Goal: Task Accomplishment & Management: Use online tool/utility

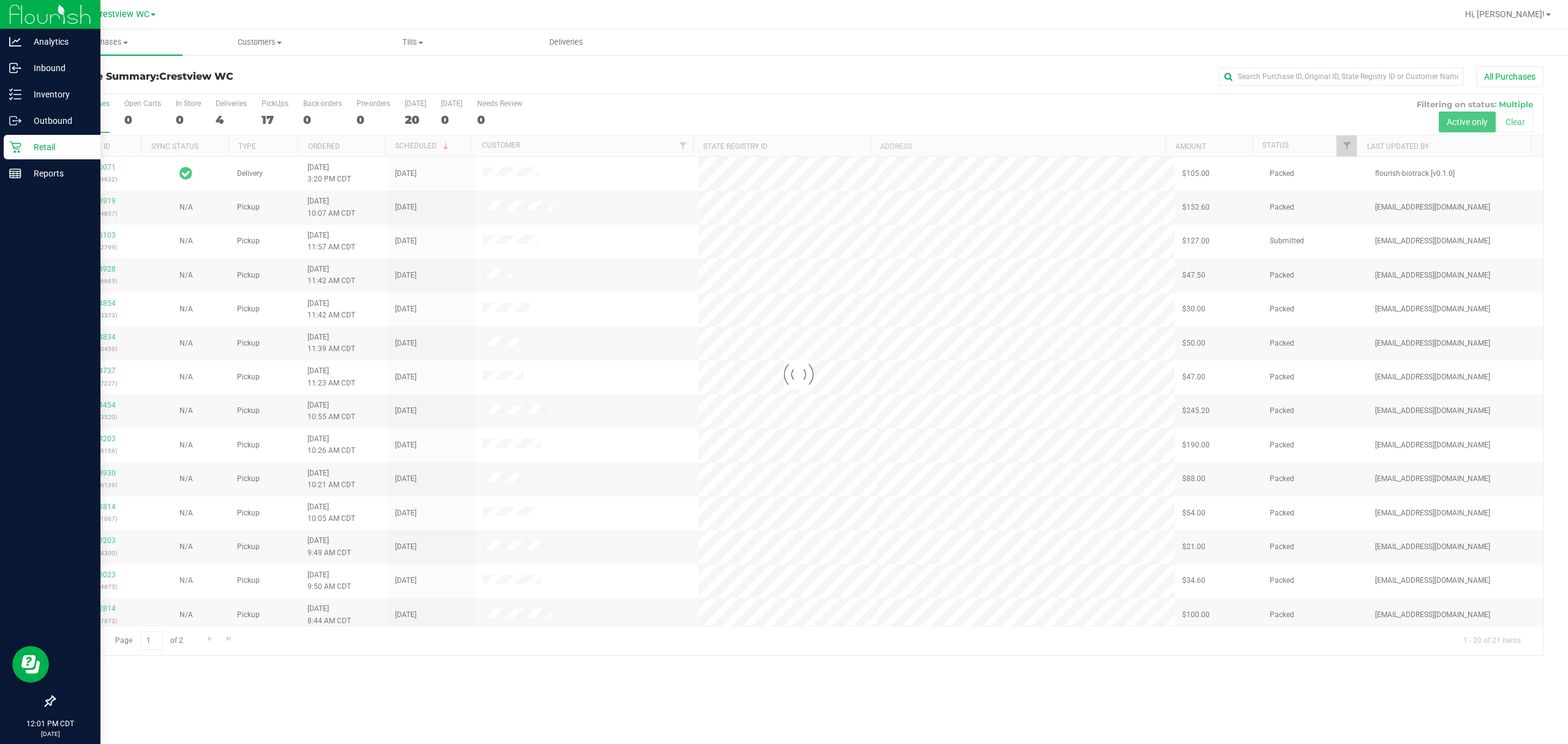
click at [28, 143] on p "Retail" at bounding box center [58, 147] width 74 height 15
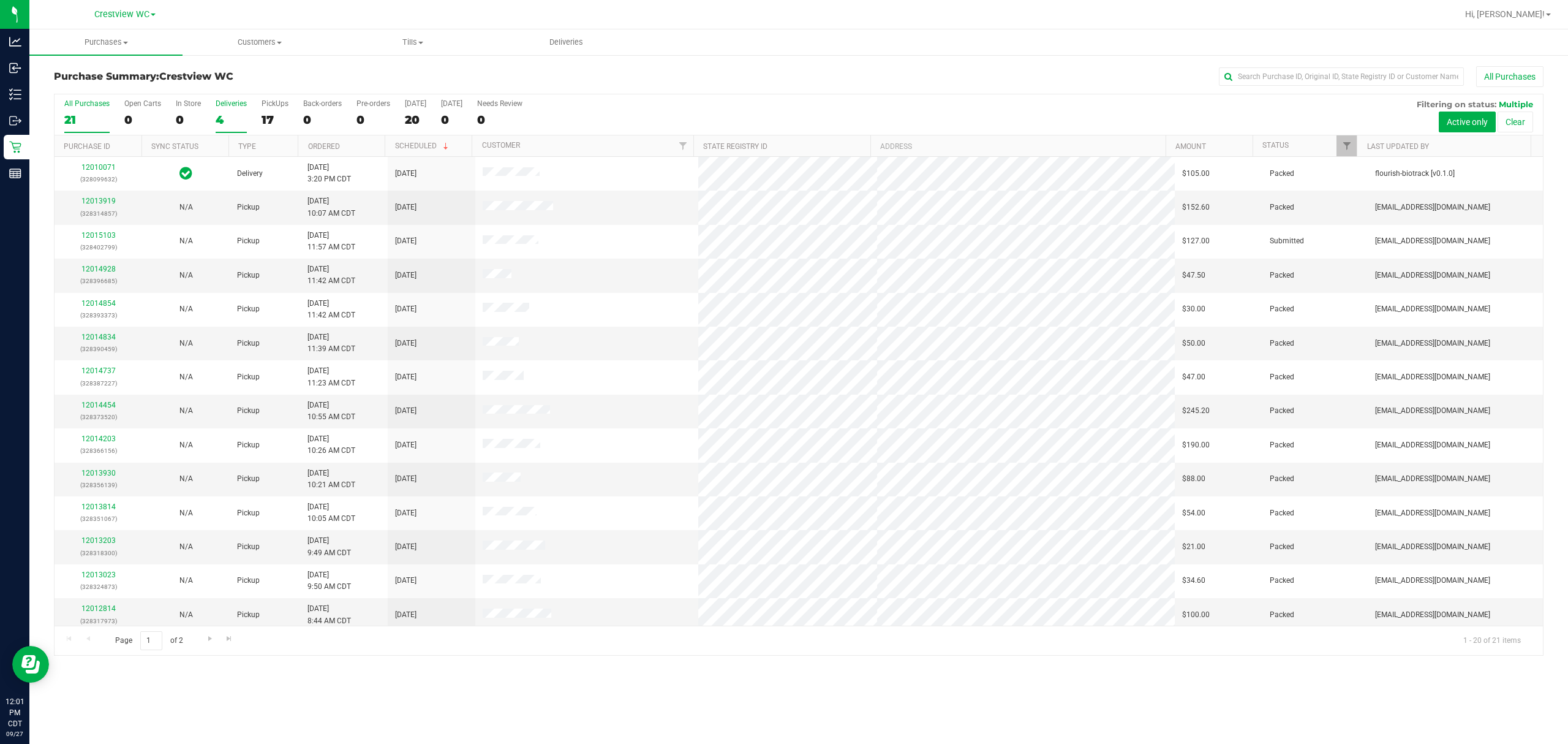
click at [224, 117] on div "4" at bounding box center [231, 120] width 31 height 14
click at [0, 0] on input "Deliveries 4" at bounding box center [0, 0] width 0 height 0
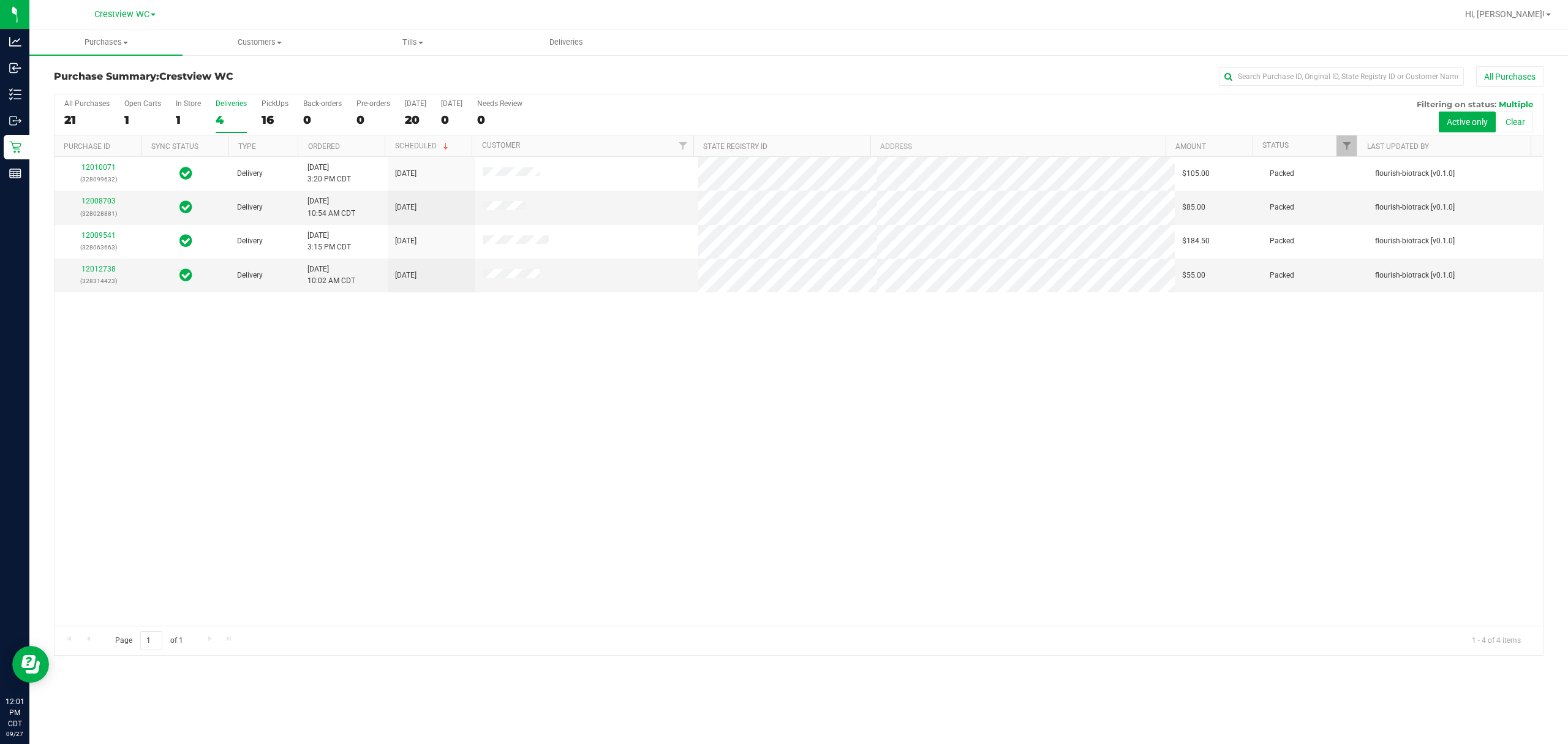
click at [459, 366] on div "12010071 (328099632) Delivery [DATE] 3:20 PM CDT 10/2/2025 $105.00 Packed flour…" at bounding box center [799, 391] width 1489 height 469
click at [434, 386] on div "12010071 (328099632) Delivery [DATE] 3:20 PM CDT 10/2/2025 $105.00 Packed flour…" at bounding box center [799, 391] width 1489 height 469
drag, startPoint x: 114, startPoint y: 272, endPoint x: 90, endPoint y: 271, distance: 24.0
click at [304, 368] on div "12010071 (328099632) Delivery 9/26/2025 3:20 PM CDT 10/2/2025 $105.00 Packed fl…" at bounding box center [799, 391] width 1489 height 469
click at [273, 339] on div "12010071 (328099632) Delivery 9/26/2025 3:20 PM CDT 10/2/2025 $105.00 Packed fl…" at bounding box center [799, 391] width 1489 height 469
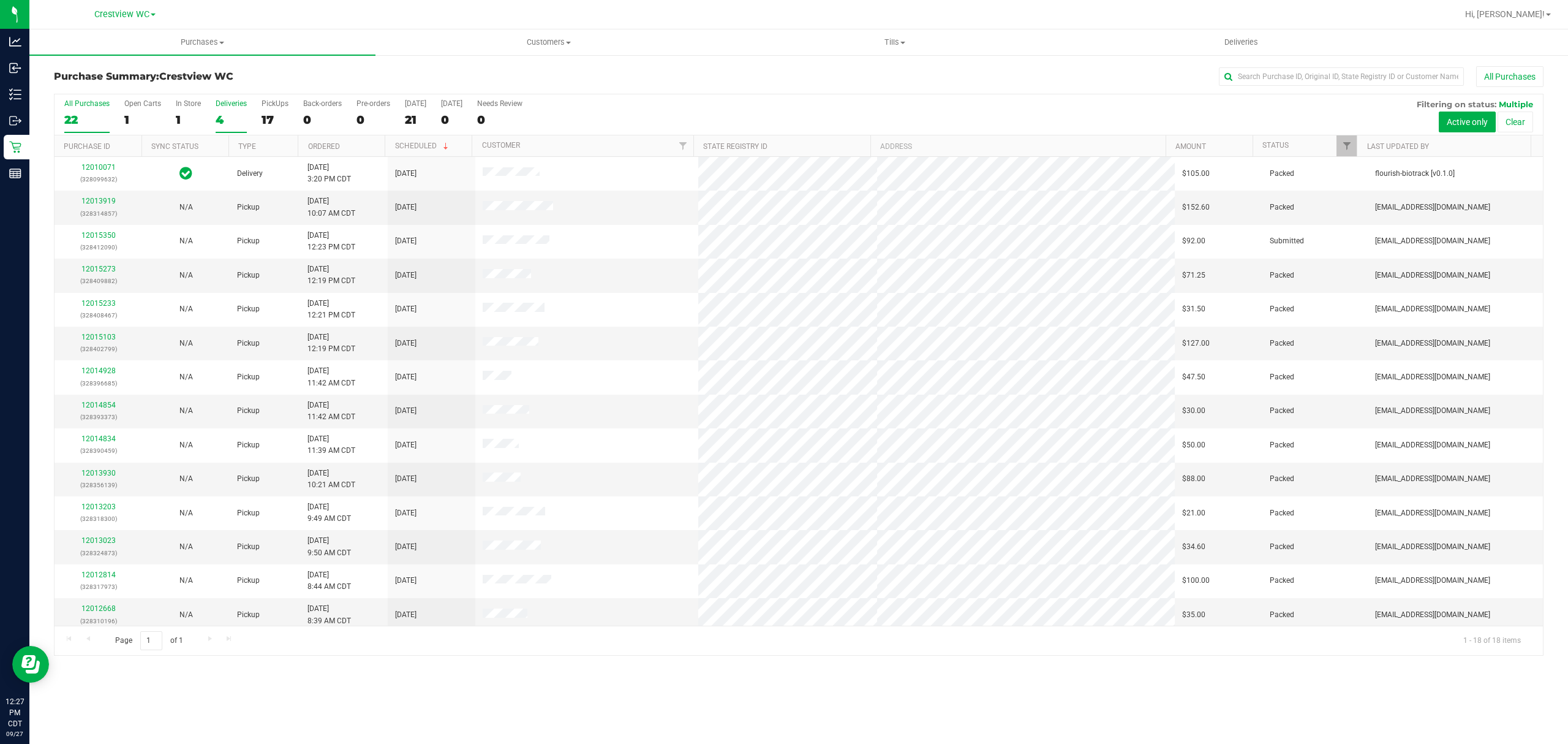
click at [224, 113] on label "Deliveries 4" at bounding box center [231, 116] width 31 height 34
click at [0, 0] on input "Deliveries 4" at bounding box center [0, 0] width 0 height 0
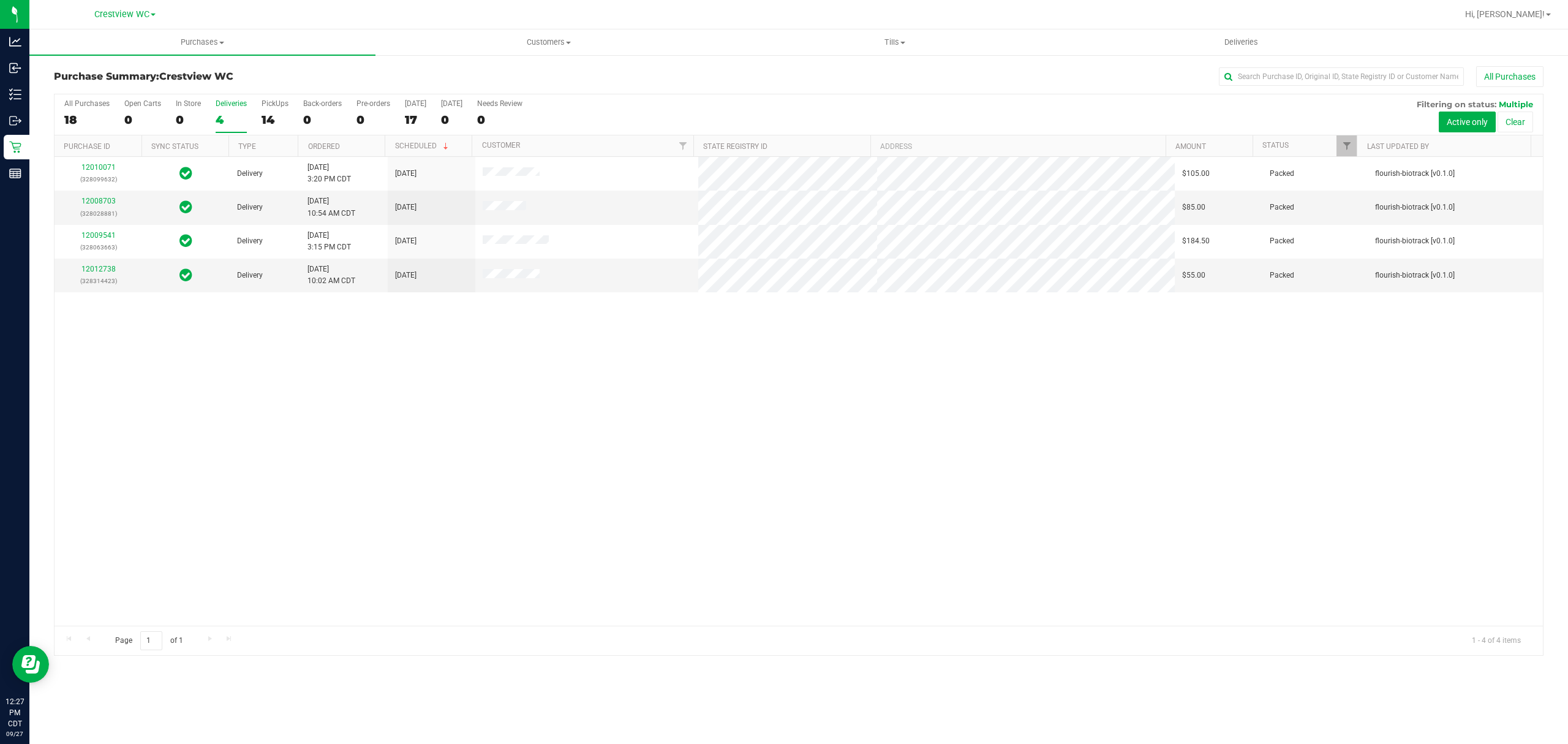
click at [530, 447] on div "12010071 (328099632) Delivery 9/26/2025 3:20 PM CDT 10/2/2025 $105.00 Packed fl…" at bounding box center [799, 391] width 1489 height 469
click at [1251, 40] on span "Deliveries" at bounding box center [1241, 42] width 67 height 11
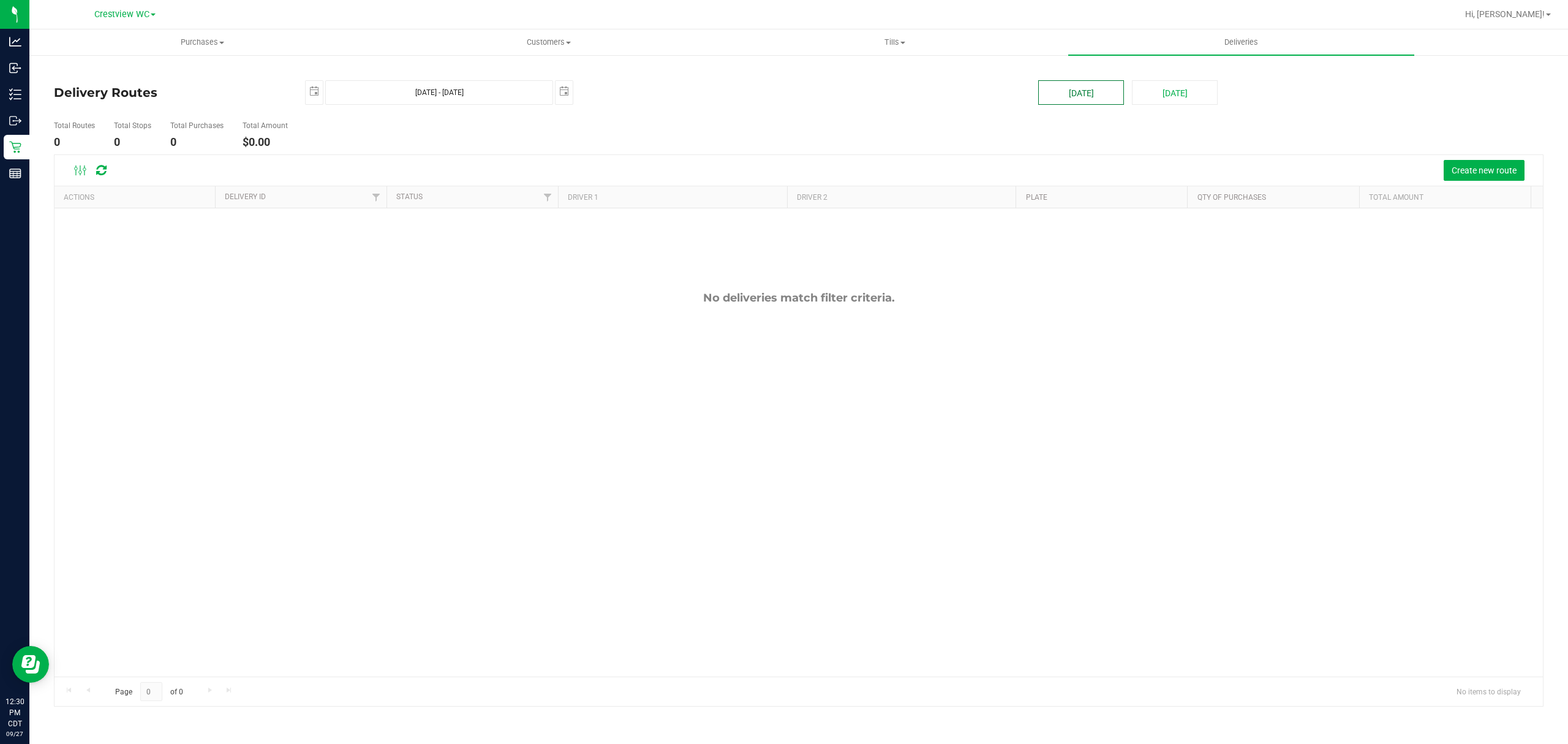
click at [1084, 97] on button "Today" at bounding box center [1081, 92] width 86 height 24
click at [1491, 175] on span "Create new route" at bounding box center [1484, 170] width 65 height 10
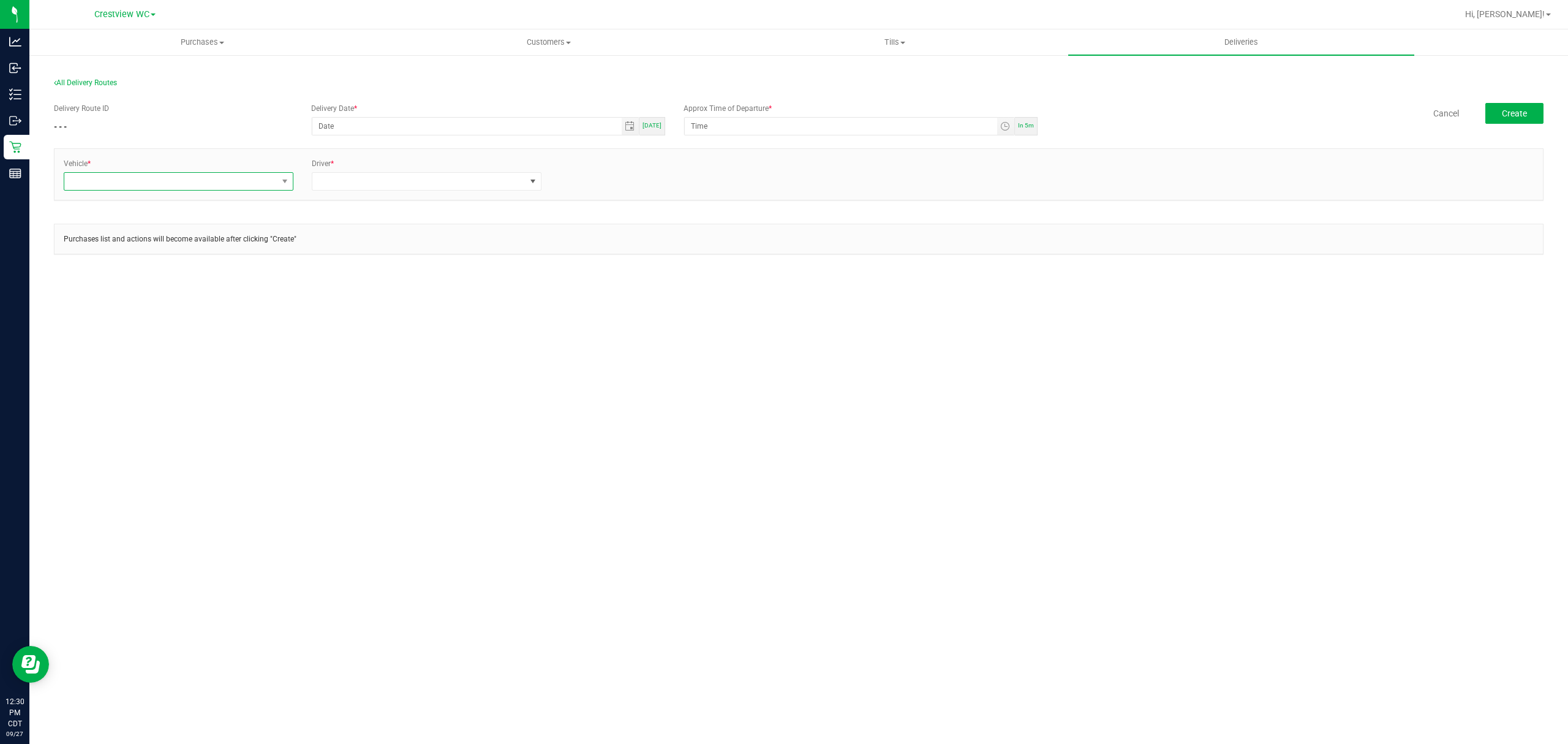
click at [258, 184] on span at bounding box center [170, 182] width 213 height 17
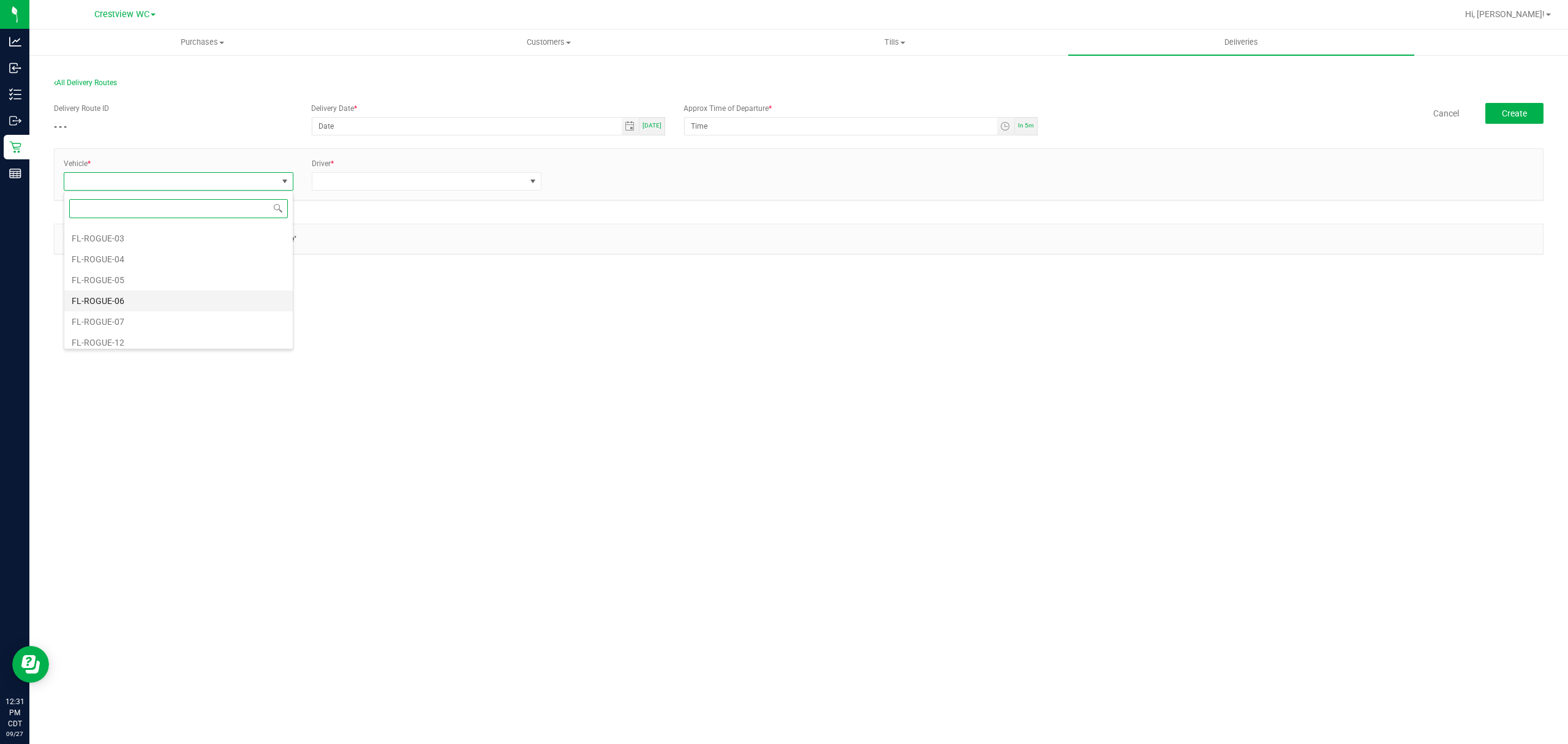
scroll to position [572, 0]
click at [197, 292] on li "FL-ROGUE-04" at bounding box center [178, 288] width 229 height 21
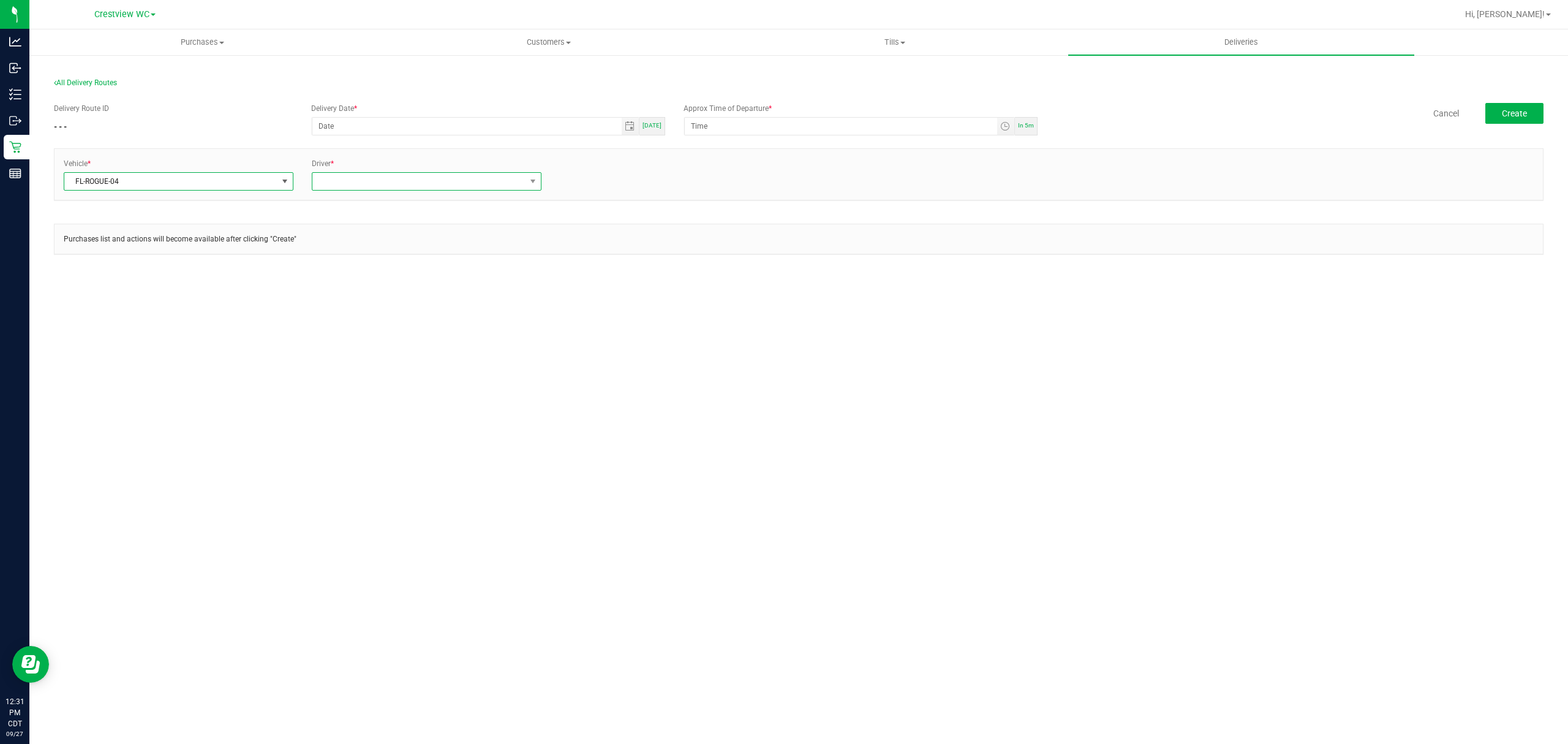
click at [361, 174] on span at bounding box center [418, 182] width 213 height 17
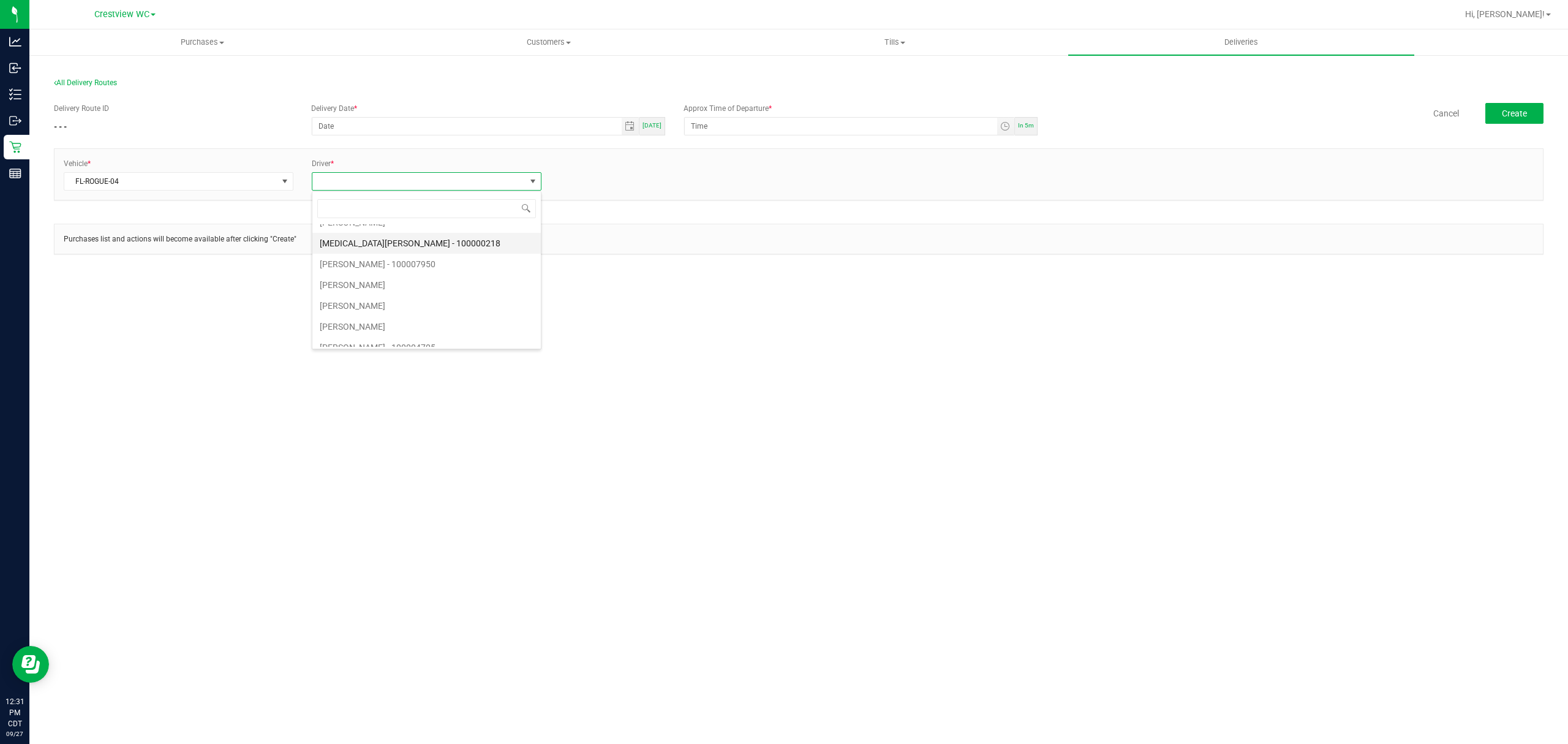
click at [470, 245] on li "Alora Ross - 100000218" at bounding box center [426, 244] width 229 height 21
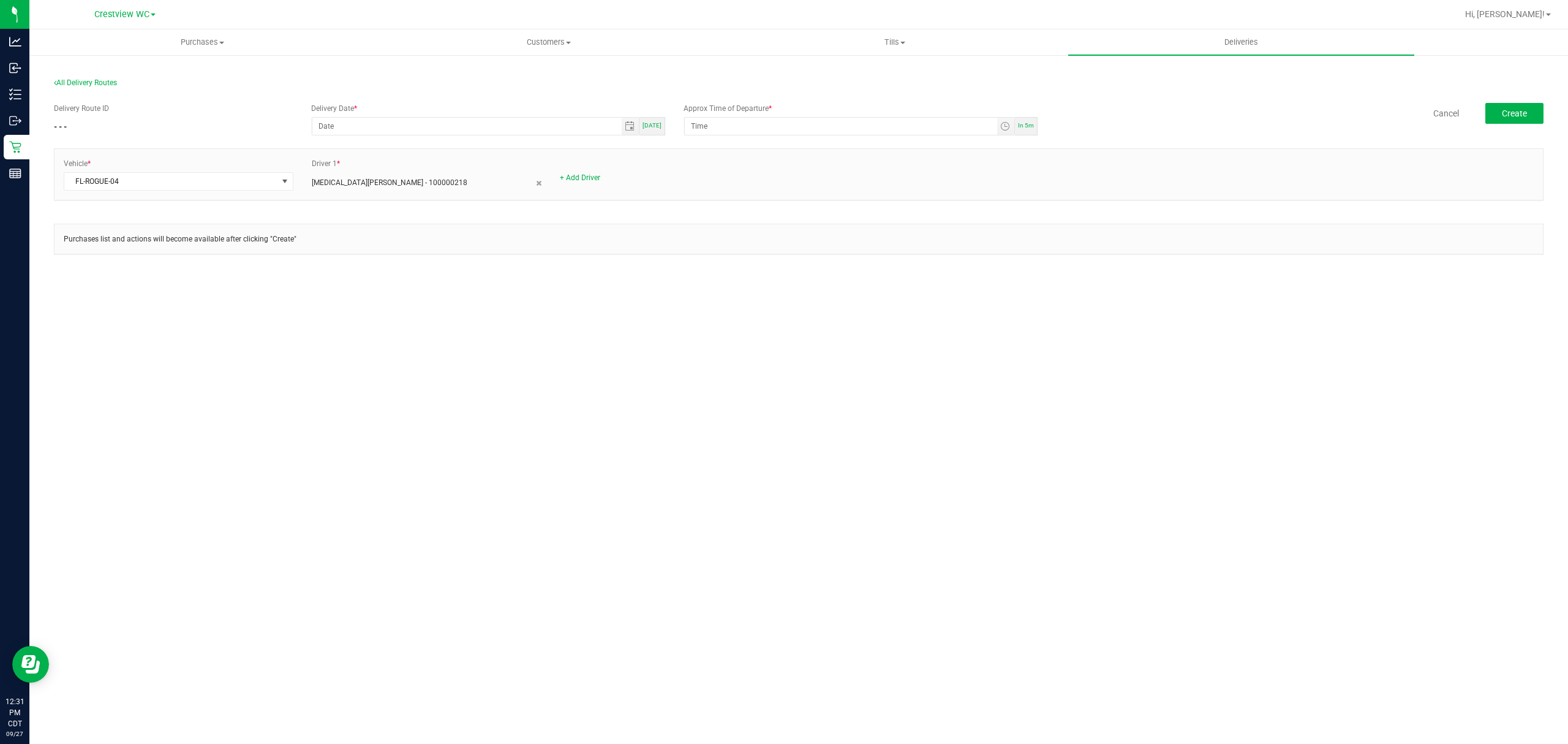
click at [584, 182] on div "+ Add Driver" at bounding box center [675, 178] width 230 height 11
click at [584, 179] on link "+ Add Driver" at bounding box center [580, 178] width 40 height 9
click at [630, 186] on span at bounding box center [667, 182] width 213 height 17
click at [645, 215] on li "MEGAN KNUTSON - 100006162" at bounding box center [675, 204] width 229 height 21
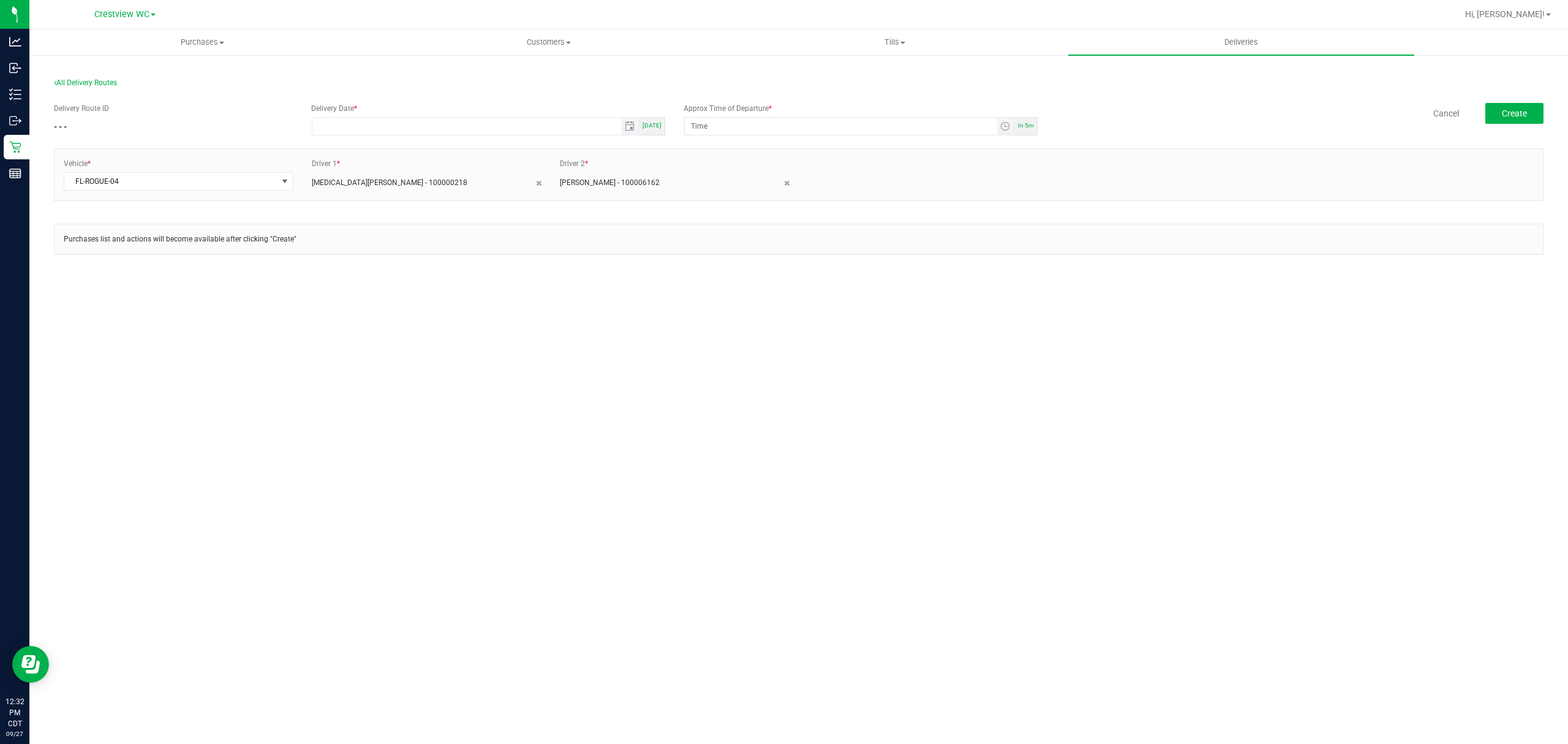
type input "month/day/year"
click at [372, 124] on input "month/day/year" at bounding box center [466, 126] width 309 height 17
click at [651, 125] on span "Today" at bounding box center [652, 125] width 19 height 7
type input "09/27/2025"
click at [844, 123] on input "12:00 AM" at bounding box center [841, 126] width 312 height 17
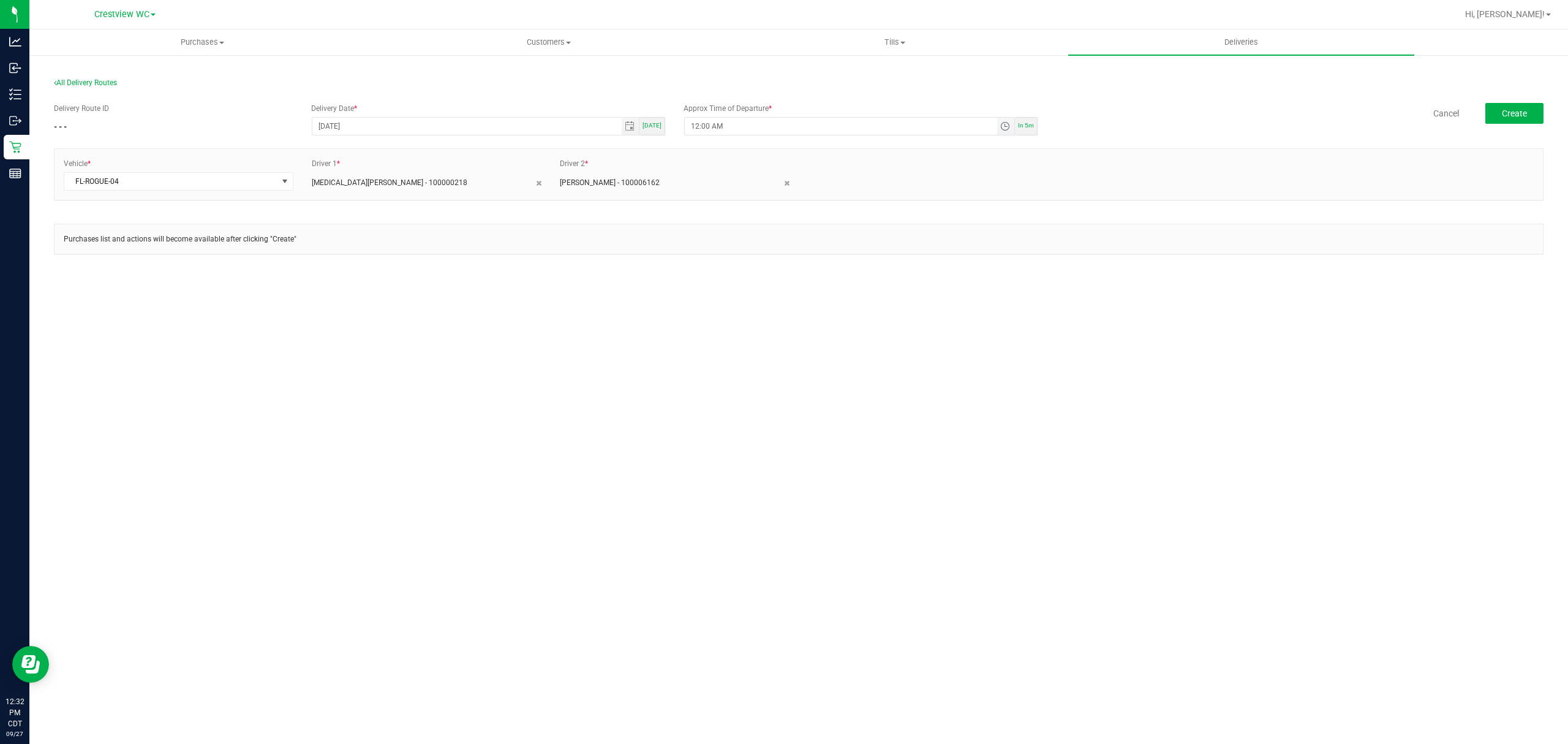
click at [844, 123] on input "12:00 AM" at bounding box center [841, 126] width 312 height 17
click at [1010, 125] on span "Toggle time list" at bounding box center [1004, 125] width 10 height 10
click at [708, 146] on span "12:00 AM" at bounding box center [711, 151] width 43 height 20
click at [708, 276] on span "1" at bounding box center [710, 280] width 4 height 9
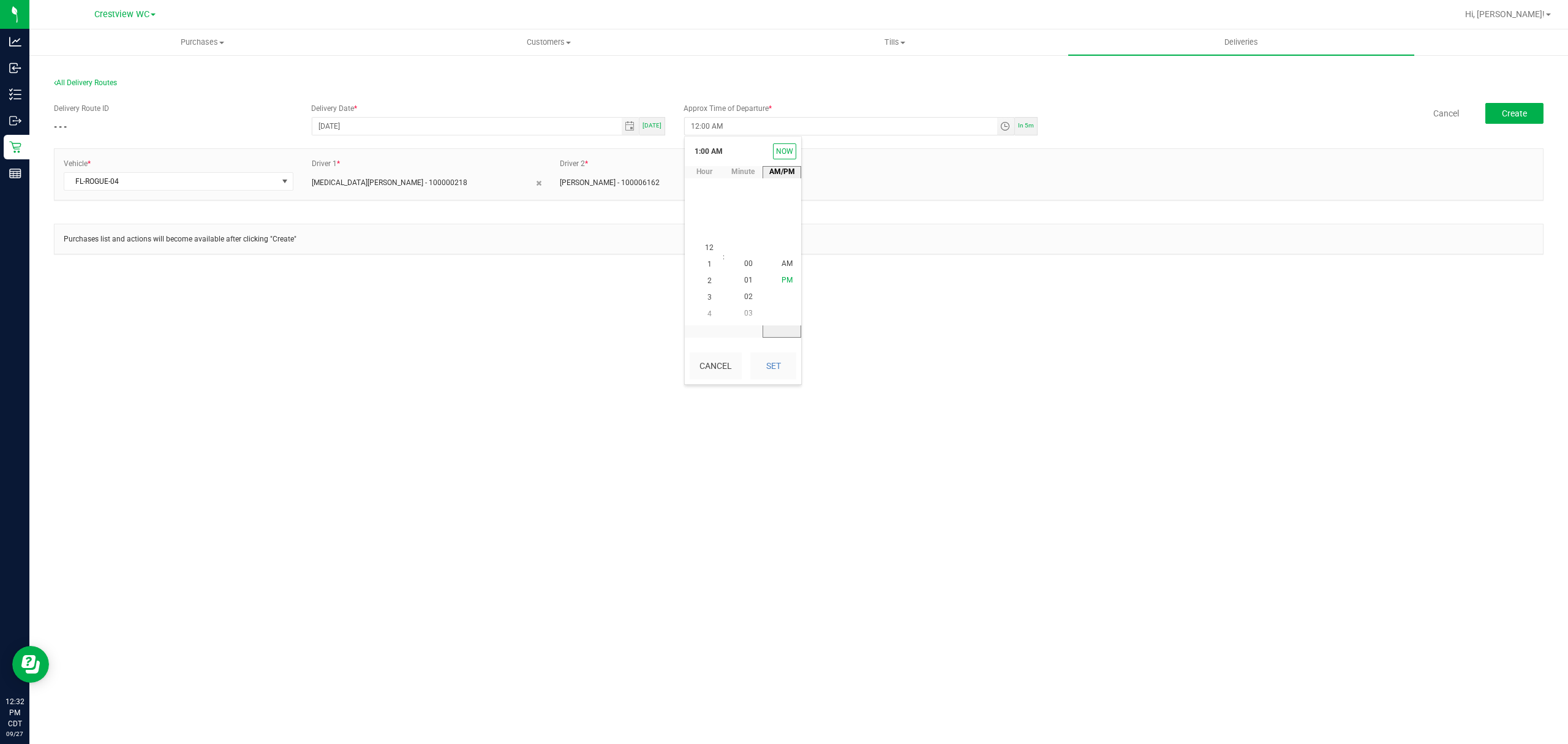
click at [784, 280] on span "PM" at bounding box center [787, 280] width 11 height 9
click at [770, 364] on button "Set" at bounding box center [773, 365] width 46 height 27
type input "1:00 PM"
click at [788, 264] on div "Purchases list and actions will become available after clicking "Create"" at bounding box center [798, 245] width 1490 height 43
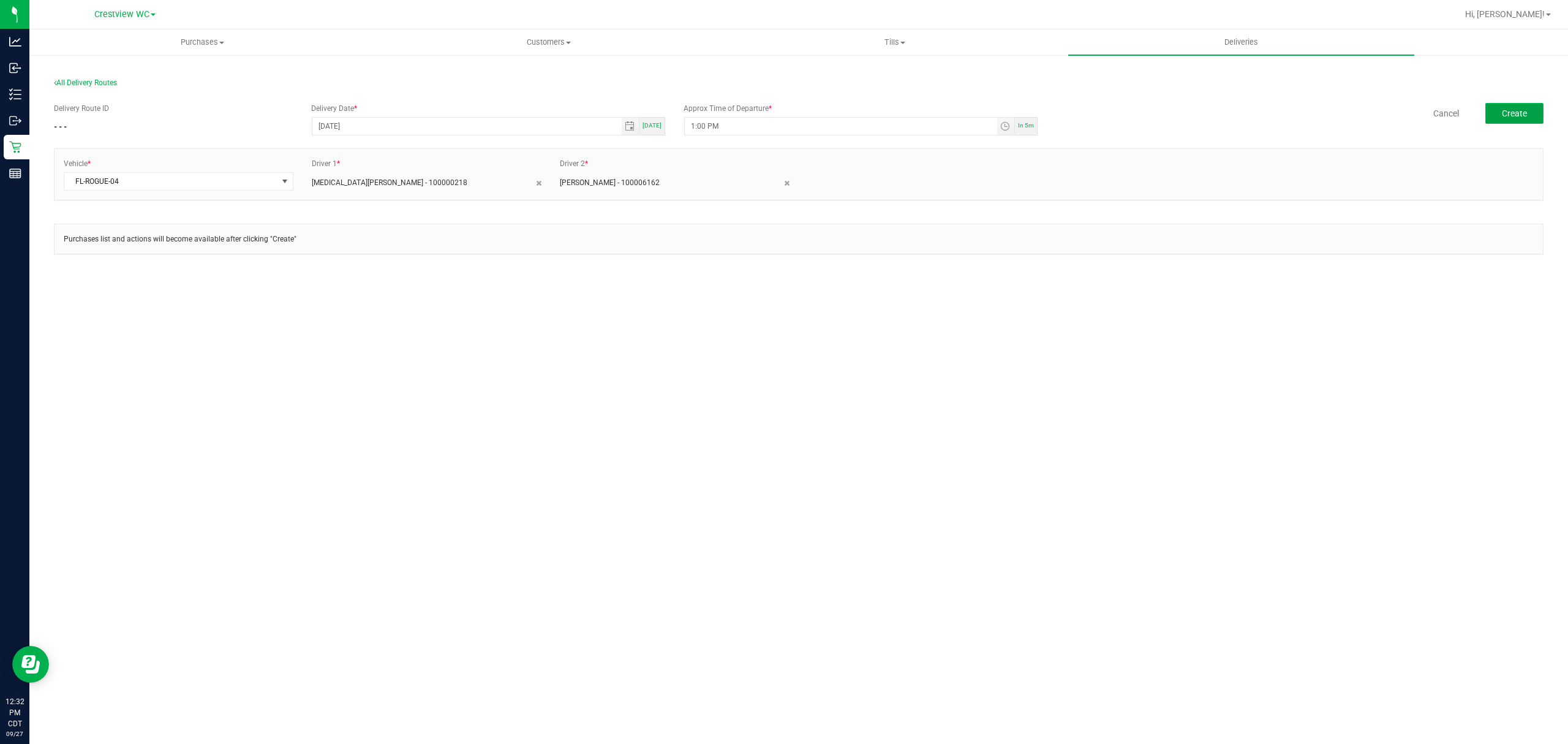
click at [1522, 115] on span "Create" at bounding box center [1514, 113] width 25 height 10
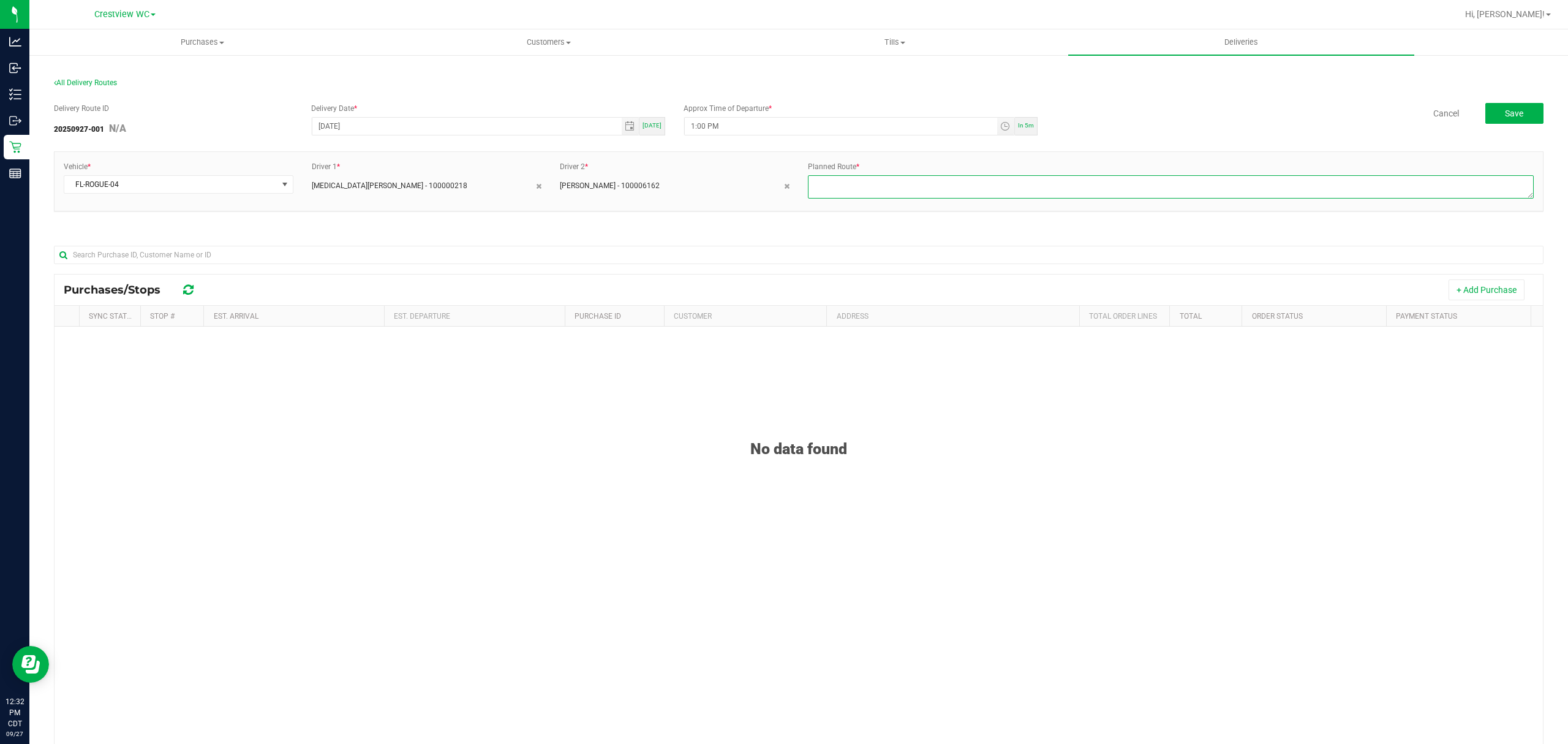
click at [886, 186] on textarea at bounding box center [1171, 186] width 726 height 23
click at [1267, 198] on textarea at bounding box center [1171, 186] width 726 height 23
click at [1077, 180] on textarea at bounding box center [1171, 186] width 726 height 23
type textarea "."
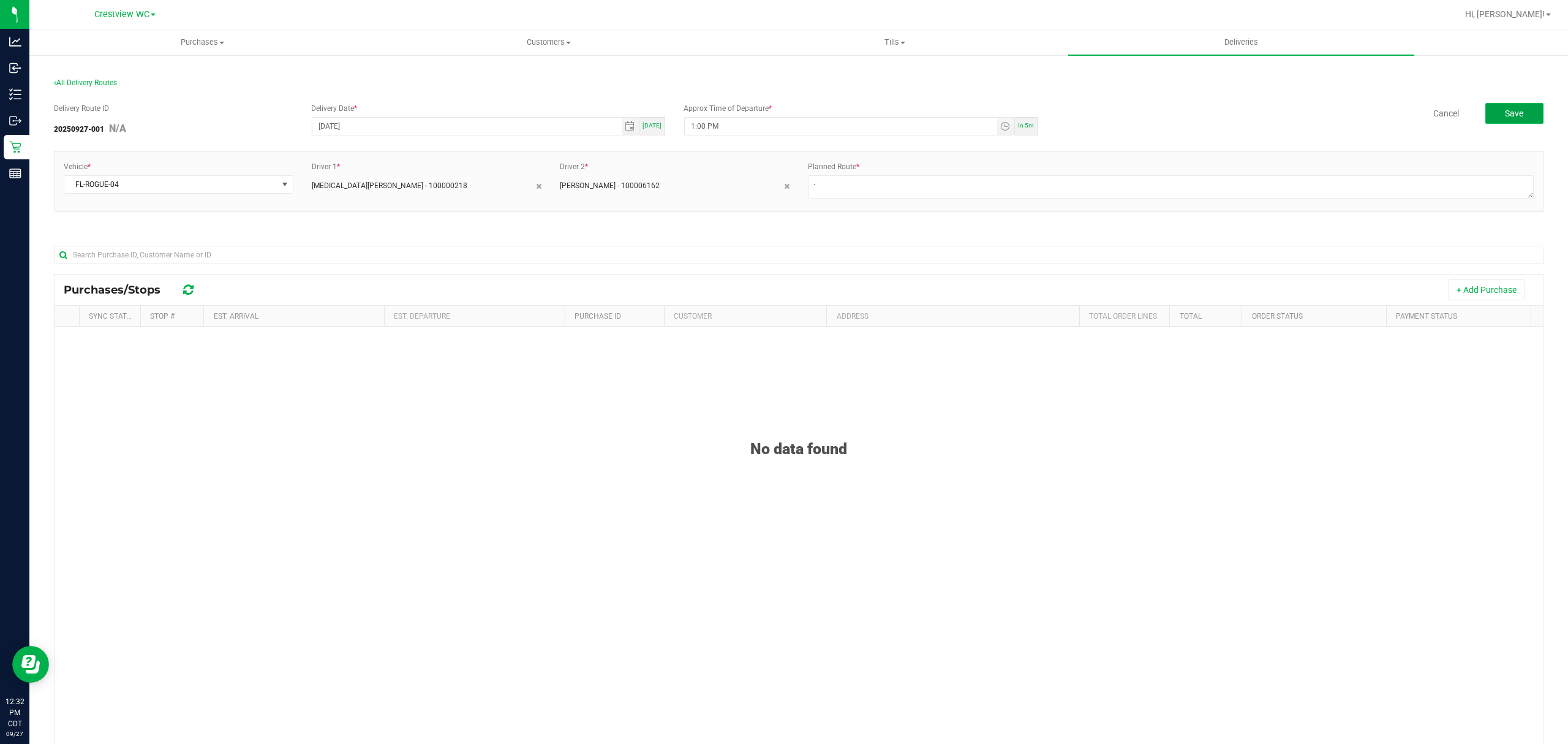
click at [1499, 119] on button "Save" at bounding box center [1514, 113] width 58 height 21
click at [59, 82] on span "All Delivery Routes" at bounding box center [85, 83] width 63 height 9
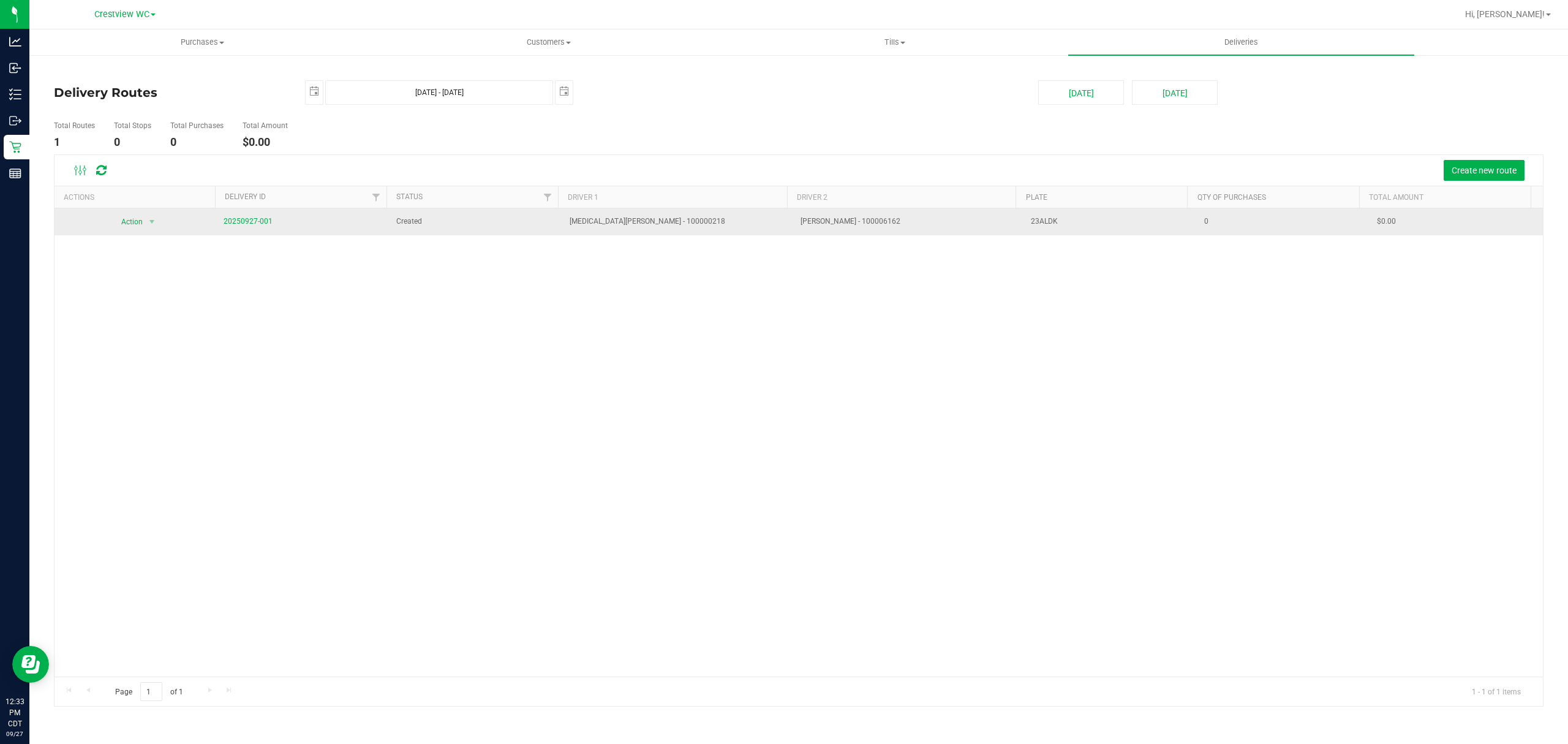
click at [714, 231] on td "Alora Ross - 100000218" at bounding box center [678, 221] width 231 height 27
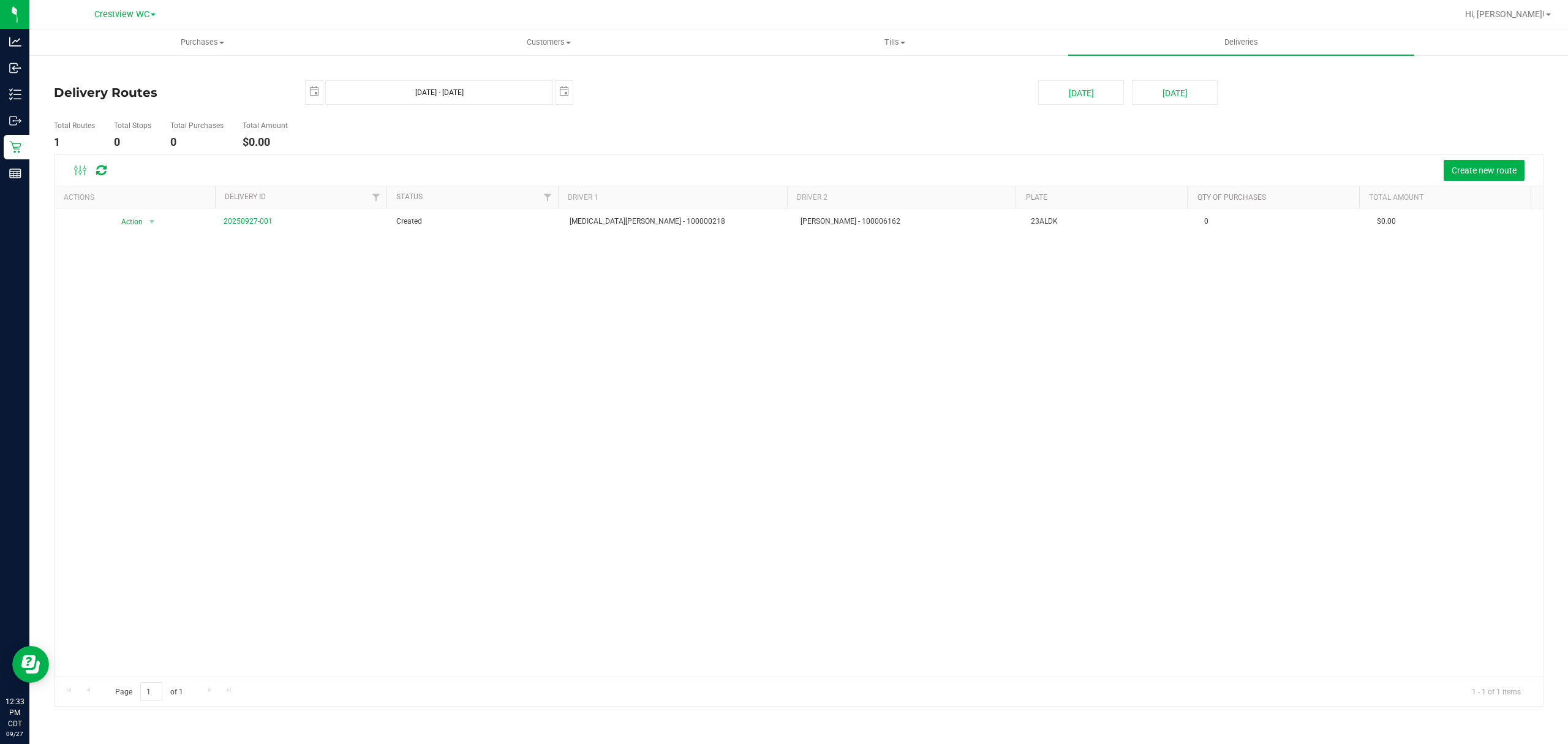
drag, startPoint x: 710, startPoint y: 229, endPoint x: 614, endPoint y: 260, distance: 100.9
click at [614, 260] on div "Action Action Cancel Delivery Edit Delivery View Delivery 20250927-001 Created …" at bounding box center [799, 442] width 1489 height 469
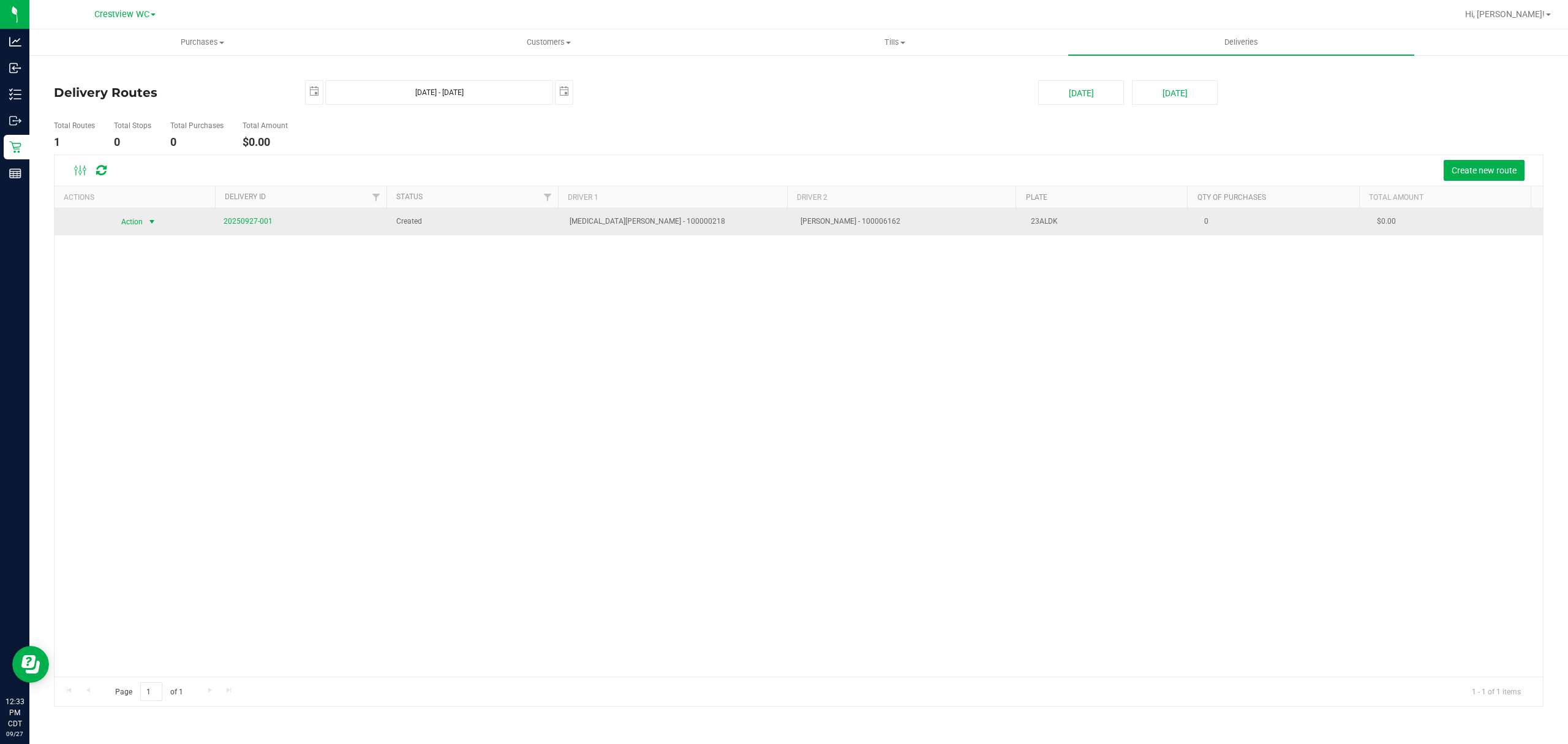
click at [152, 223] on span "select" at bounding box center [151, 221] width 10 height 10
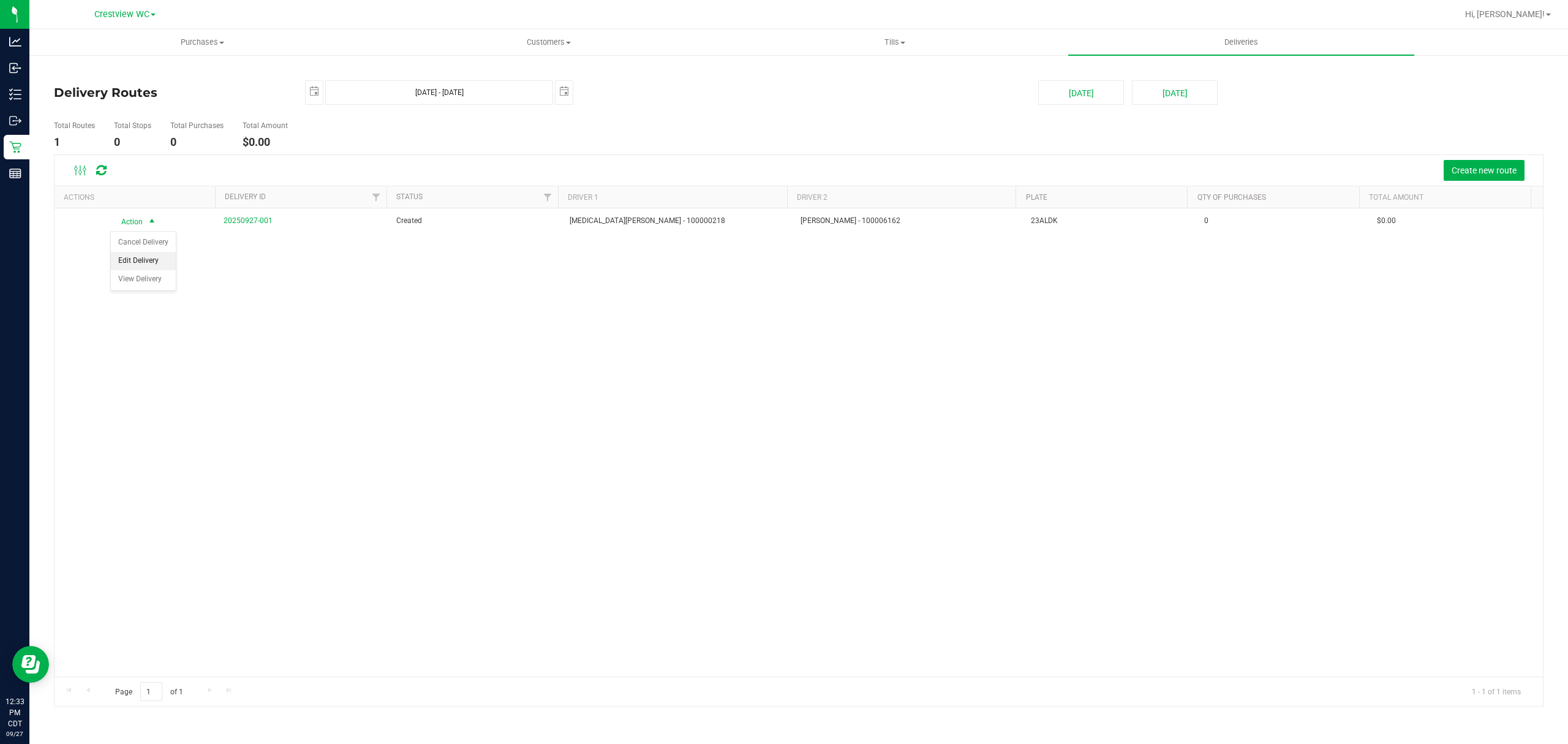
click at [158, 260] on li "Edit Delivery" at bounding box center [143, 261] width 65 height 18
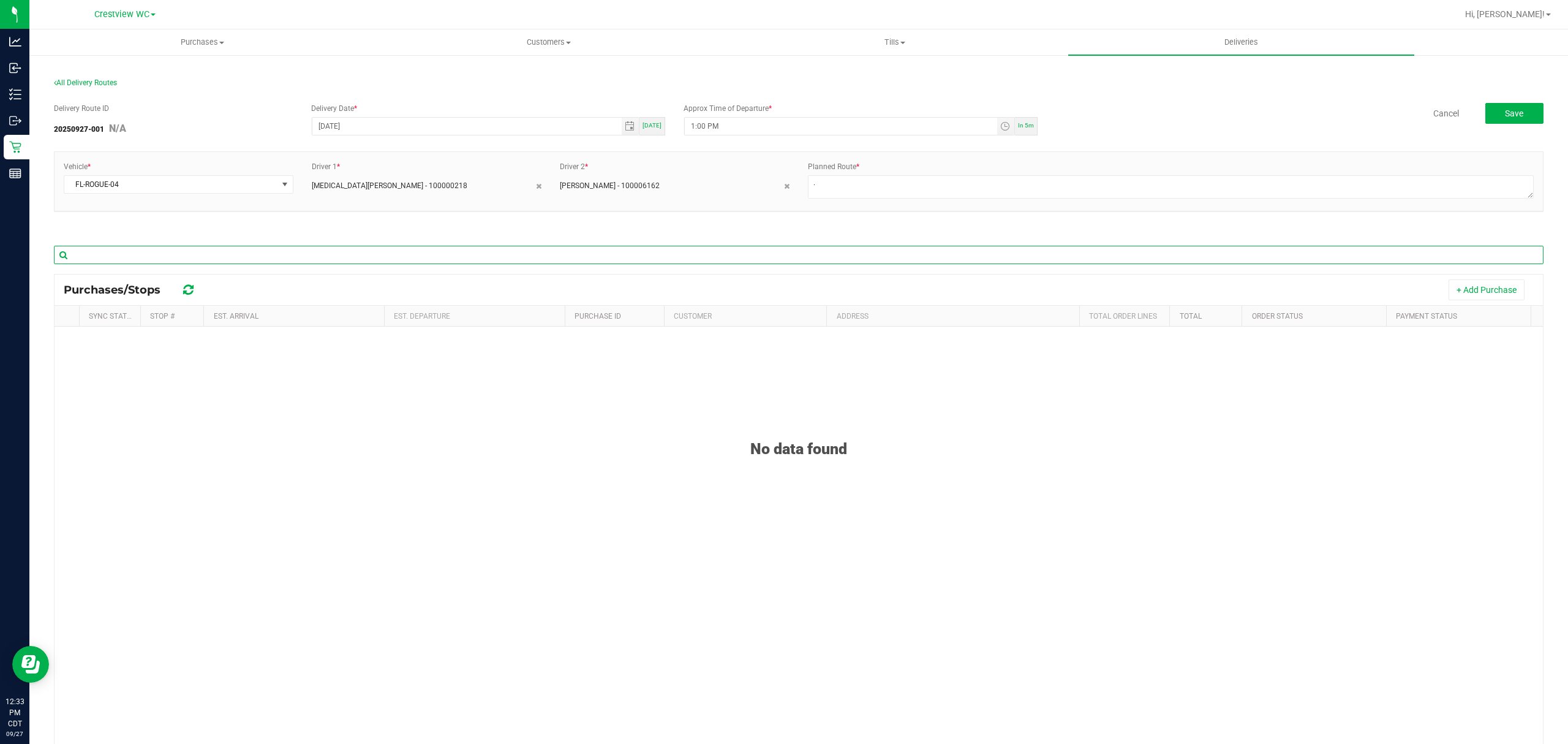
click at [158, 260] on input "text" at bounding box center [798, 254] width 1490 height 18
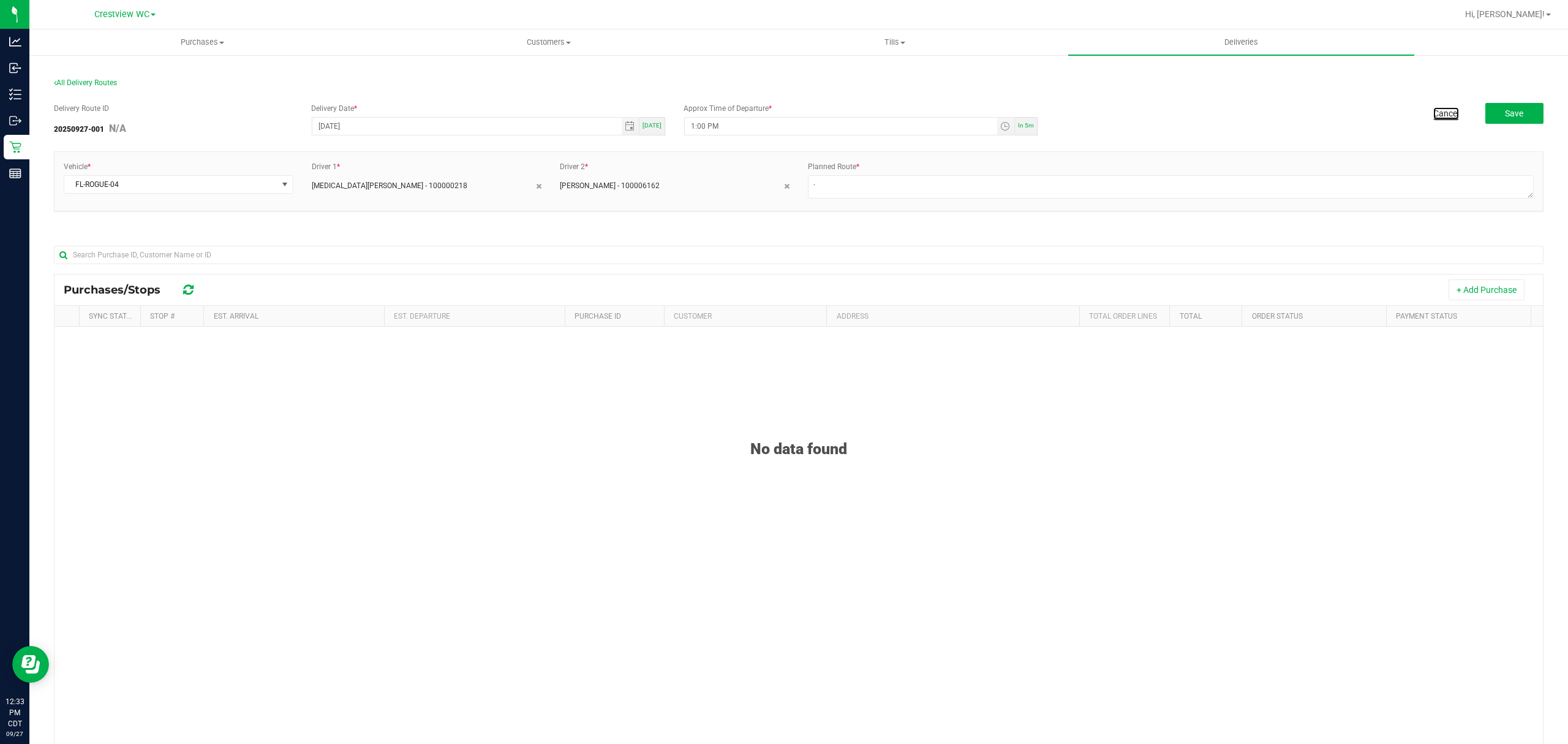
click at [1445, 116] on link "Cancel" at bounding box center [1446, 113] width 26 height 12
click at [1449, 113] on button "Edit" at bounding box center [1474, 115] width 139 height 24
click at [1449, 296] on button "+ Add Purchase" at bounding box center [1486, 290] width 76 height 21
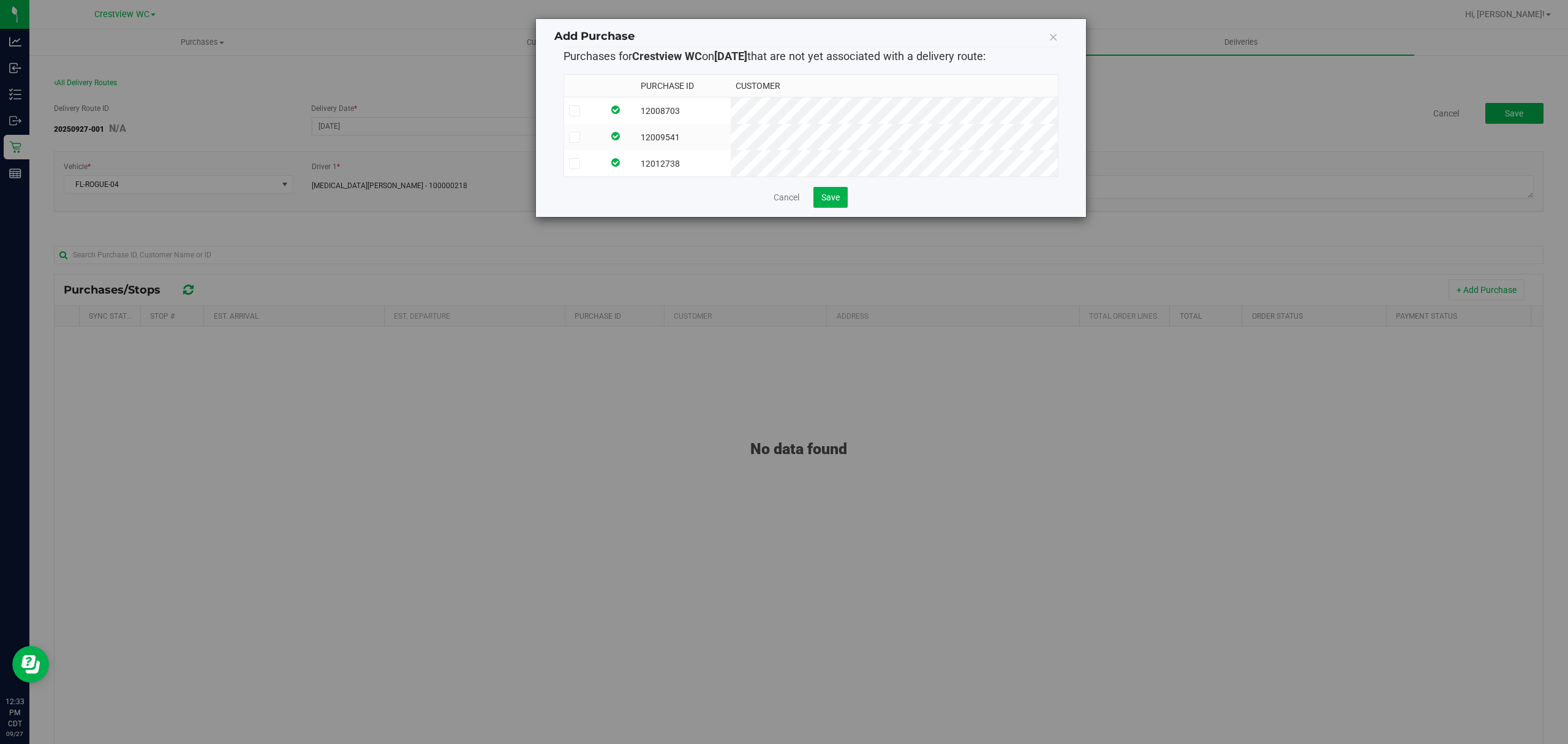
click at [574, 111] on icon at bounding box center [574, 111] width 8 height 0
click at [0, 0] on input "checkbox" at bounding box center [0, 0] width 0 height 0
click at [569, 137] on label at bounding box center [584, 137] width 30 height 11
click at [0, 0] on input "checkbox" at bounding box center [0, 0] width 0 height 0
click at [577, 164] on icon at bounding box center [574, 164] width 8 height 0
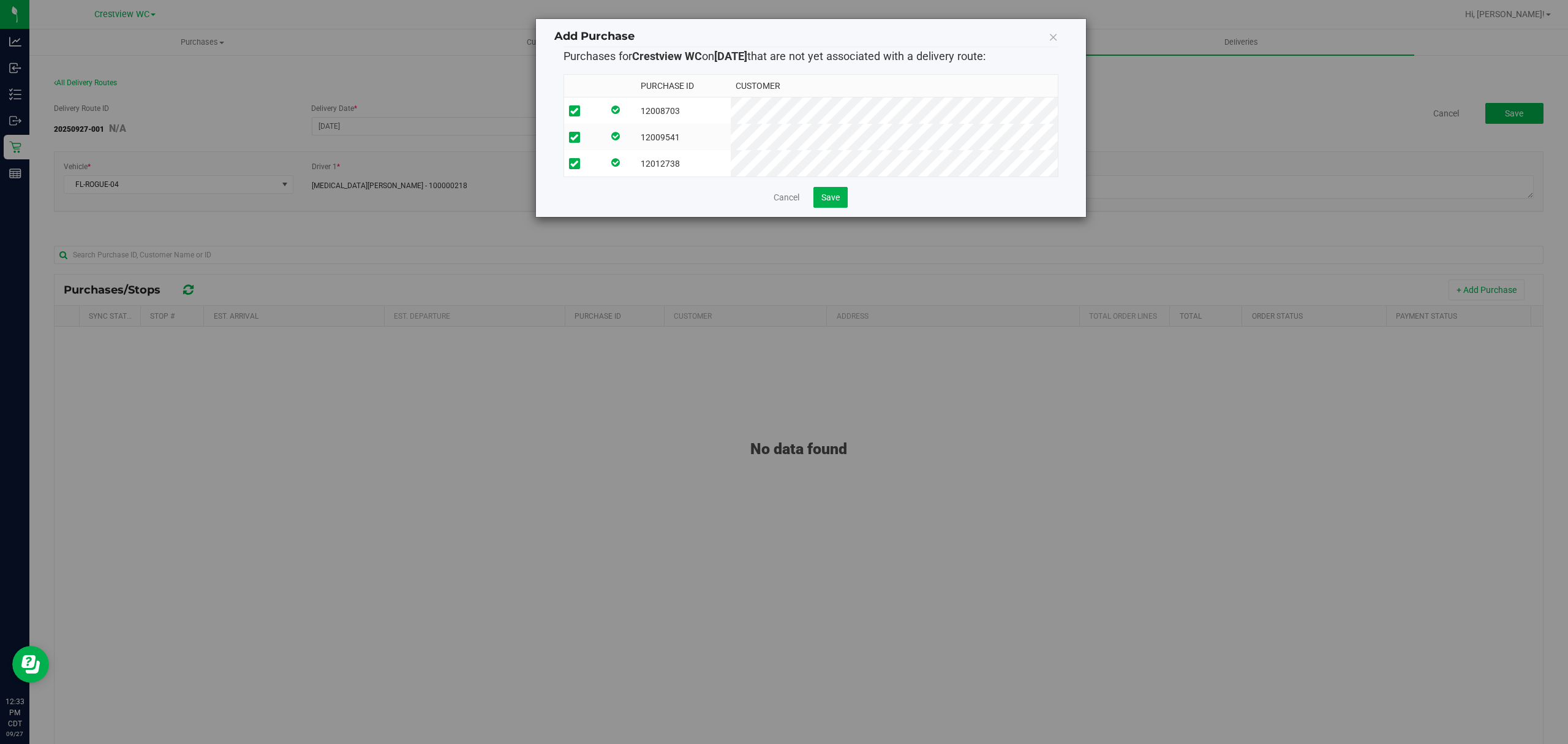
click at [0, 0] on input "checkbox" at bounding box center [0, 0] width 0 height 0
click at [828, 202] on span "Save" at bounding box center [831, 197] width 18 height 10
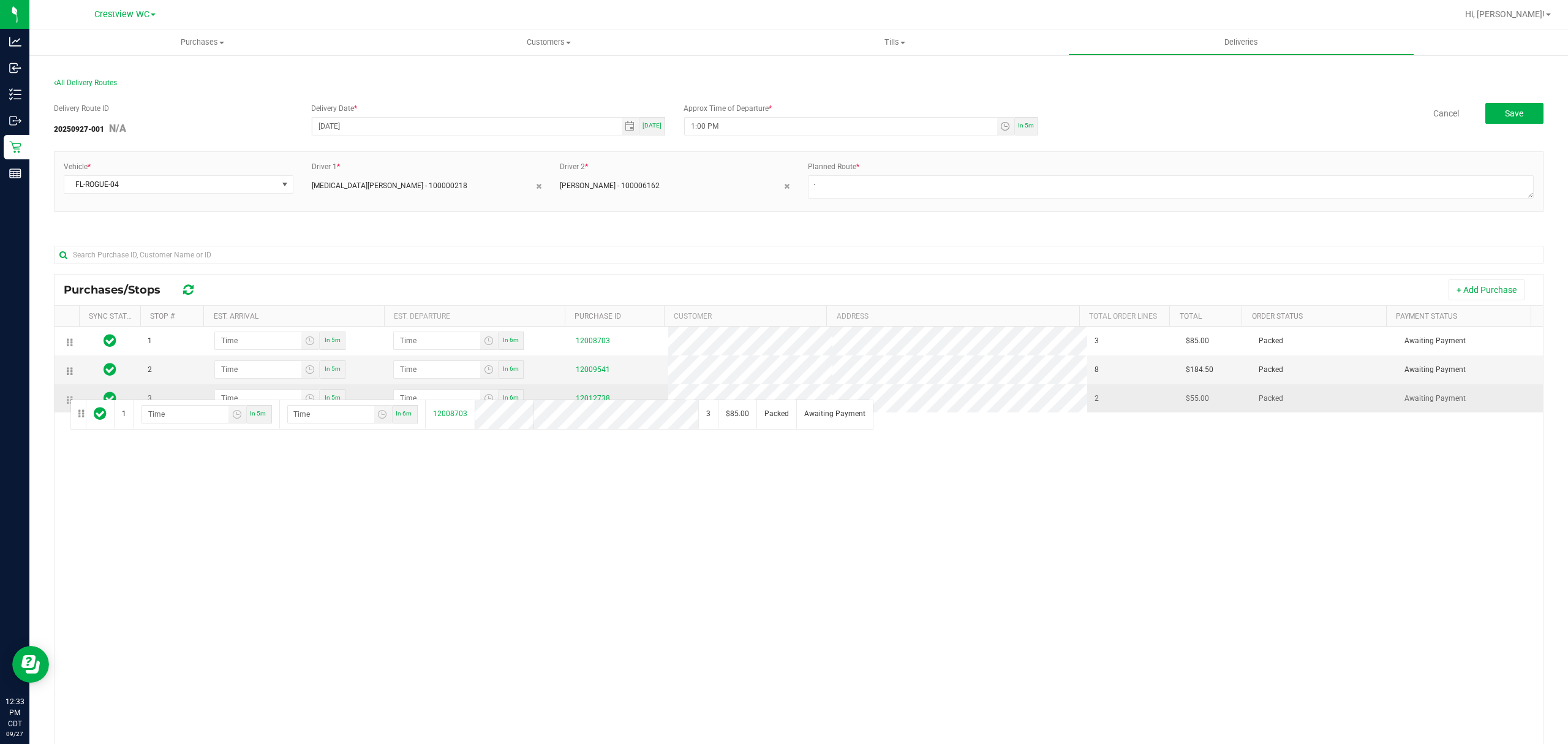
drag, startPoint x: 67, startPoint y: 344, endPoint x: 66, endPoint y: 402, distance: 58.0
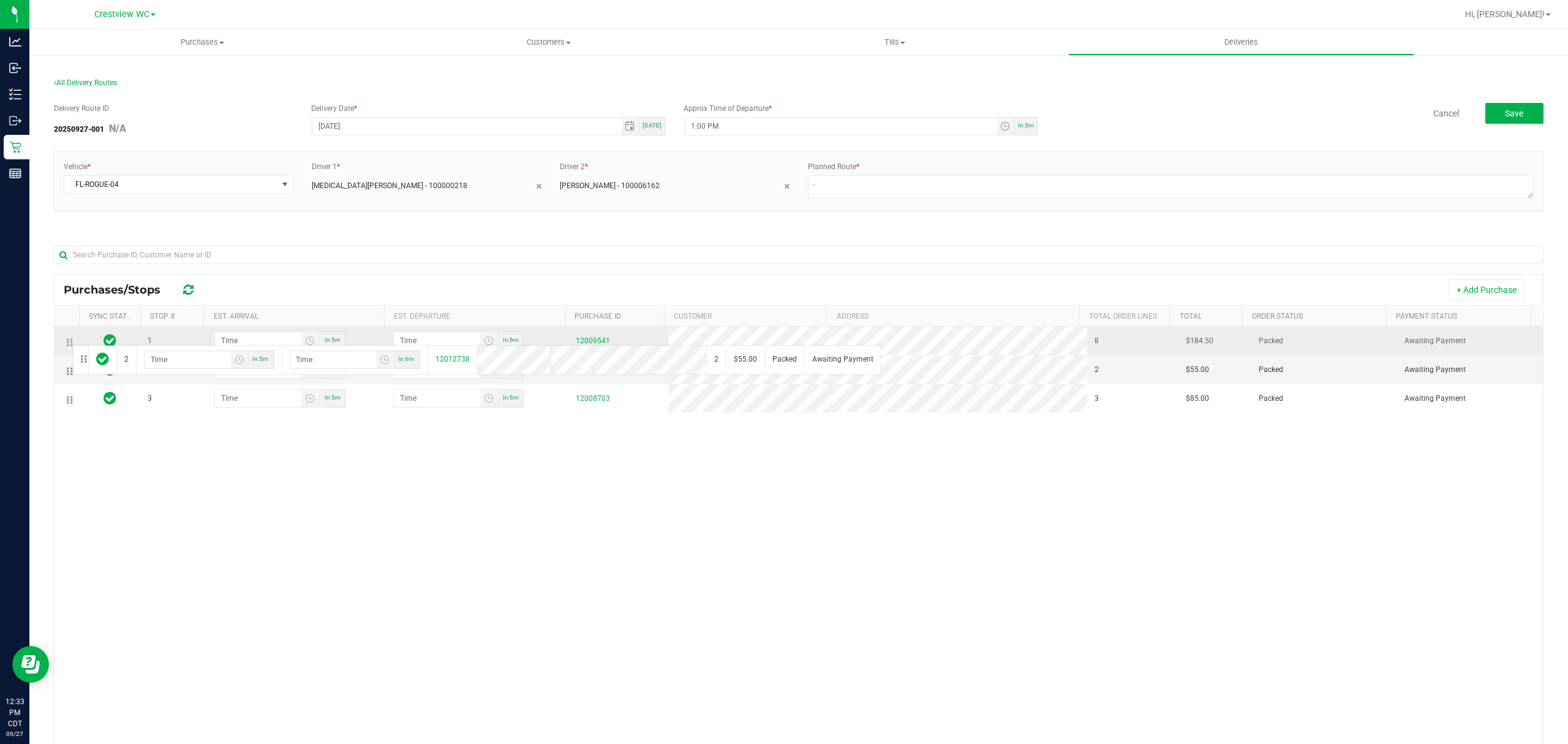
drag, startPoint x: 69, startPoint y: 372, endPoint x: 71, endPoint y: 342, distance: 30.1
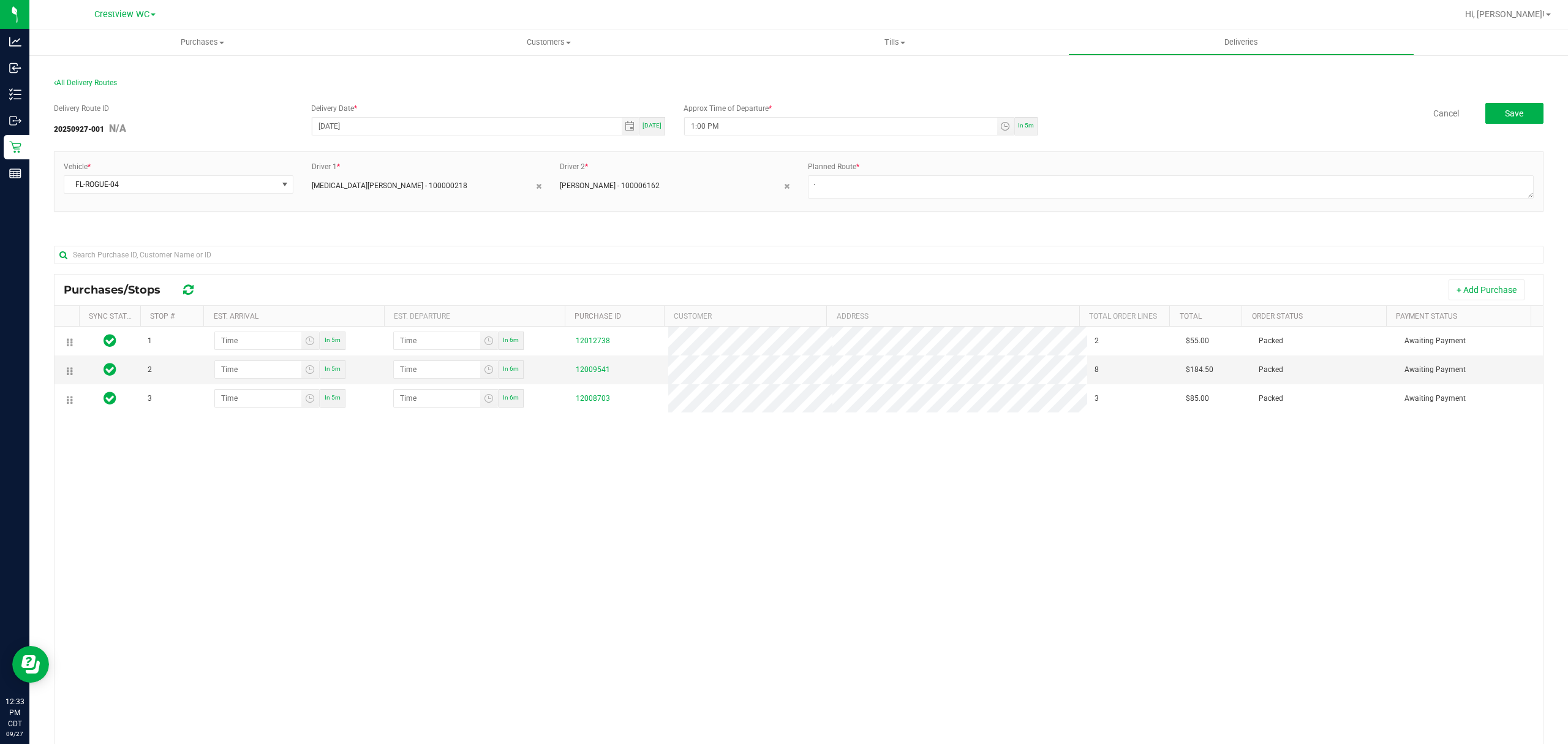
drag, startPoint x: 234, startPoint y: 533, endPoint x: 248, endPoint y: 491, distance: 44.3
click at [234, 532] on div "1 In 5m In 6m 12012738 2 $55.00 Packed Awaiting Payment 2 In 5m In 6m 12009541 …" at bounding box center [799, 560] width 1489 height 469
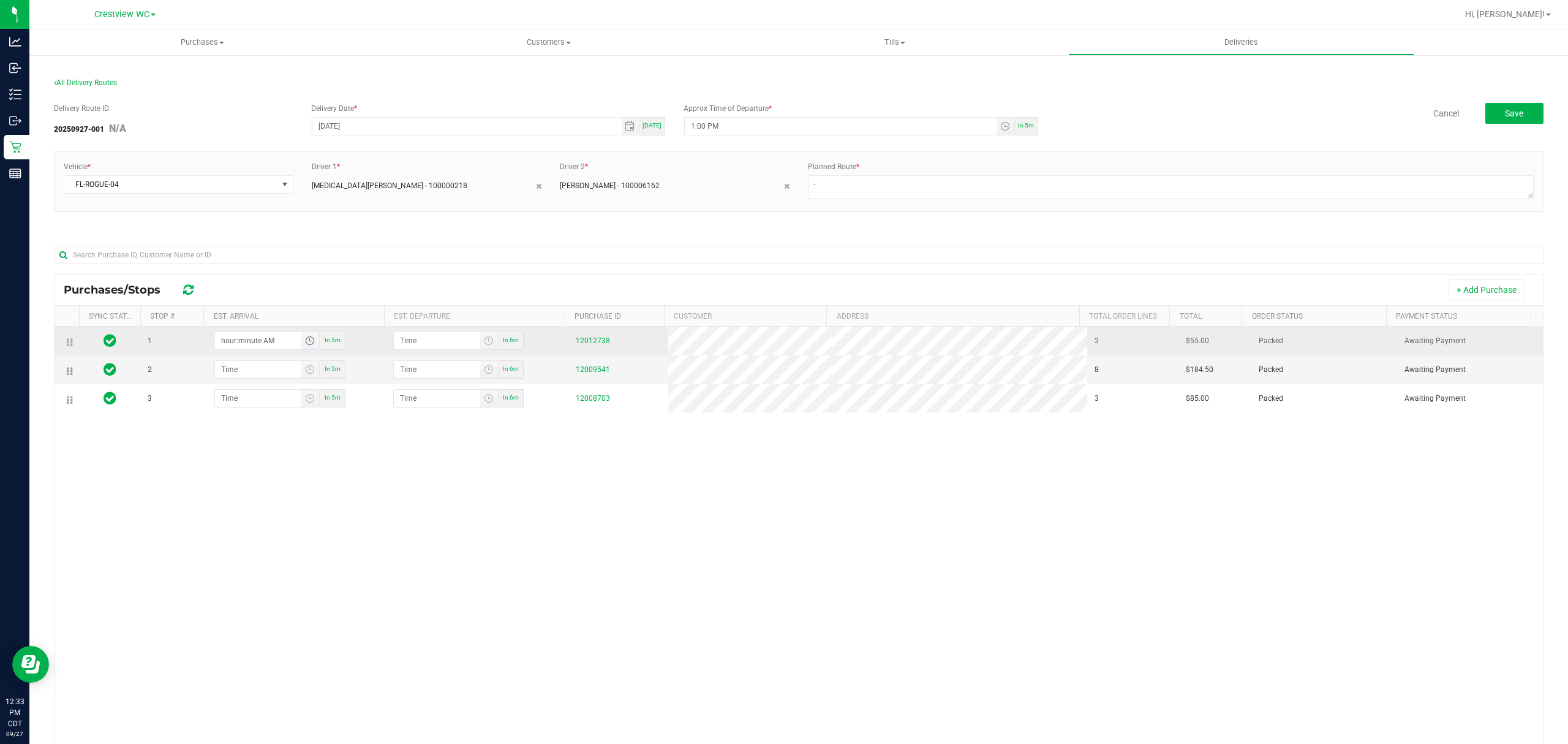
click at [257, 342] on input "hour:minute AM" at bounding box center [257, 341] width 86 height 17
type input "1:02 AM"
type input "1:03 AM"
type input "1:20 AM"
type input "1:21 AM"
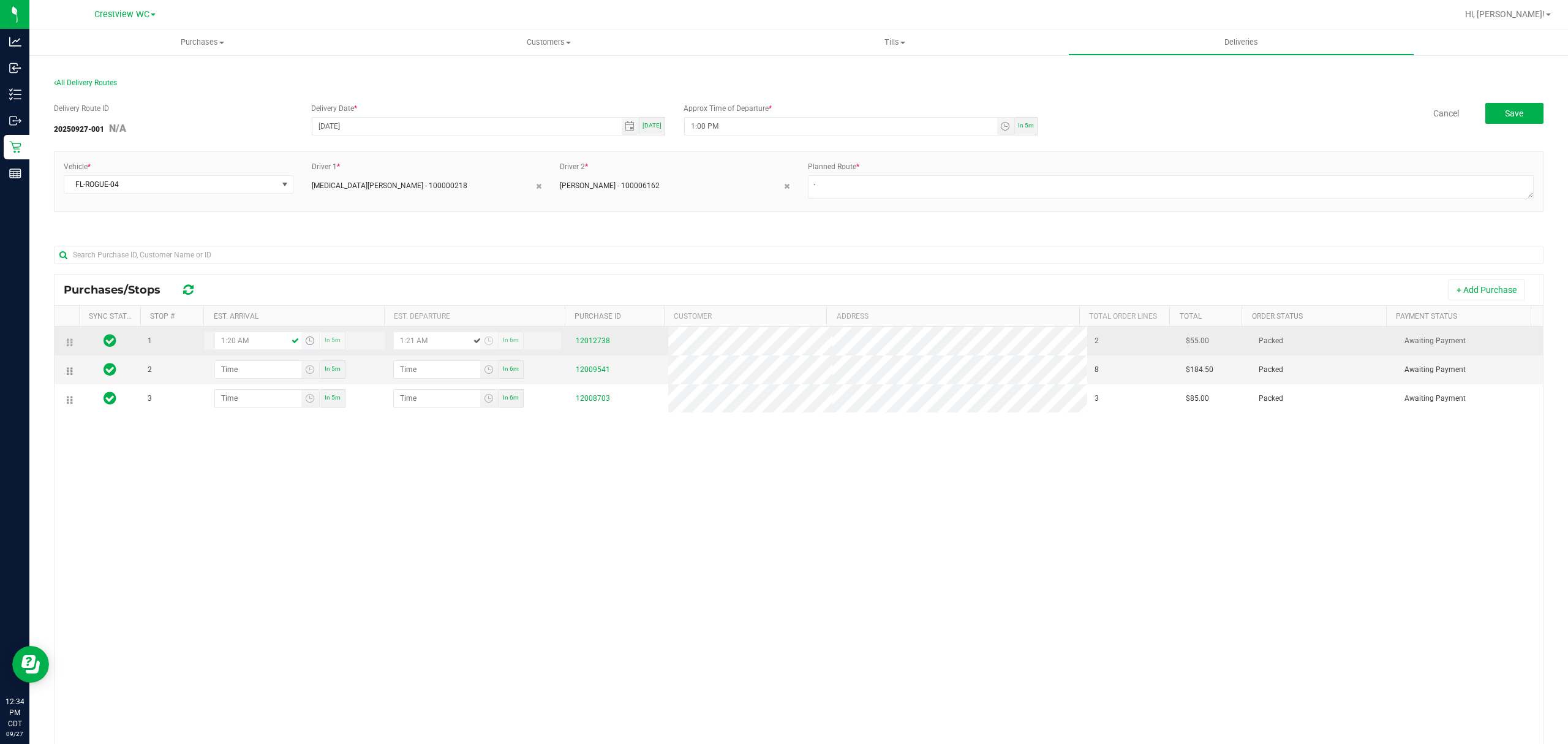
type input "1:20 PM"
type input "1:21 PM"
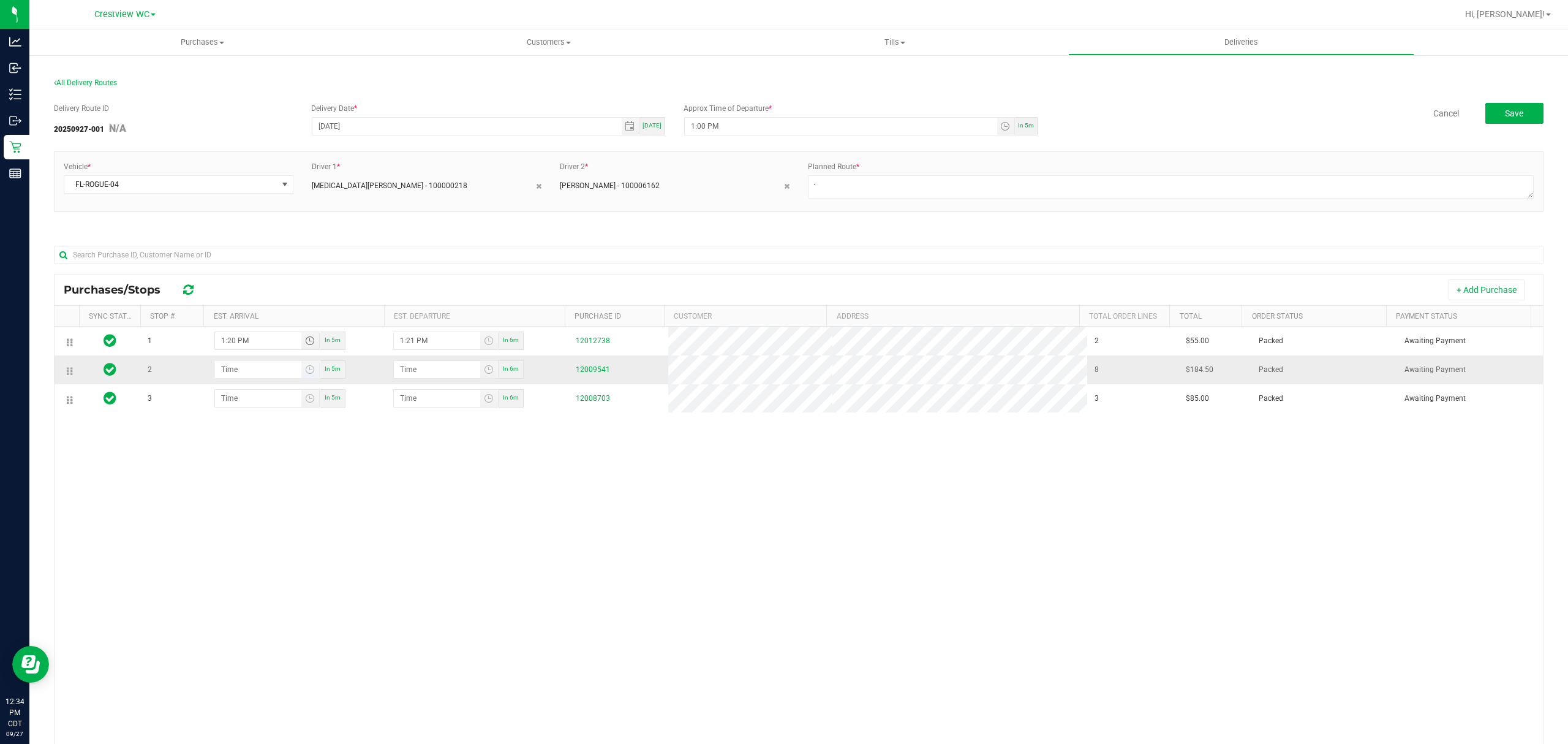
type input "1:20 PM"
click at [246, 377] on input "hour:minute AM" at bounding box center [257, 370] width 86 height 17
type input "1:04 AM"
type input "1:05 AM"
type input "1:45 AM"
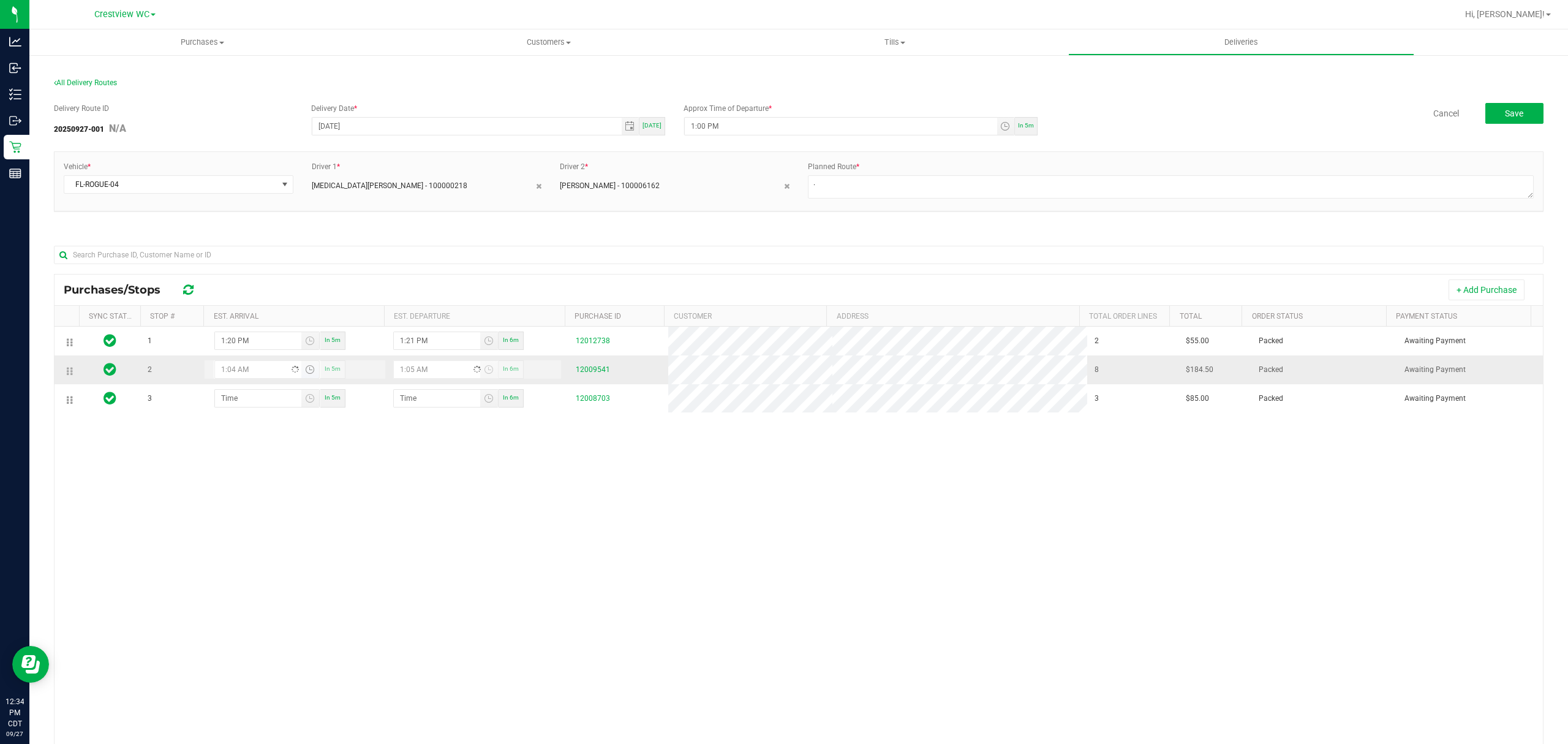
type input "1:46 AM"
type input "1:45 PM"
type input "1:46 PM"
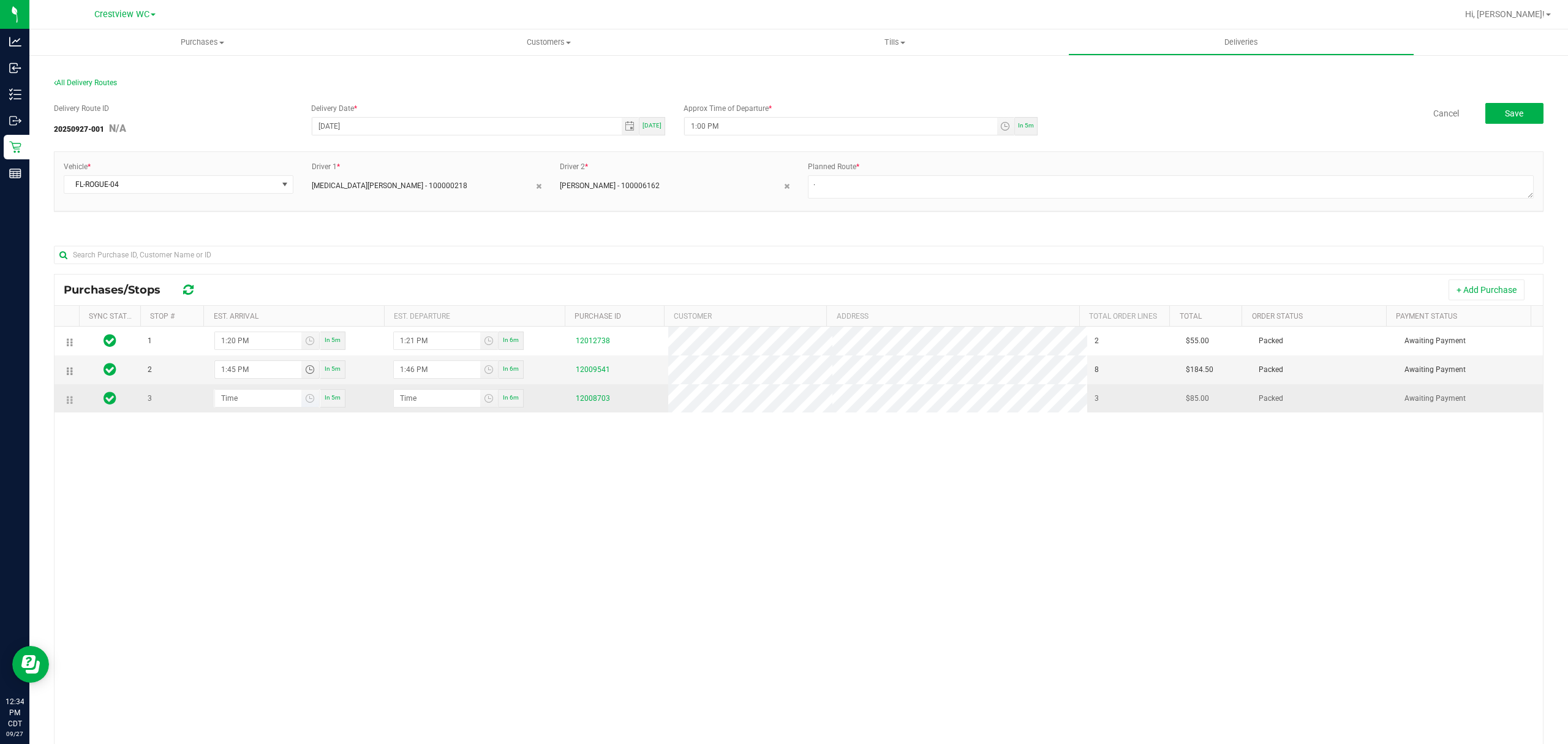
type input "1:45 PM"
click at [237, 401] on input "hour:minute AM" at bounding box center [257, 399] width 86 height 17
type input "2:03 AM"
type input "2:04 AM"
type input "2:30 AM"
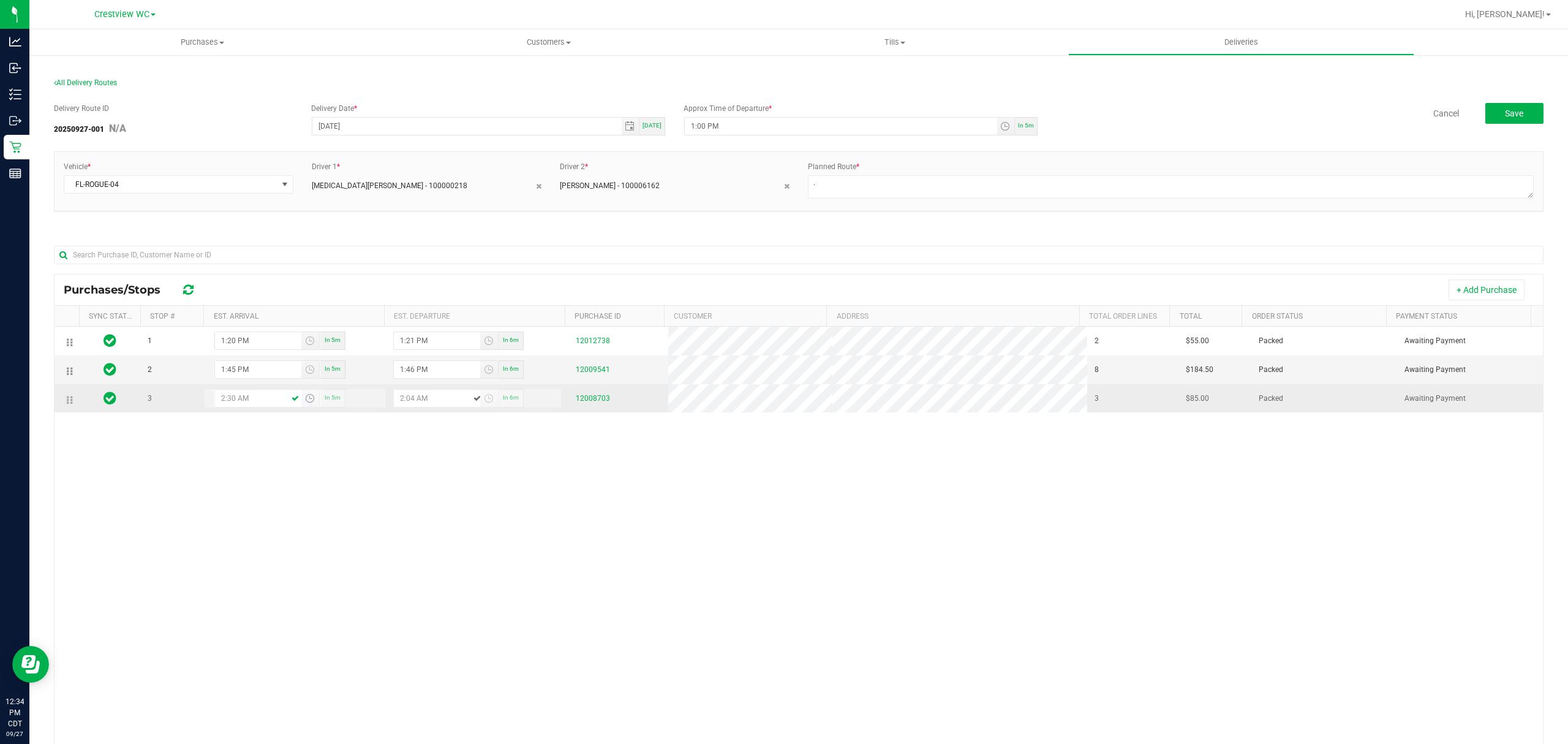
type input "2:31 AM"
type input "2:30 PM"
type input "2:31 PM"
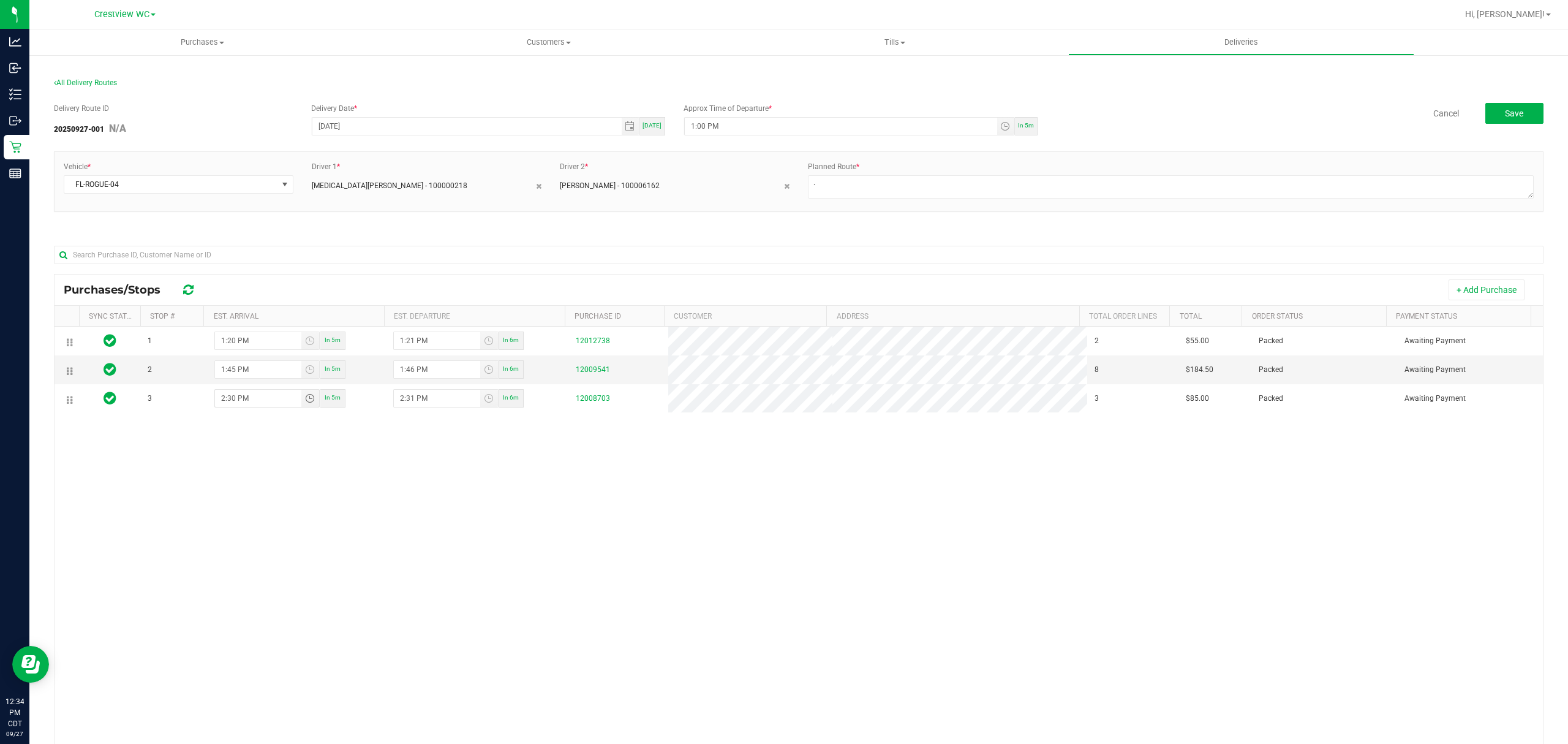
type input "2:30 PM"
click at [285, 528] on div "1 1:20 PM In 5m 1:21 PM In 6m 12012738 2 $55.00 Packed Awaiting Payment 2 1:45 …" at bounding box center [799, 560] width 1489 height 469
click at [1010, 565] on div "1 1:20 PM In 5m 1:21 PM In 6m 12012738 2 $55.00 Packed Awaiting Payment 2 1:45 …" at bounding box center [799, 560] width 1489 height 469
click at [1525, 114] on button "Save" at bounding box center [1514, 113] width 58 height 21
click at [410, 580] on div "1 1:20 PM 1:21 PM 12012738 2 $55.00 Packed Awaiting Payment 2 1:45 PM 1:46 PM 1…" at bounding box center [799, 560] width 1489 height 469
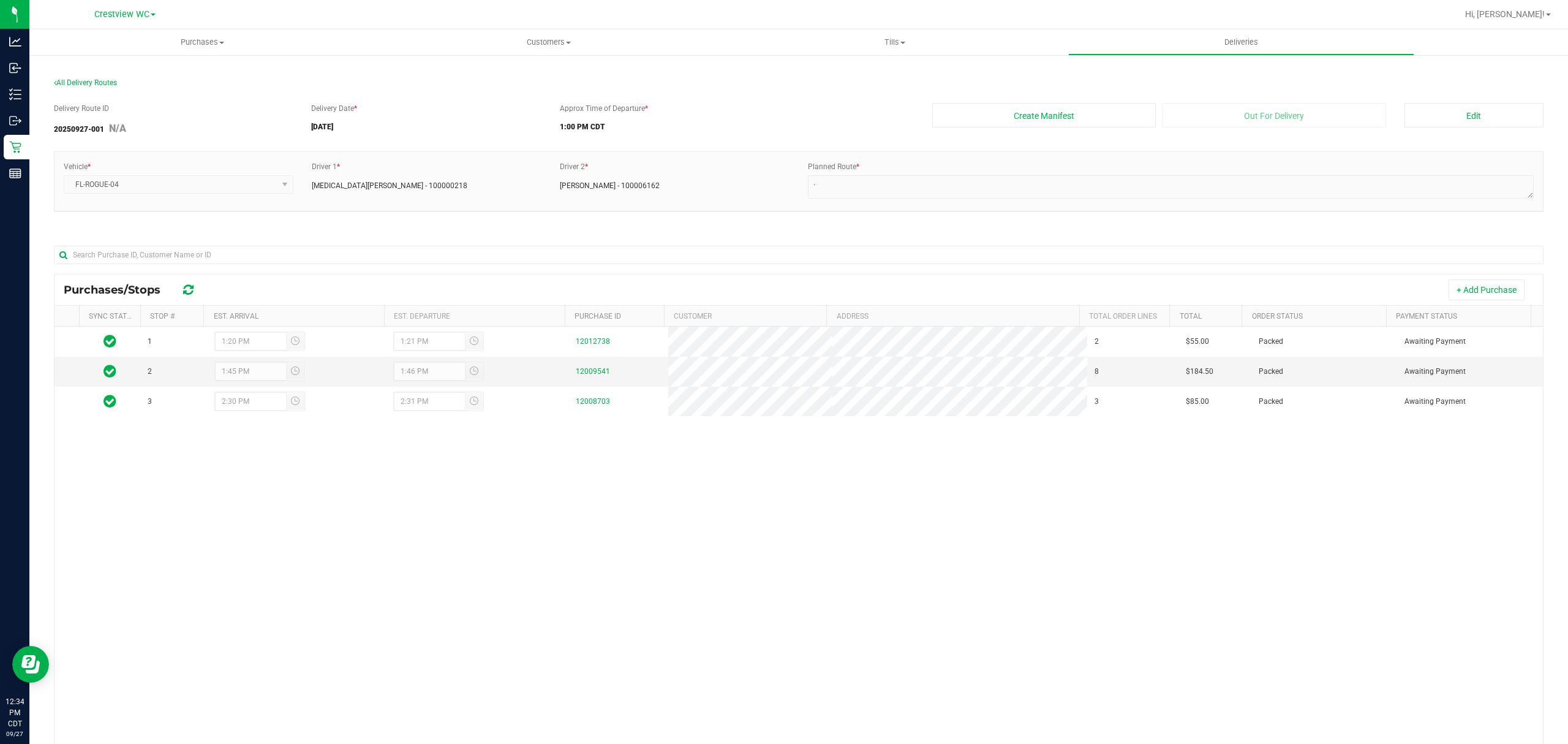
click at [824, 526] on div "1 1:20 PM 1:21 PM 12012738 2 $55.00 Packed Awaiting Payment 2 1:45 PM 1:46 PM 1…" at bounding box center [799, 560] width 1489 height 469
click at [1098, 497] on div "1 1:20 PM 1:21 PM 12012738 2 $55.00 Packed Awaiting Payment 2 1:45 PM 1:46 PM 1…" at bounding box center [799, 560] width 1489 height 469
click at [1155, 488] on div "1 1:20 PM 1:21 PM 12012738 2 $55.00 Packed Awaiting Payment 2 1:45 PM 1:46 PM 1…" at bounding box center [799, 560] width 1489 height 469
click at [637, 231] on div "Delivery Route ID 20250927-001 N/A Delivery Date * 09/27/2025 Approx Time of De…" at bounding box center [798, 465] width 1490 height 741
click at [1062, 118] on button "Create Manifest" at bounding box center [1044, 115] width 224 height 24
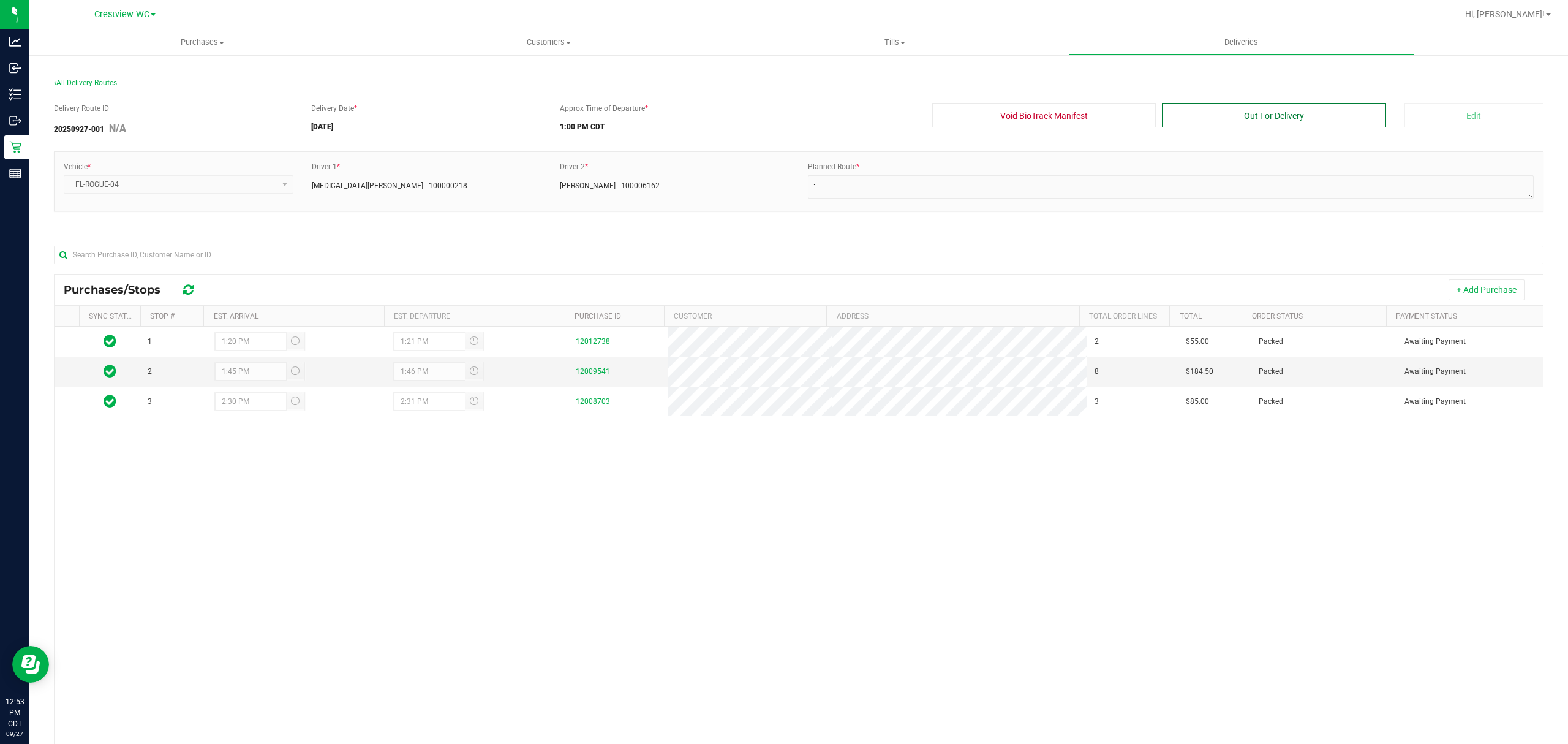
click at [1298, 113] on button "Out For Delivery" at bounding box center [1274, 115] width 224 height 24
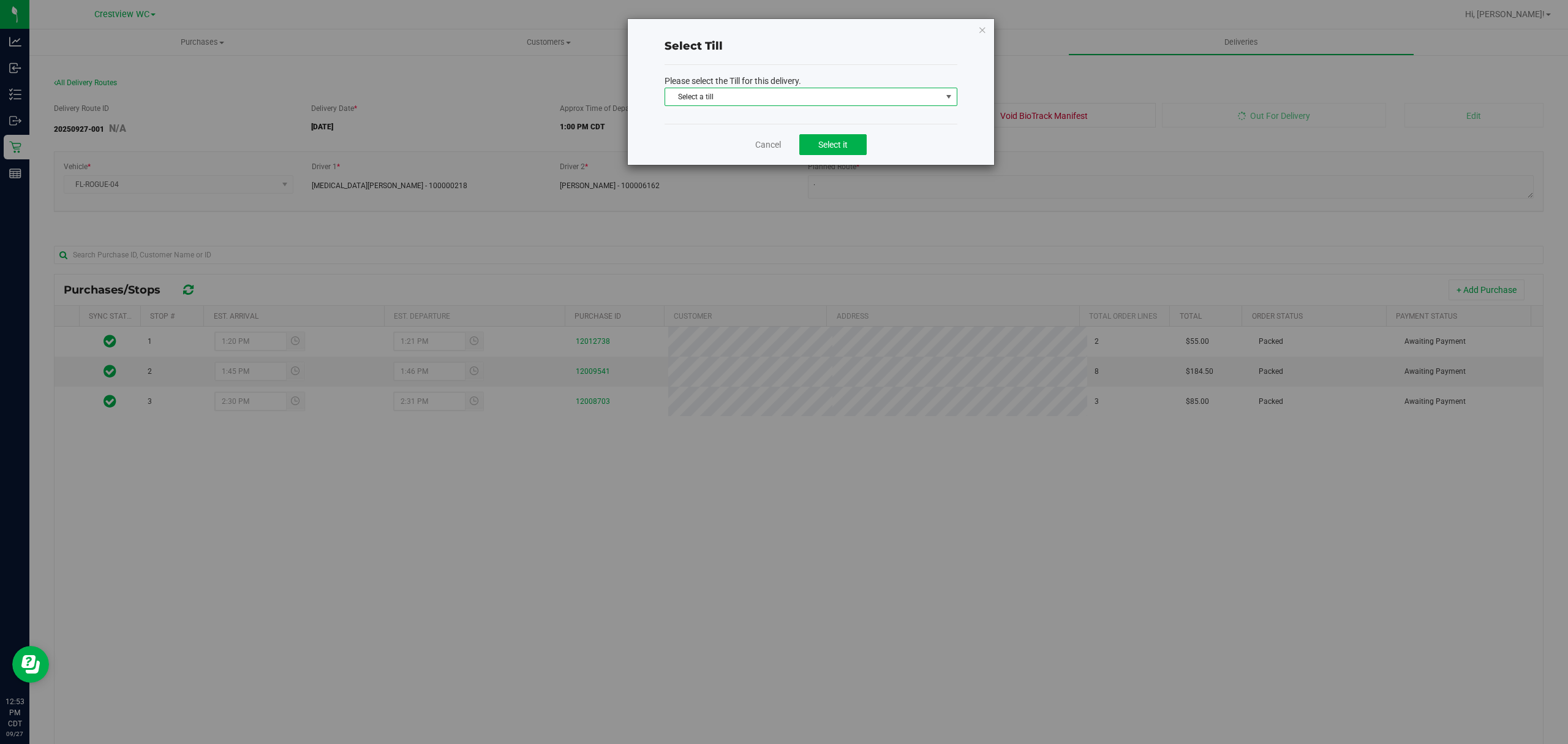
click at [942, 106] on span "Select a till" at bounding box center [811, 97] width 293 height 18
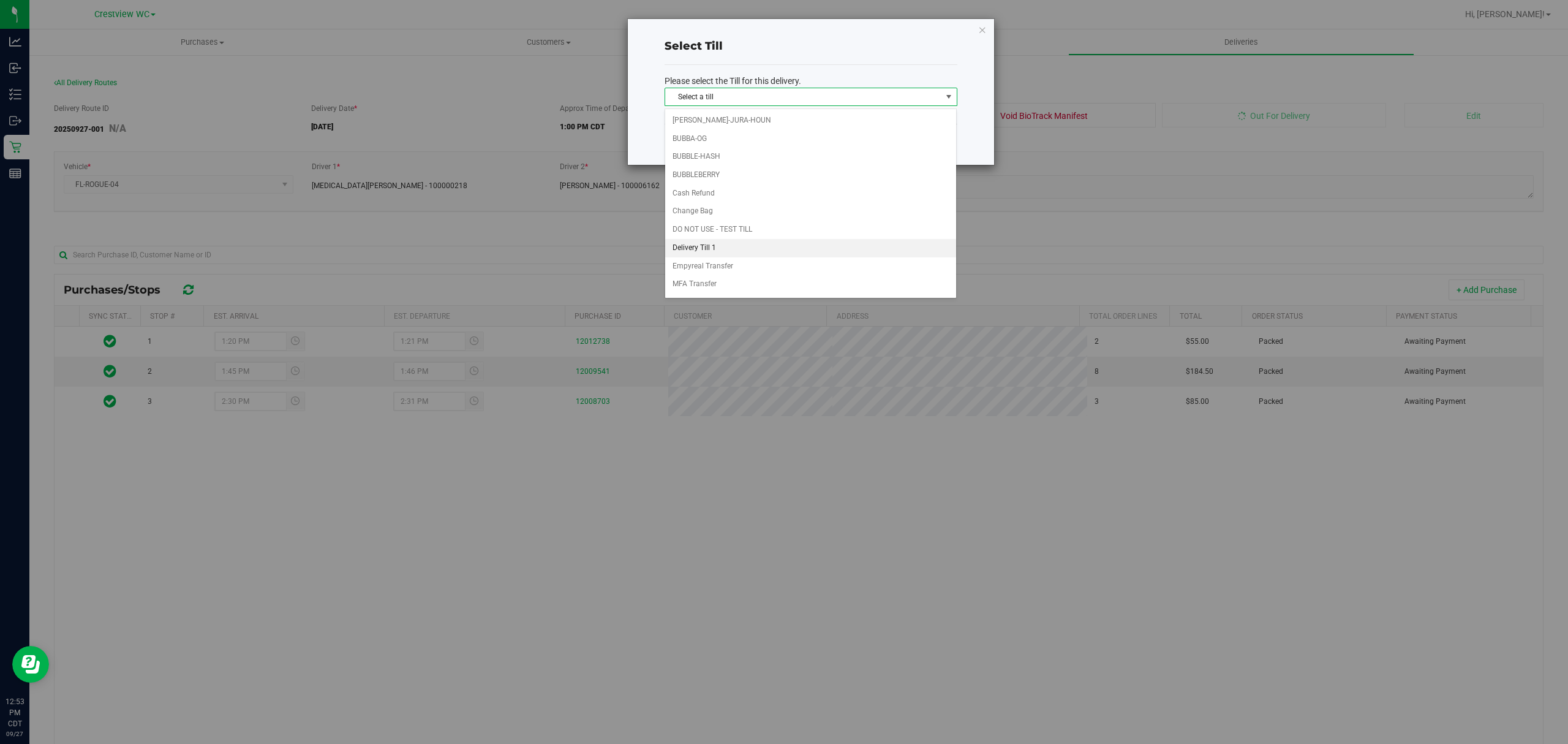
click at [726, 256] on li "Delivery Till 1" at bounding box center [811, 248] width 291 height 18
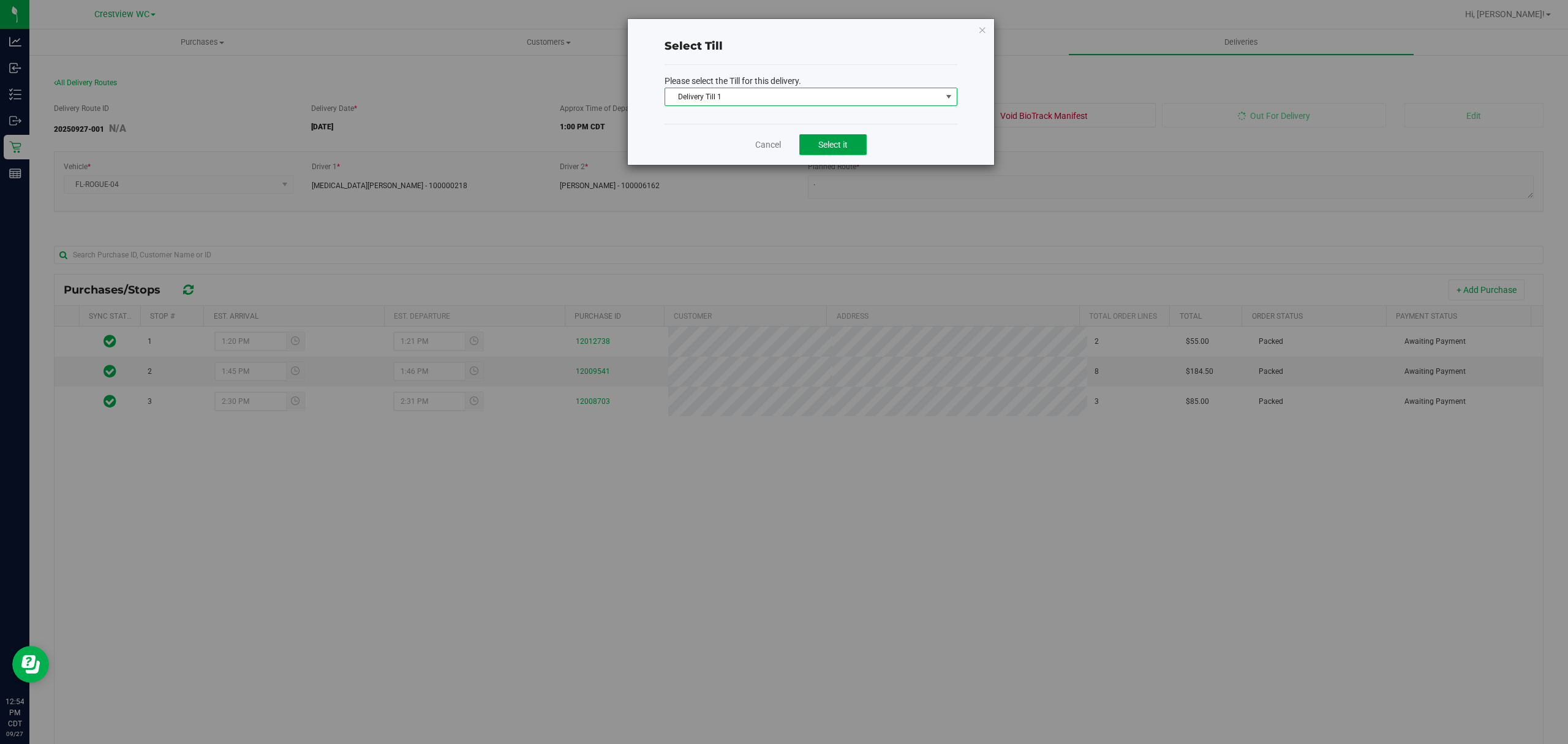
click at [827, 151] on button "Select it" at bounding box center [832, 144] width 67 height 21
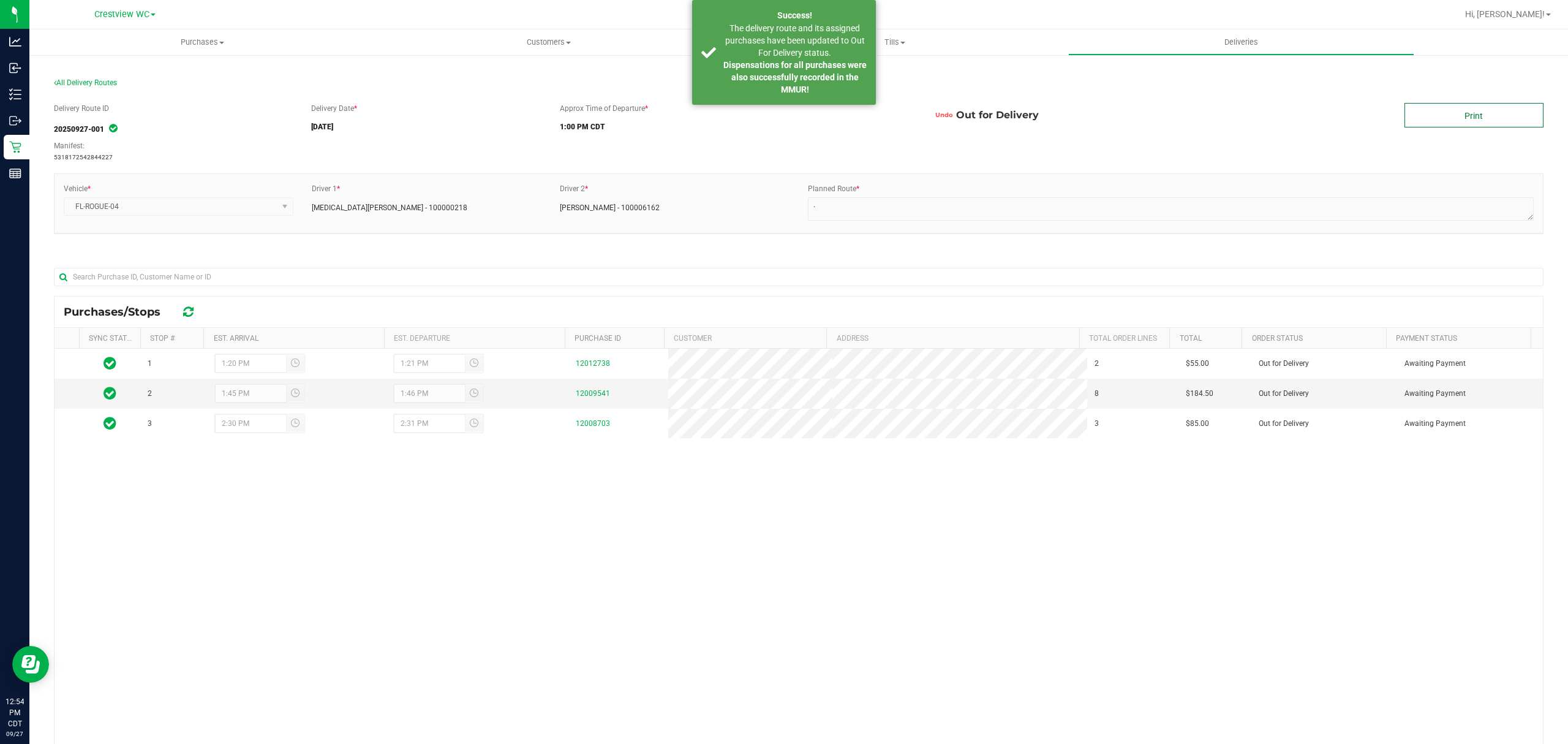
click at [1444, 121] on link "Print" at bounding box center [1474, 115] width 139 height 24
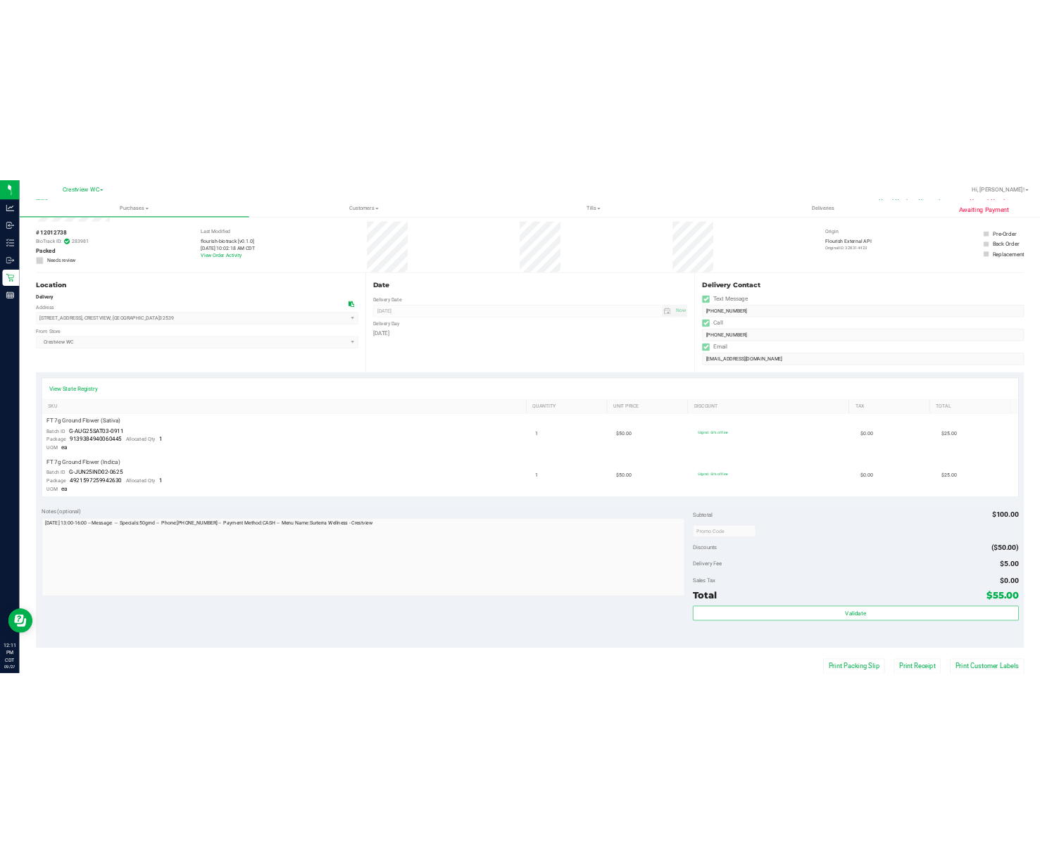
scroll to position [94, 0]
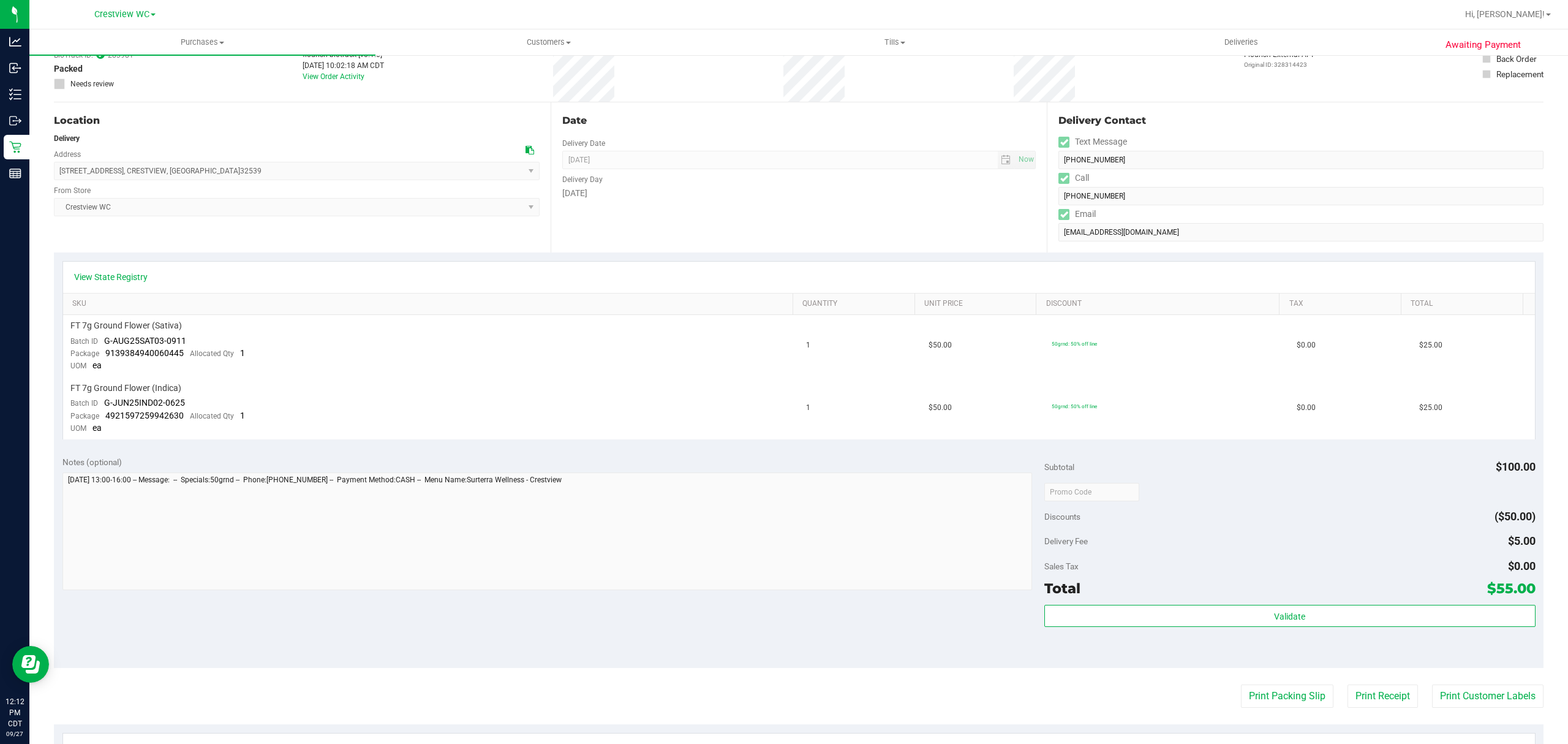
click at [537, 457] on div "Notes (optional)" at bounding box center [553, 462] width 982 height 12
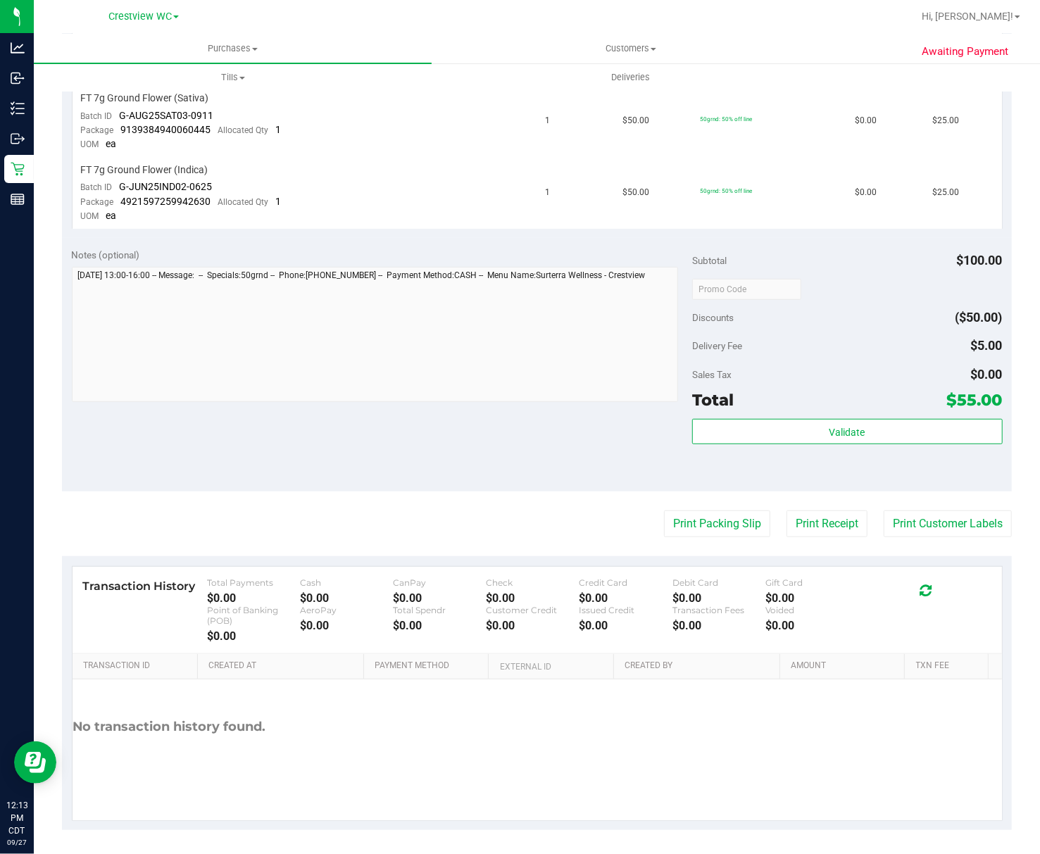
scroll to position [372, 0]
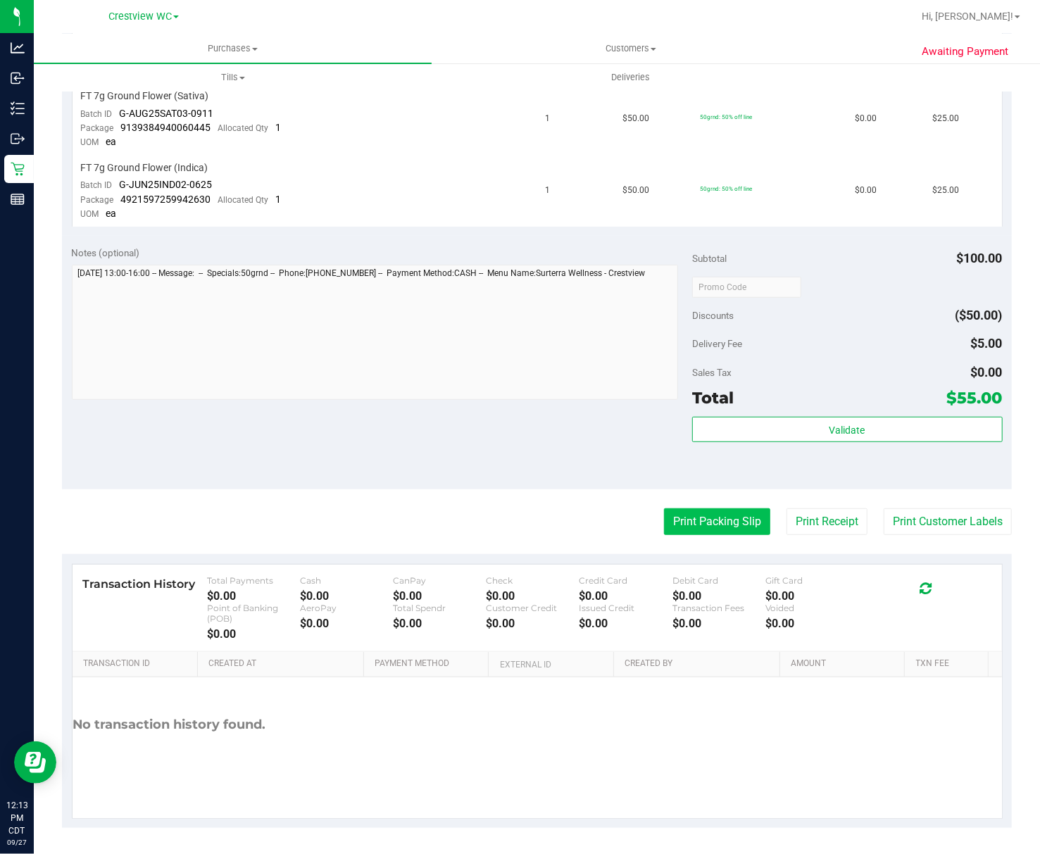
click at [720, 525] on button "Print Packing Slip" at bounding box center [717, 522] width 106 height 27
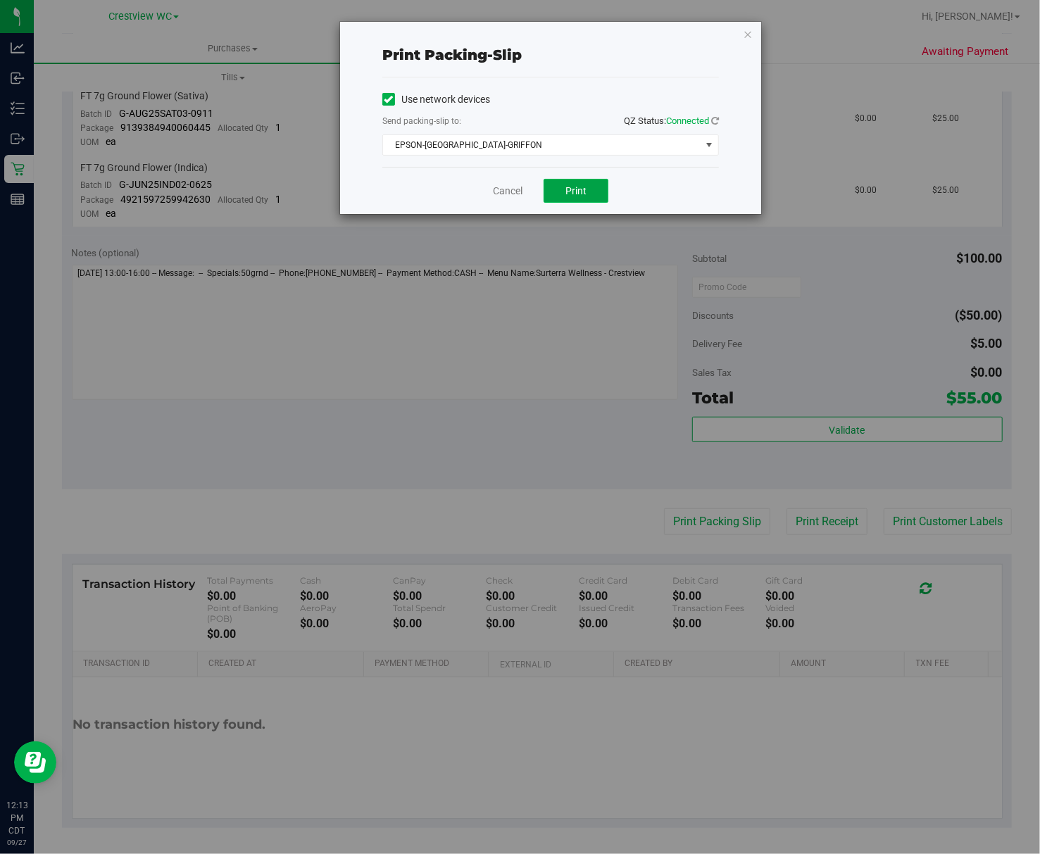
click at [571, 196] on span "Print" at bounding box center [576, 190] width 21 height 11
click at [755, 35] on div "Print packing-slip Use network devices Send packing-slip to: QZ Status: Connect…" at bounding box center [550, 118] width 421 height 192
click at [747, 35] on icon "button" at bounding box center [748, 33] width 10 height 17
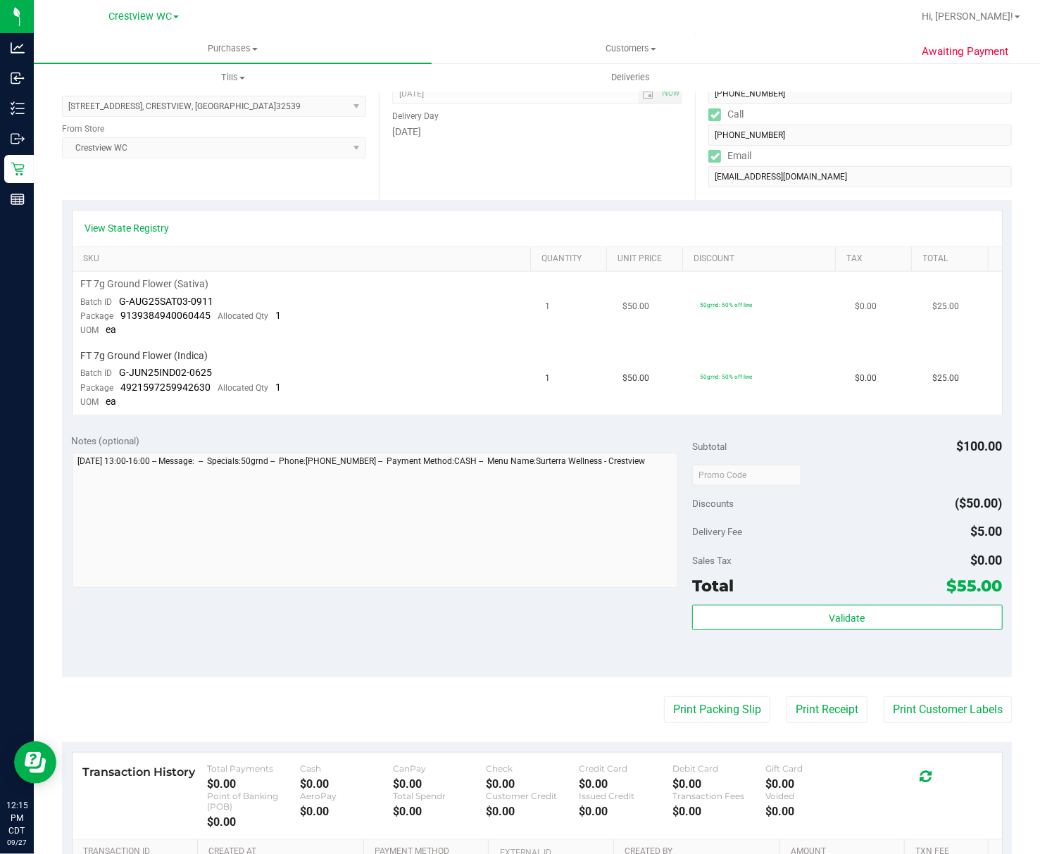
scroll to position [0, 0]
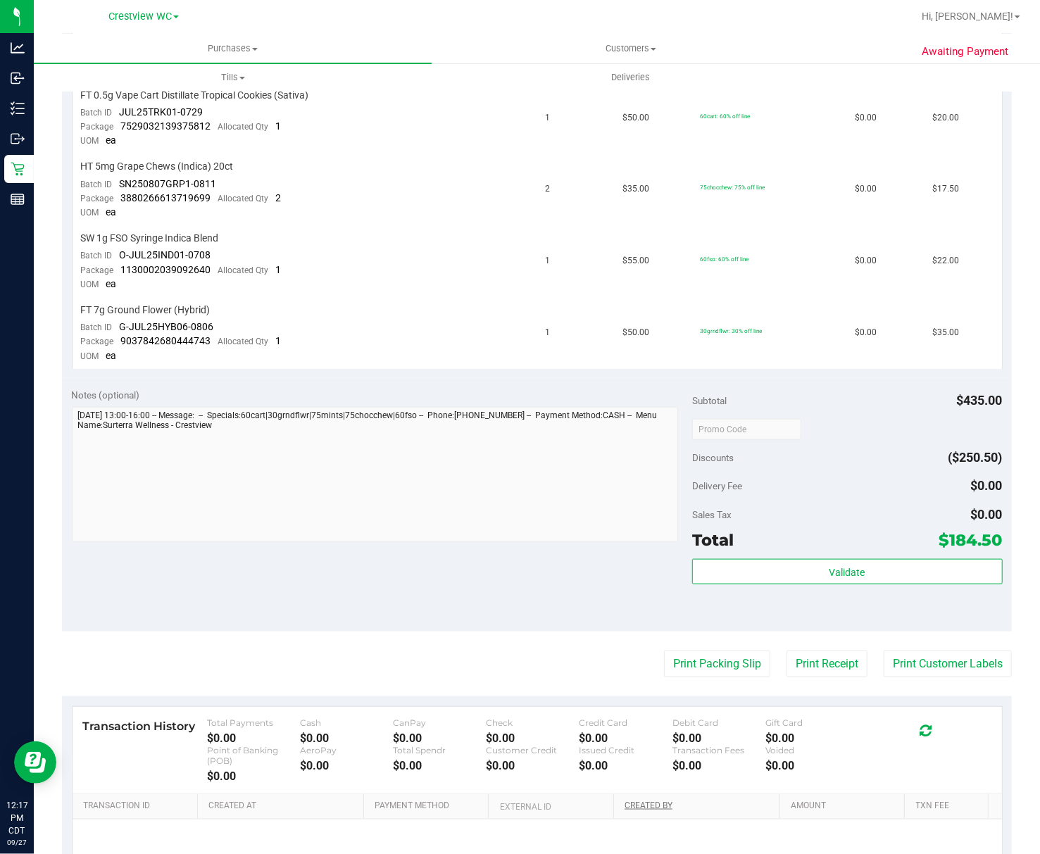
scroll to position [790, 0]
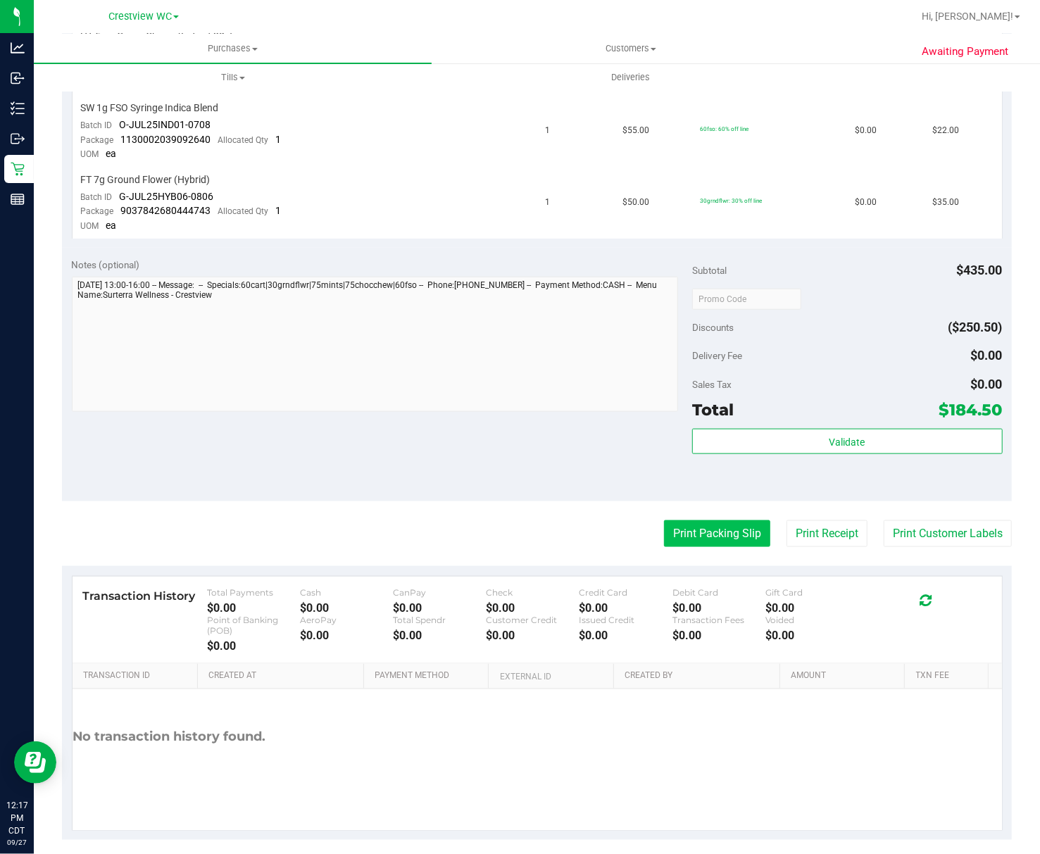
click at [707, 521] on button "Print Packing Slip" at bounding box center [717, 534] width 106 height 27
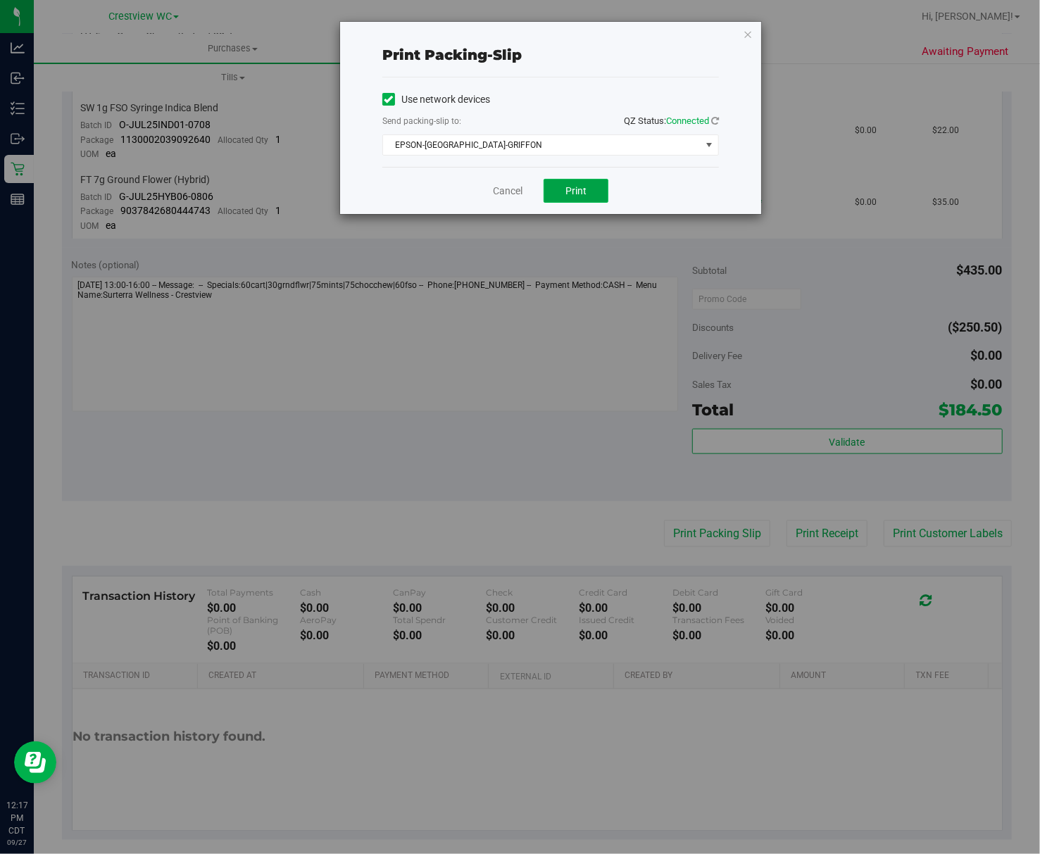
click at [559, 183] on button "Print" at bounding box center [576, 191] width 65 height 24
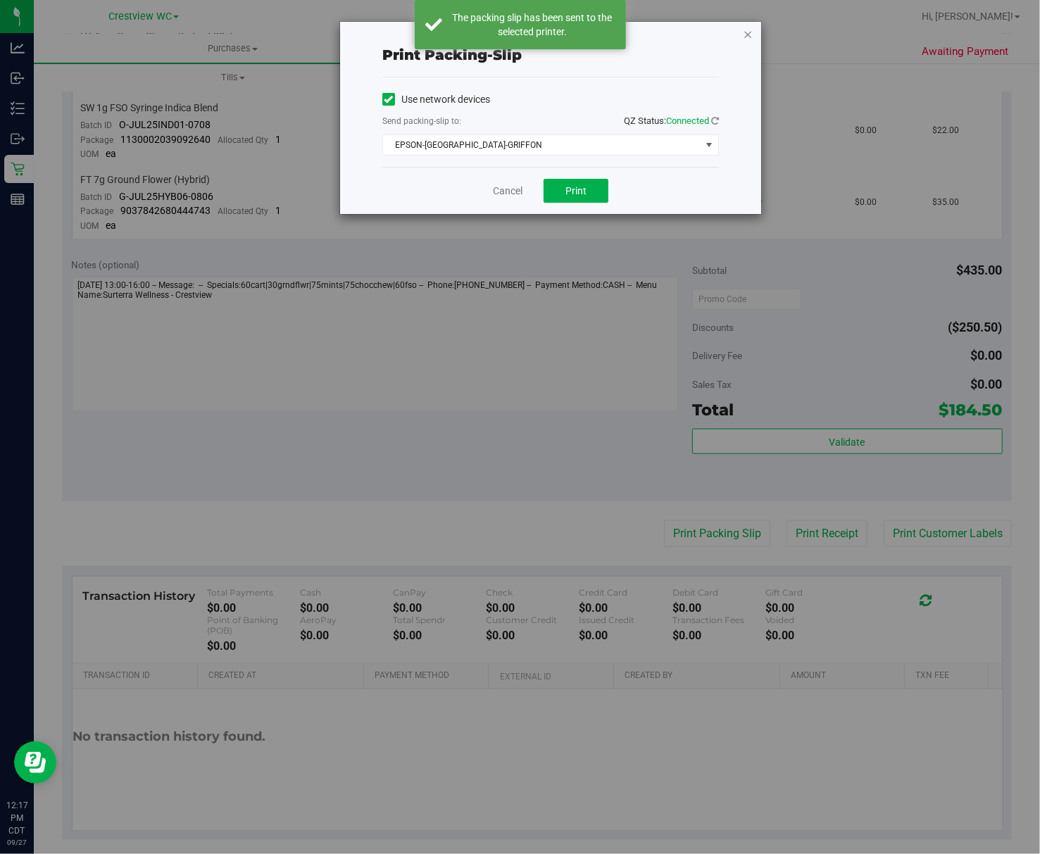
click at [748, 29] on icon "button" at bounding box center [748, 33] width 10 height 17
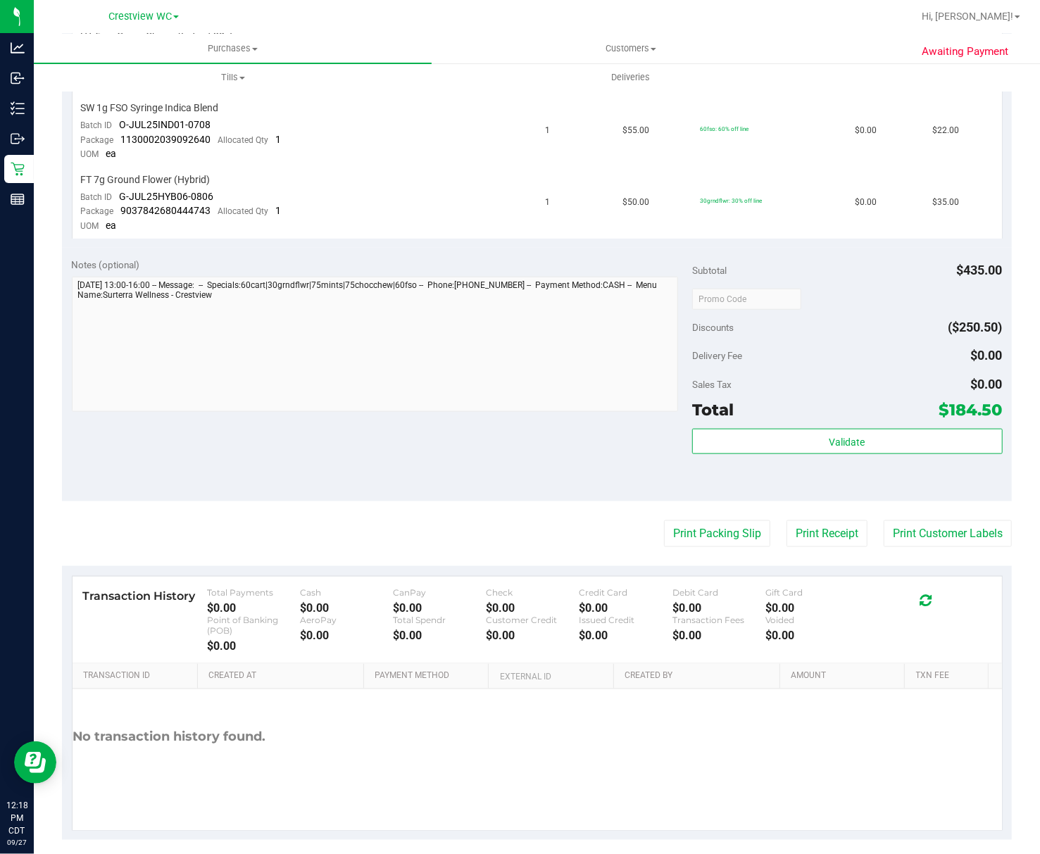
scroll to position [697, 0]
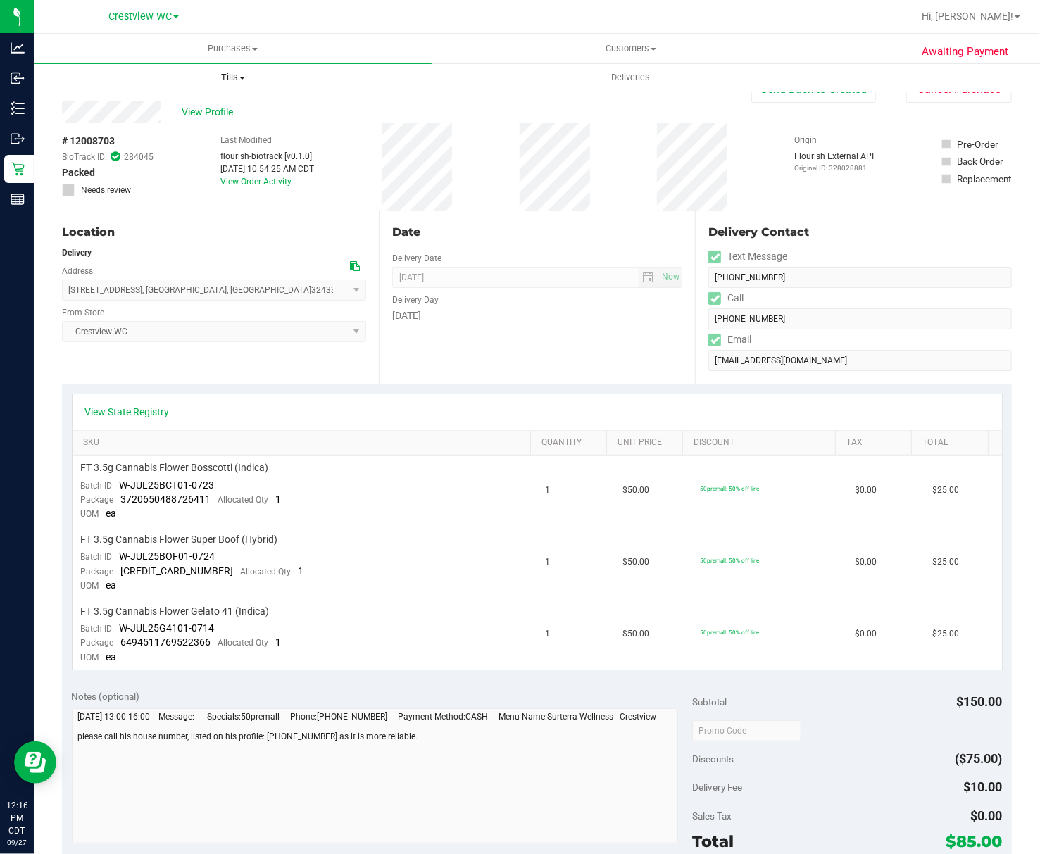
click at [153, 87] on uib-tab-heading "Tills Manage tills Reconcile e-payments" at bounding box center [233, 77] width 397 height 28
click at [261, 237] on div "Location" at bounding box center [214, 232] width 304 height 17
click at [190, 113] on span "View Profile" at bounding box center [210, 112] width 56 height 15
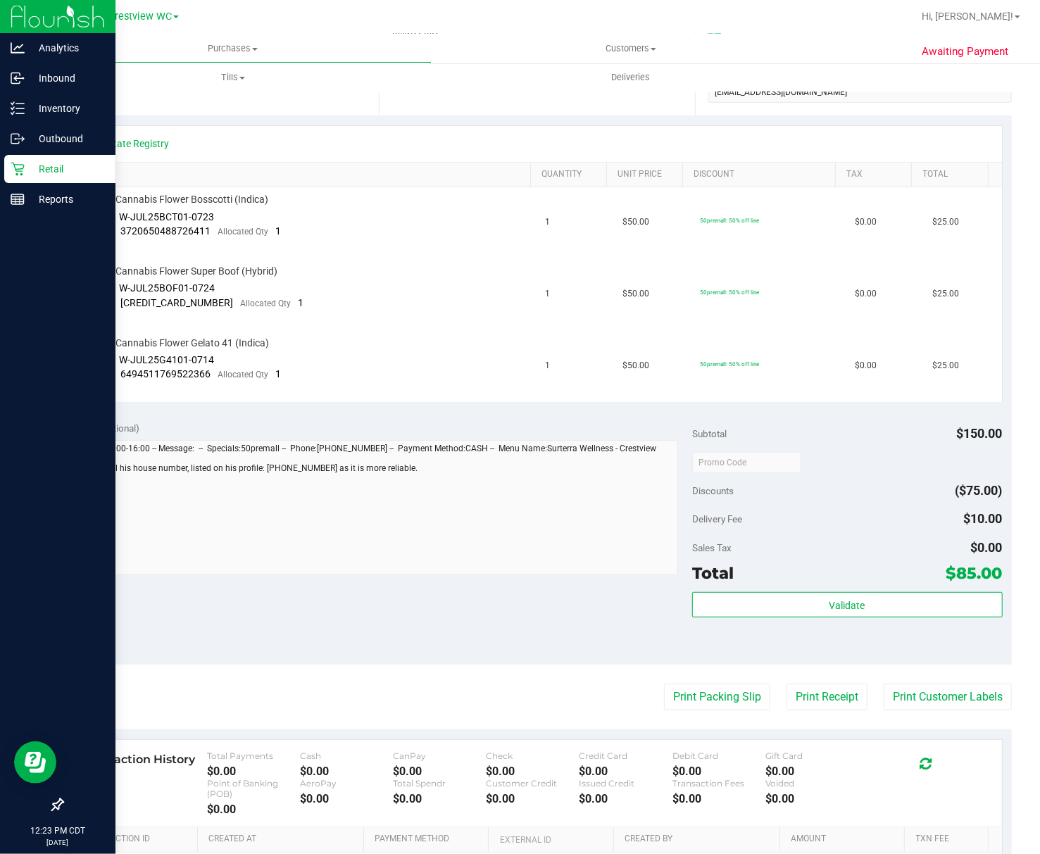
scroll to position [282, 0]
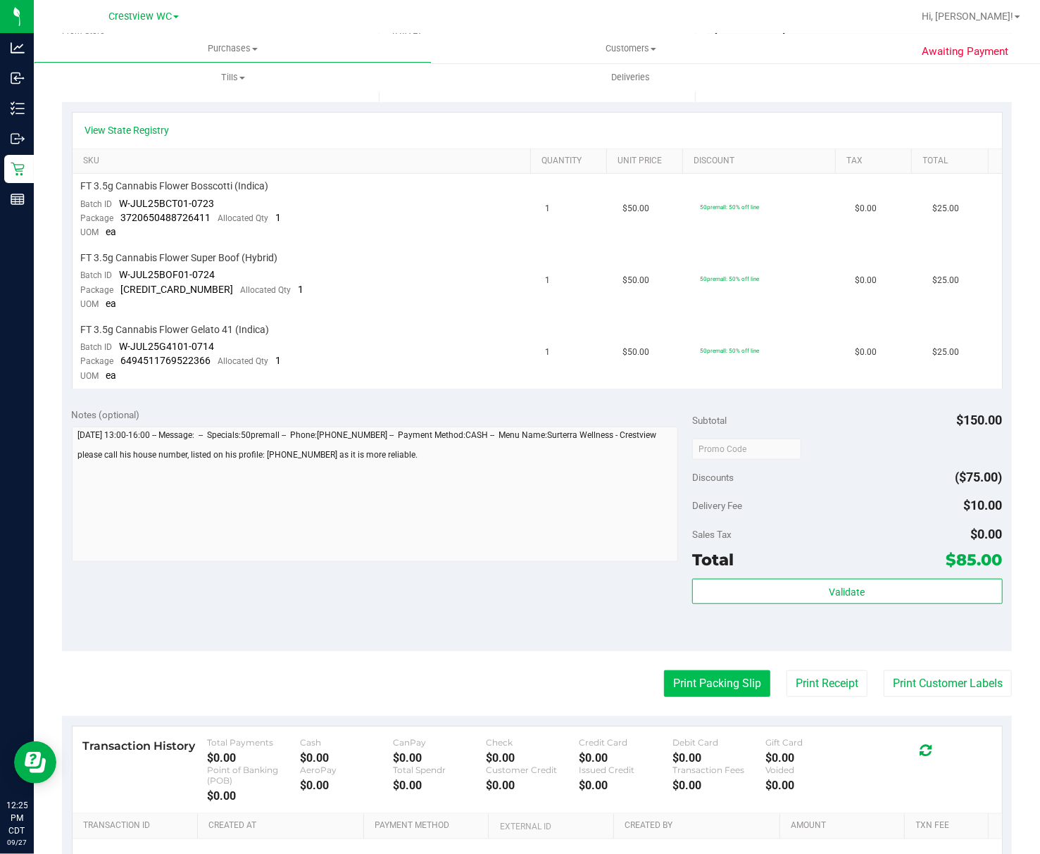
click at [722, 688] on button "Print Packing Slip" at bounding box center [717, 684] width 106 height 27
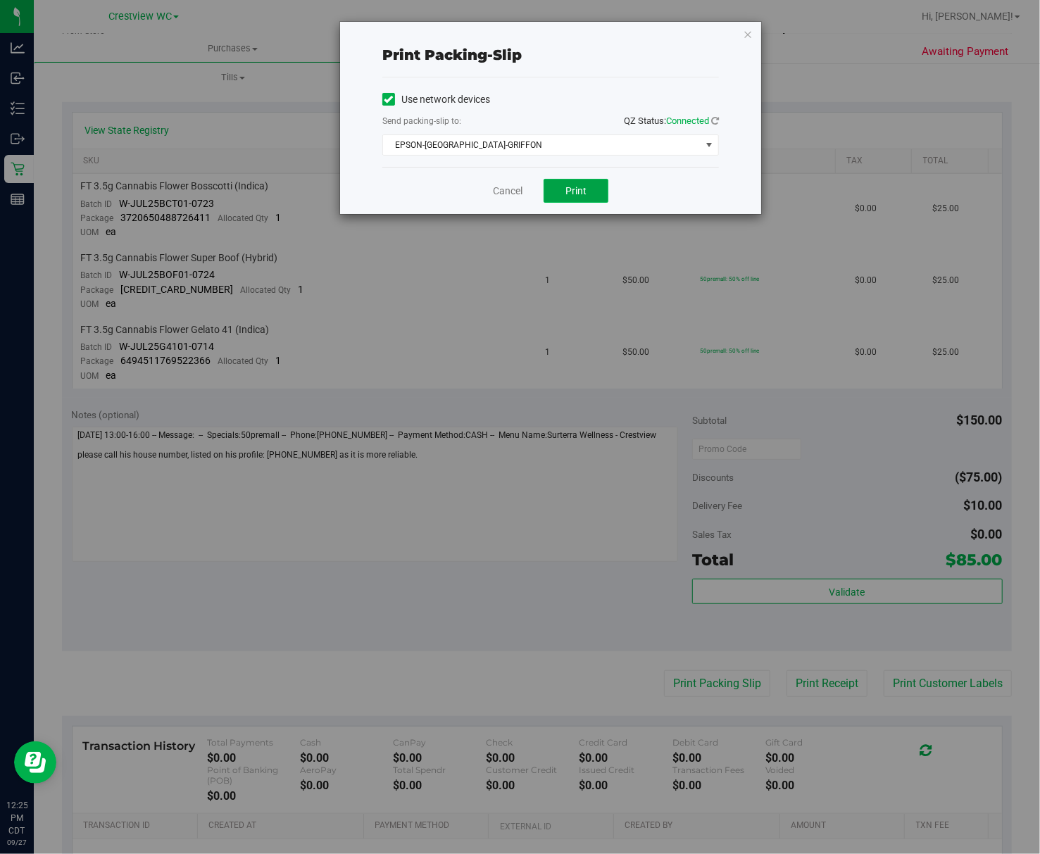
click at [575, 186] on span "Print" at bounding box center [576, 190] width 21 height 11
click at [509, 189] on link "Cancel" at bounding box center [508, 191] width 30 height 15
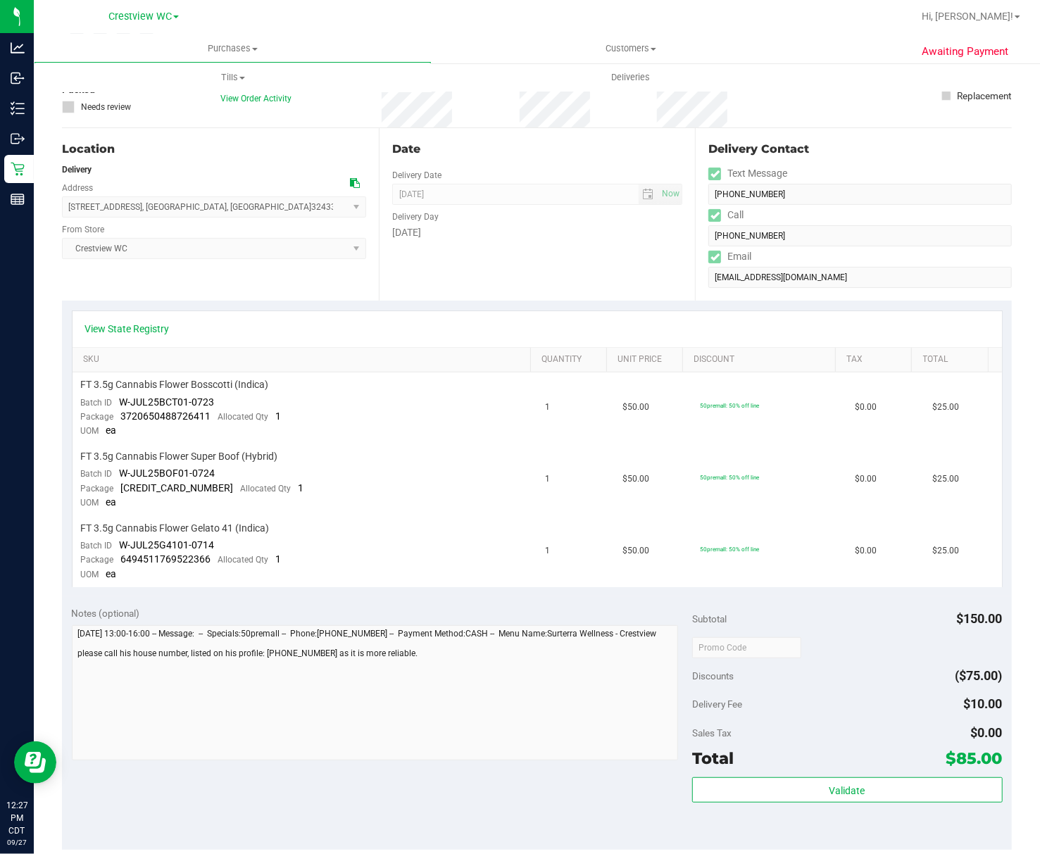
scroll to position [187, 0]
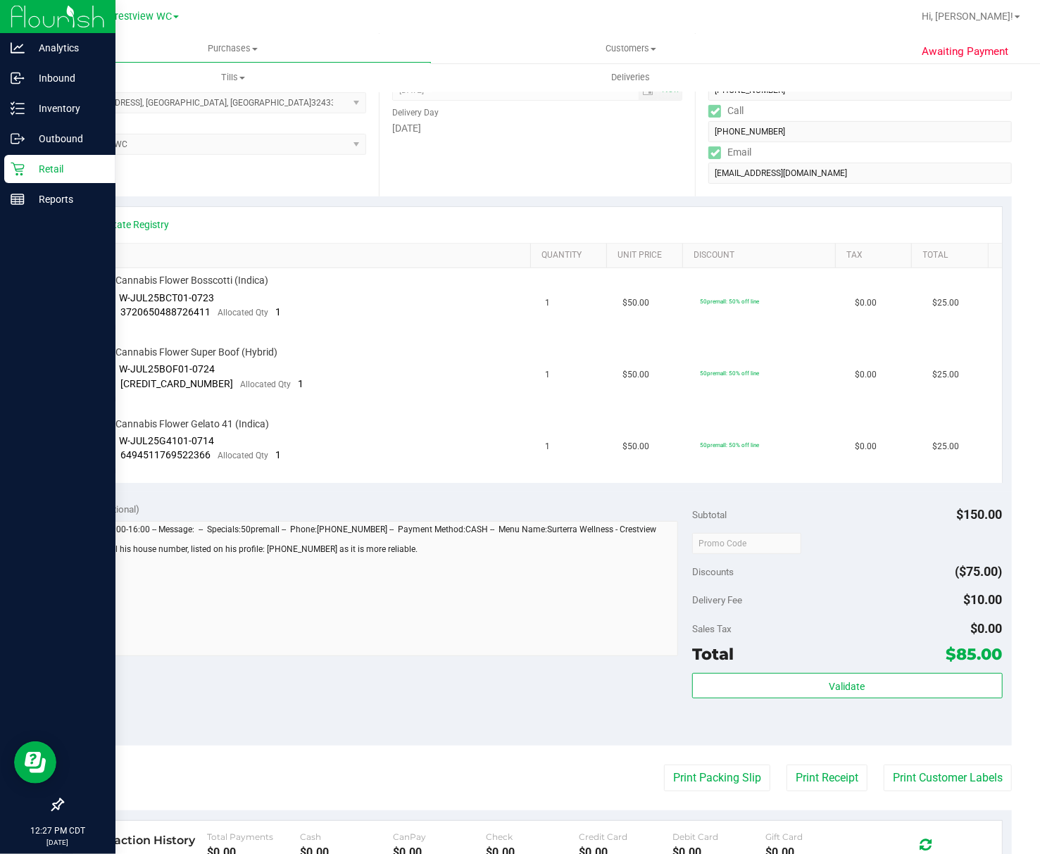
click at [40, 167] on p "Retail" at bounding box center [67, 169] width 85 height 17
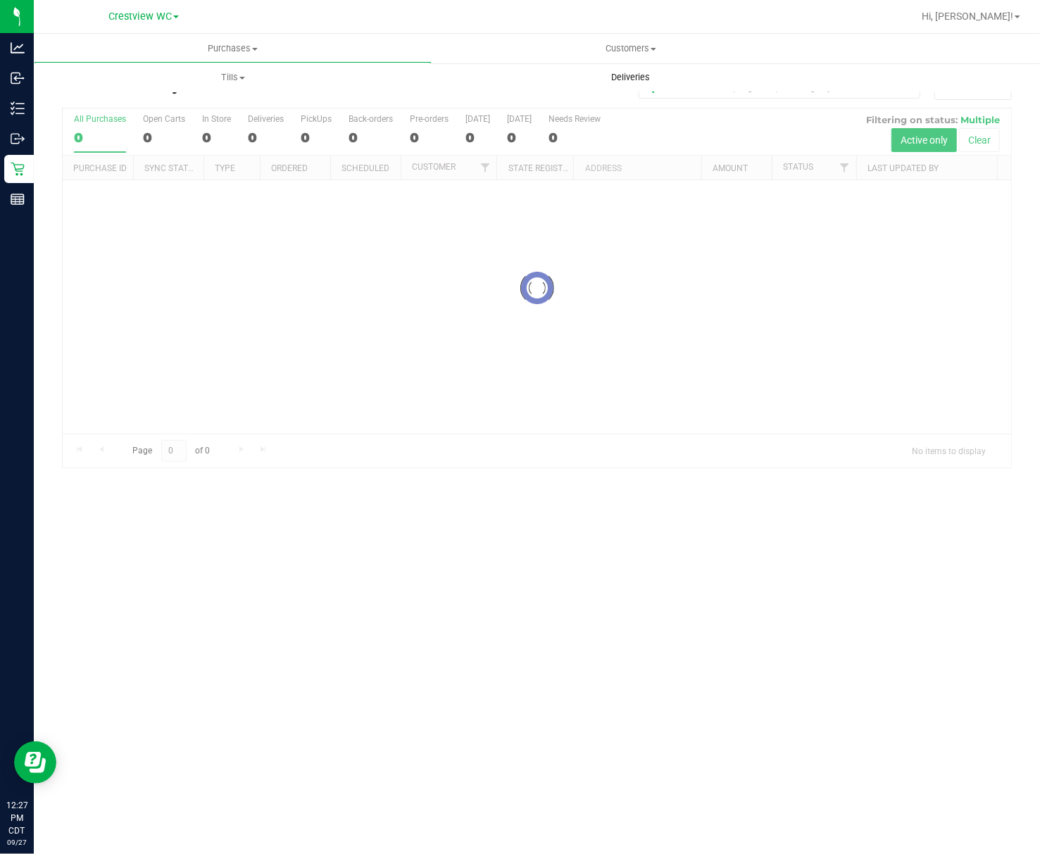
click at [628, 80] on span "Deliveries" at bounding box center [630, 77] width 77 height 13
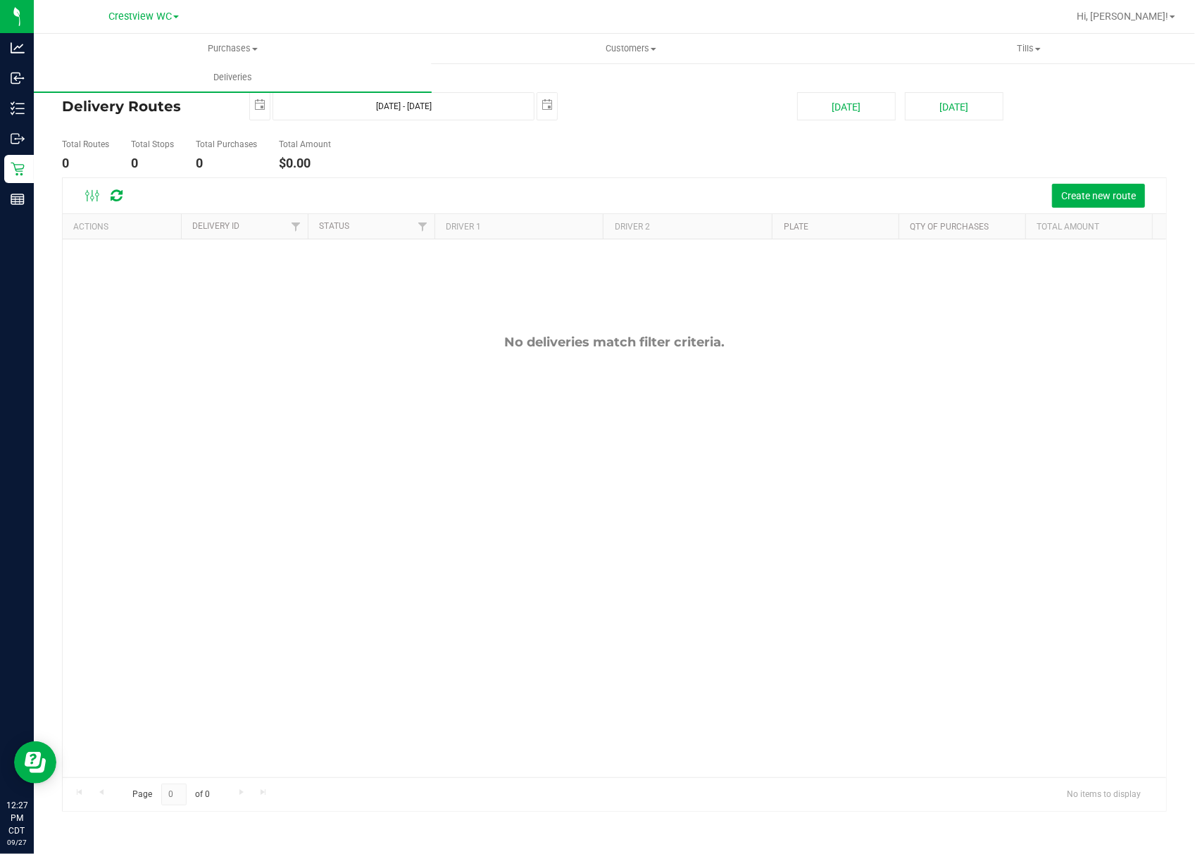
click at [368, 423] on div "No deliveries match filter criteria." at bounding box center [615, 555] width 1104 height 633
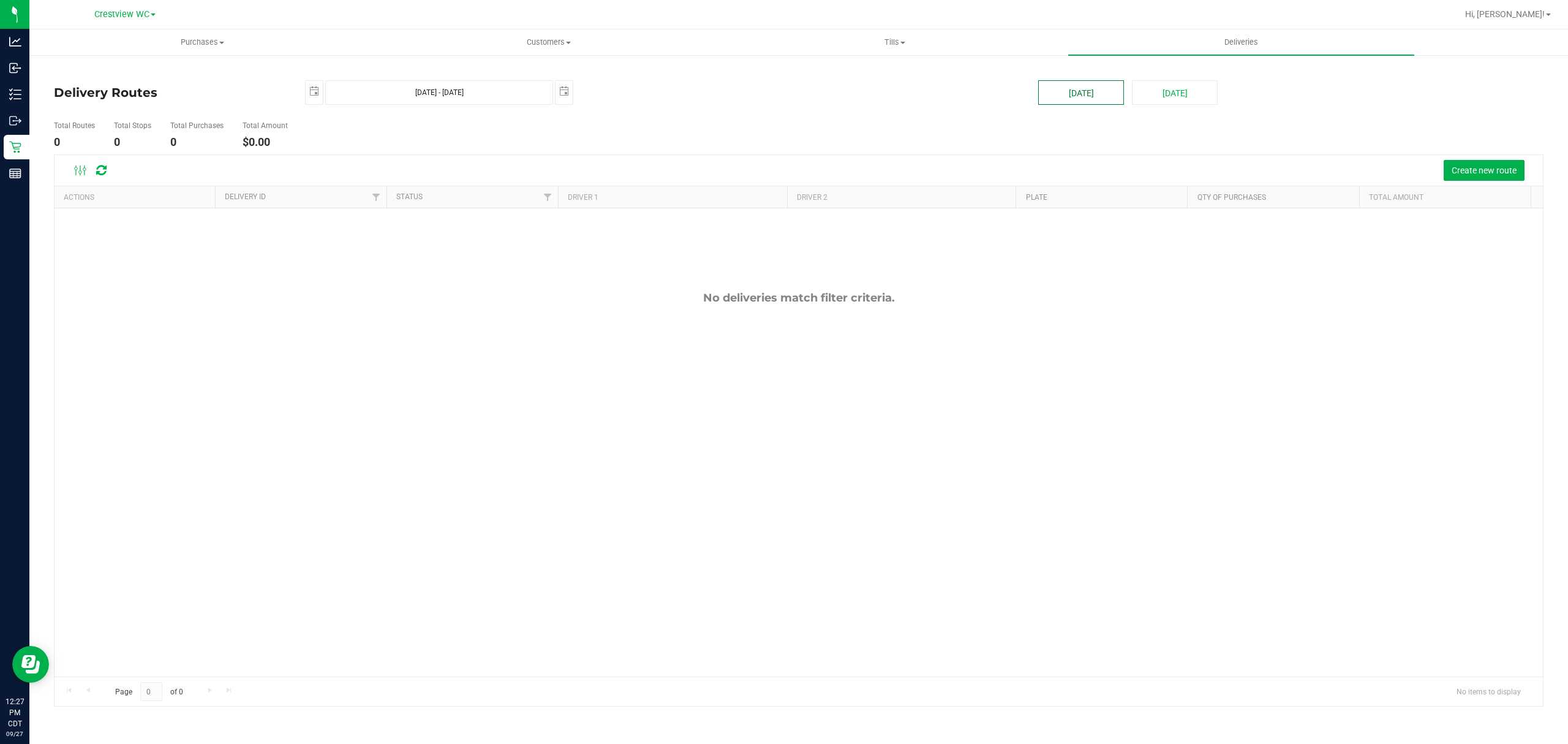
drag, startPoint x: 1091, startPoint y: 97, endPoint x: 1081, endPoint y: 98, distance: 10.0
click at [1091, 97] on button "Today" at bounding box center [1081, 92] width 86 height 24
click at [857, 137] on ul "Total Routes 0 Total Stops 0 Total Purchases 0 Total Amount $0.00" at bounding box center [545, 135] width 990 height 38
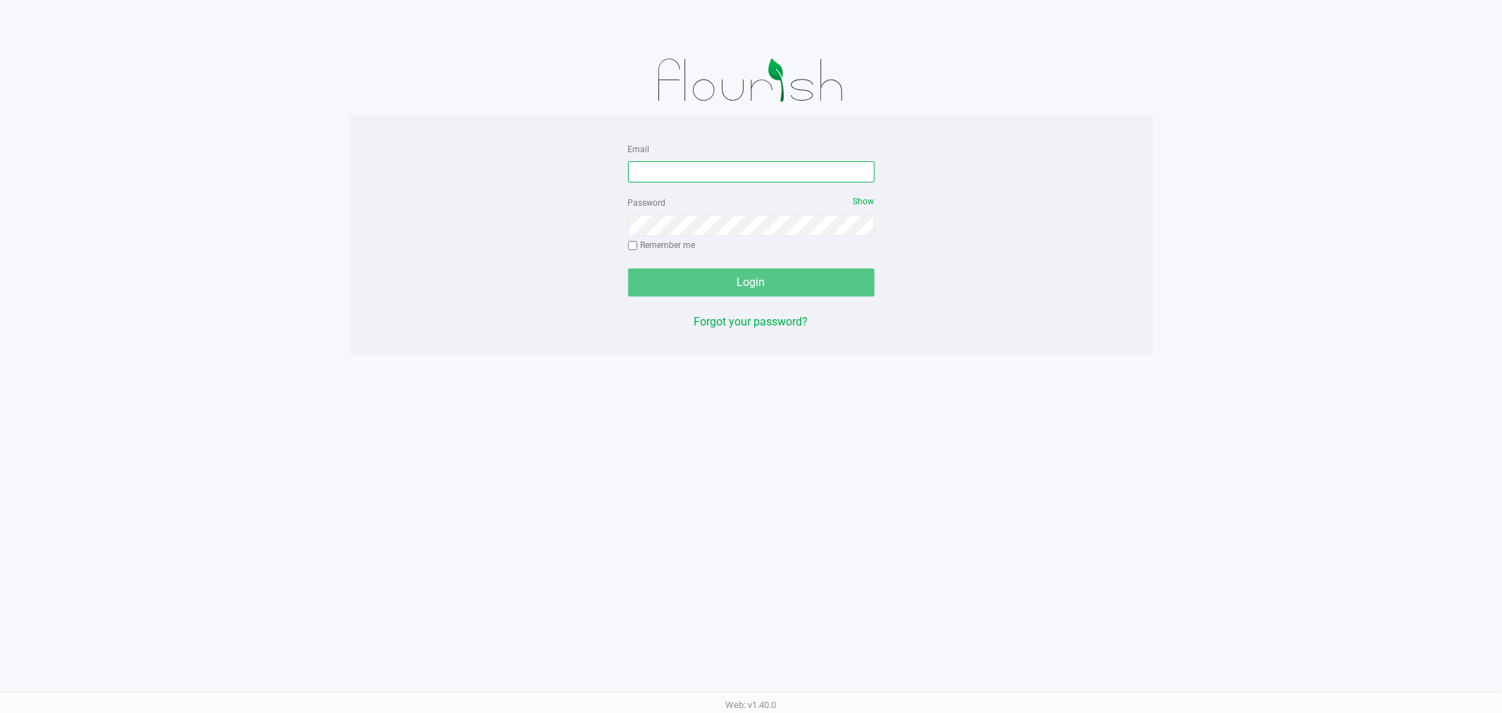
click at [668, 173] on input "Email" at bounding box center [751, 171] width 247 height 21
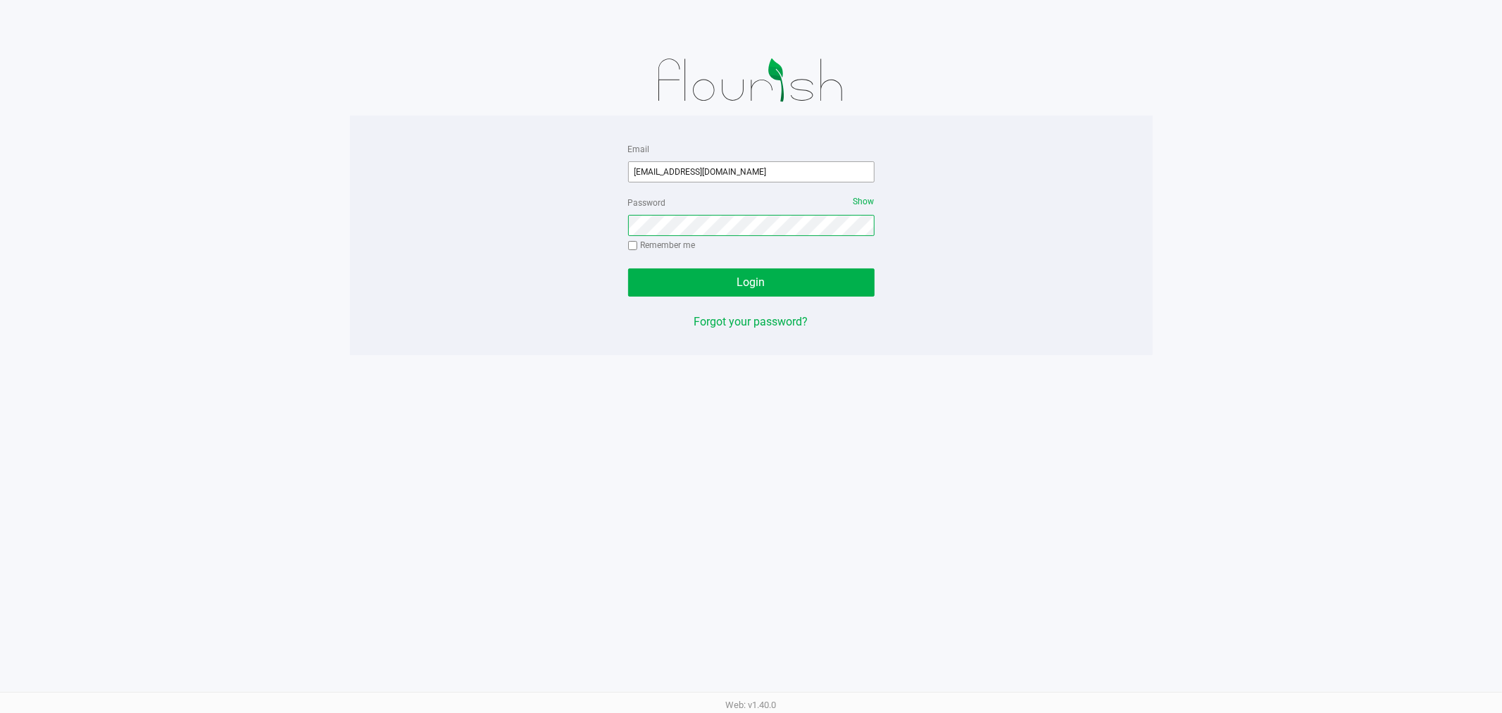
click at [628, 268] on button "Login" at bounding box center [751, 282] width 247 height 28
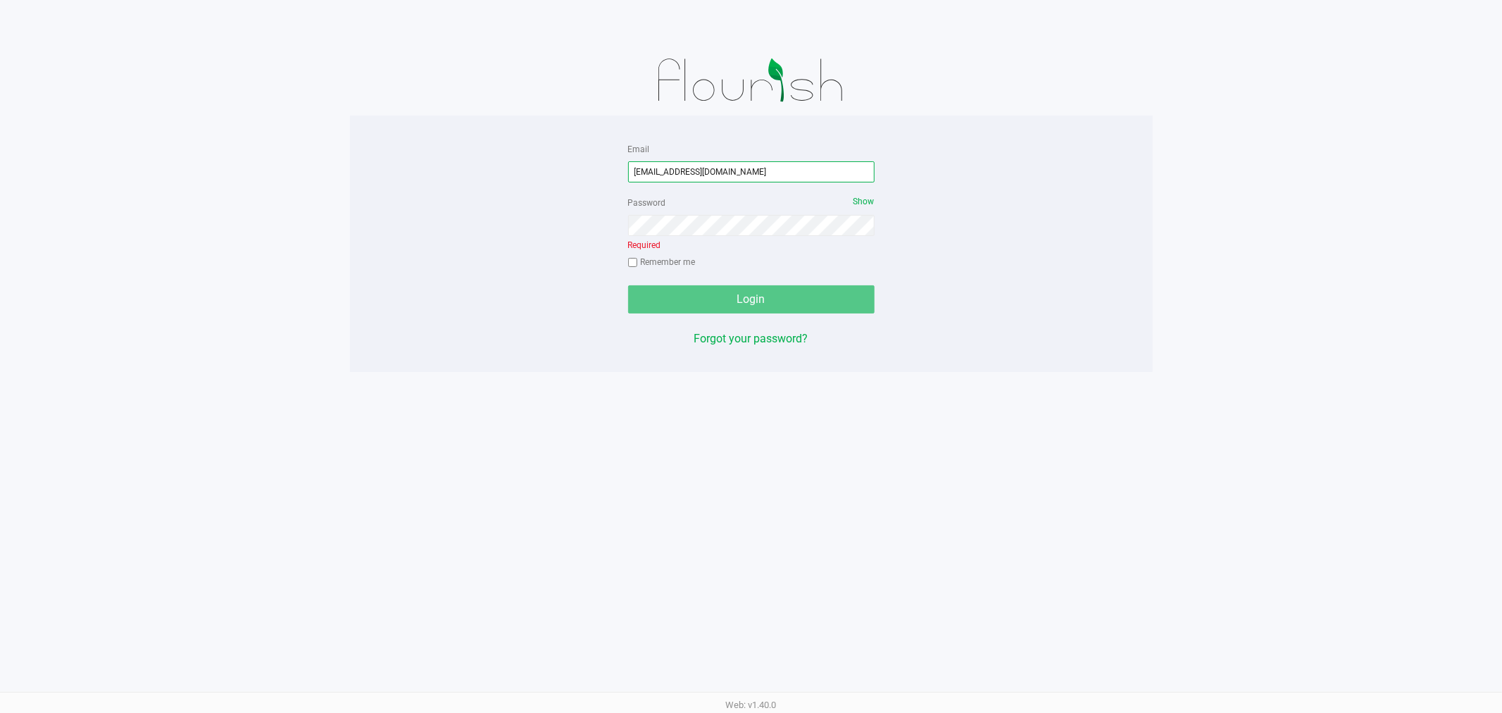
click at [649, 167] on input "[EMAIL_ADDRESS][DOMAIN_NAME]" at bounding box center [751, 171] width 247 height 21
type input "[EMAIL_ADDRESS][DOMAIN_NAME]"
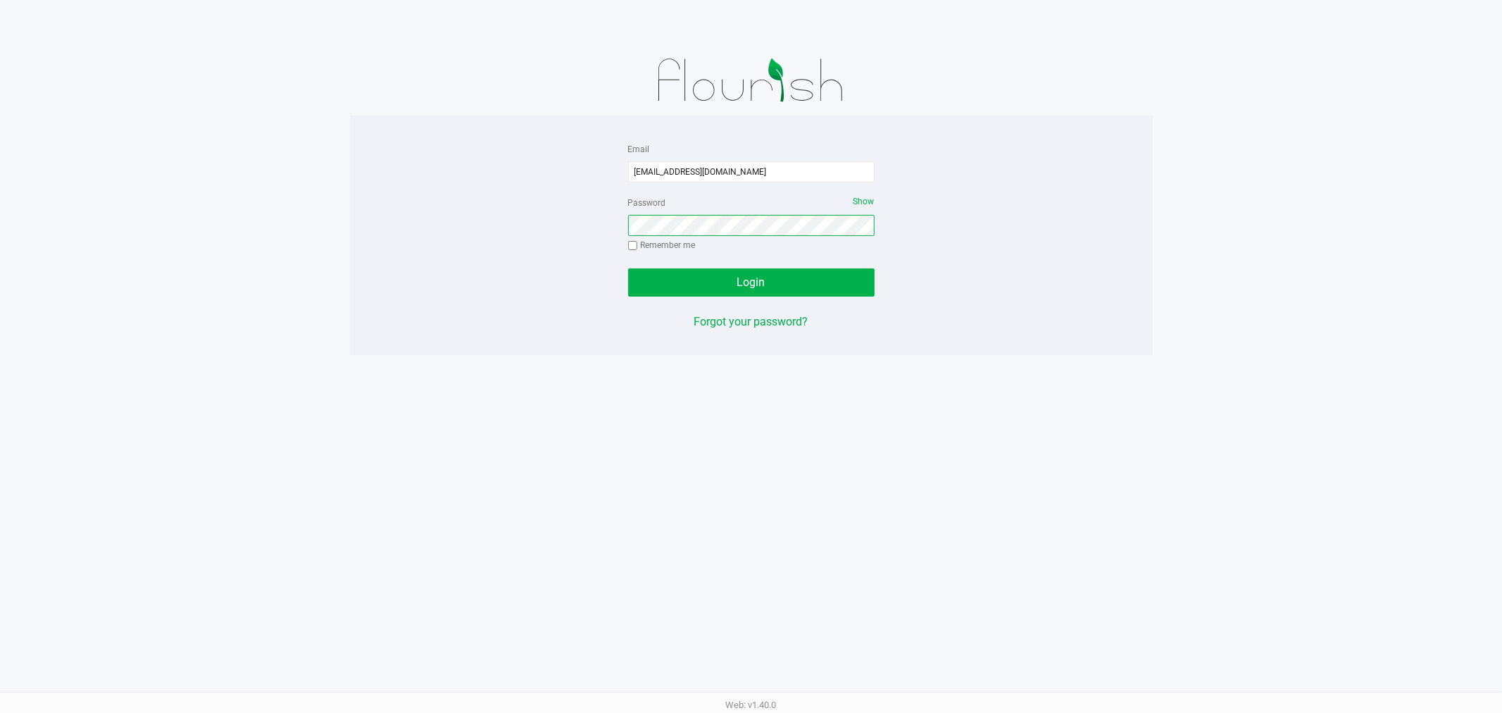
click at [628, 268] on button "Login" at bounding box center [751, 282] width 247 height 28
